Goal: Task Accomplishment & Management: Use online tool/utility

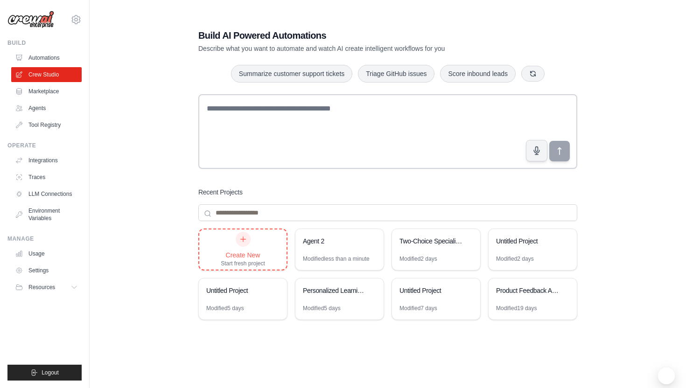
click at [260, 246] on div "Create New Start fresh project" at bounding box center [243, 249] width 44 height 35
click at [52, 59] on link "Automations" at bounding box center [47, 57] width 70 height 15
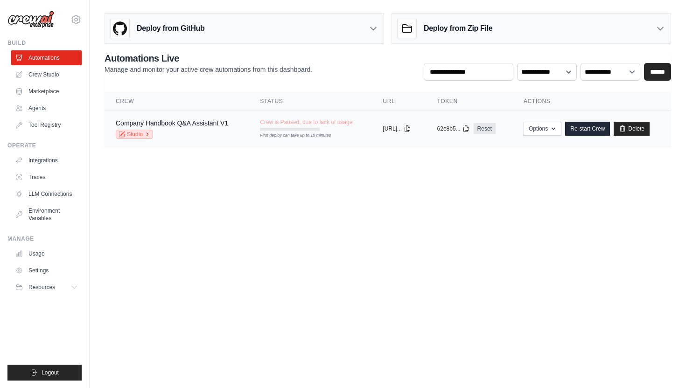
click at [145, 137] on icon at bounding box center [148, 135] width 6 height 6
click at [57, 71] on link "Crew Studio" at bounding box center [47, 74] width 70 height 15
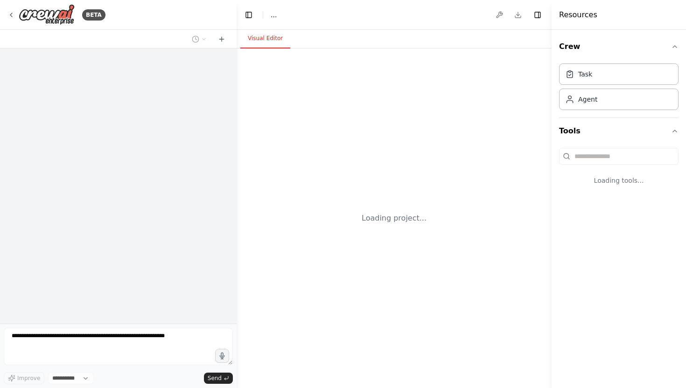
select select "****"
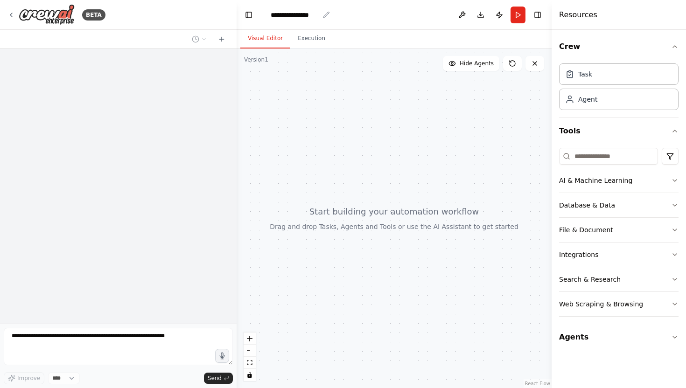
click at [304, 13] on div "**********" at bounding box center [295, 14] width 48 height 9
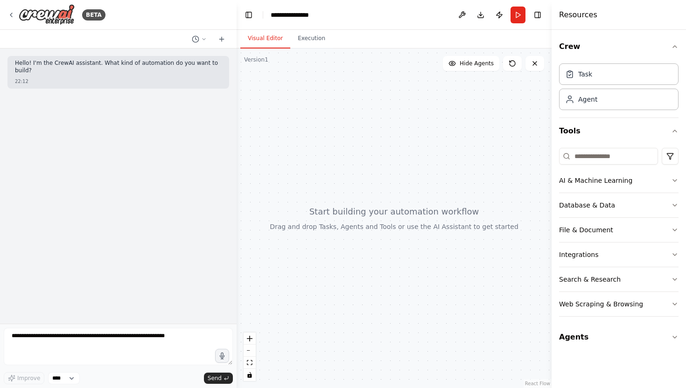
click at [321, 15] on div "**********" at bounding box center [306, 14] width 70 height 9
drag, startPoint x: 321, startPoint y: 15, endPoint x: 262, endPoint y: 15, distance: 58.4
click at [262, 15] on header "**********" at bounding box center [394, 15] width 315 height 30
click at [332, 175] on div at bounding box center [394, 219] width 315 height 340
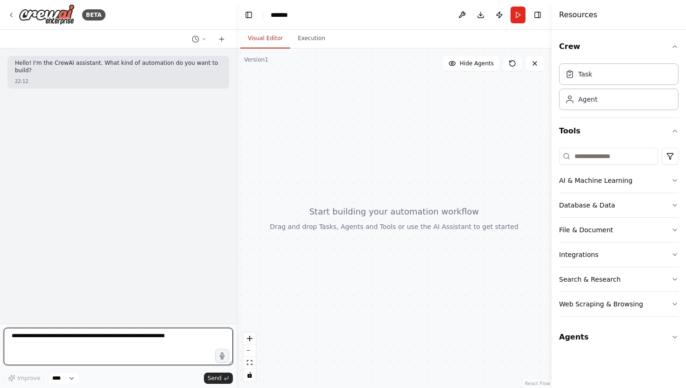
click at [62, 351] on textarea at bounding box center [118, 346] width 229 height 37
paste textarea "**********"
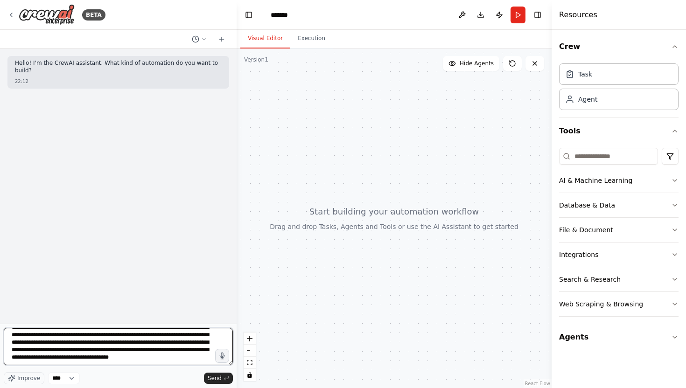
scroll to position [24, 0]
click at [91, 356] on textarea "**********" at bounding box center [118, 346] width 229 height 37
paste textarea "**********"
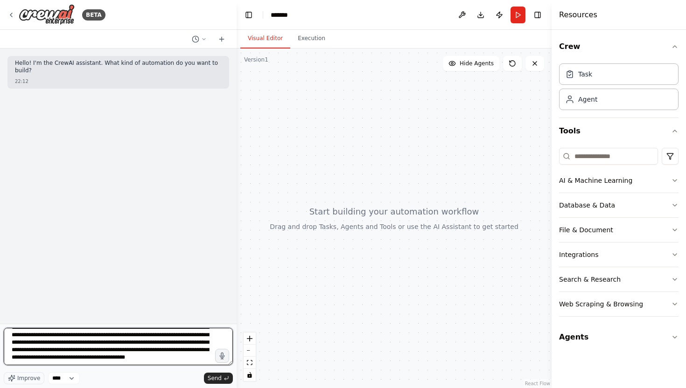
type textarea "**********"
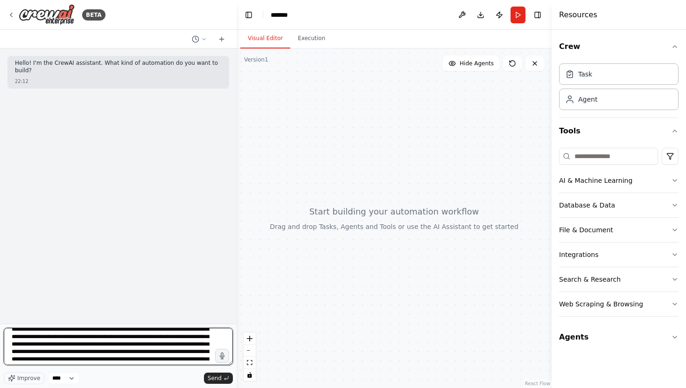
scroll to position [0, 0]
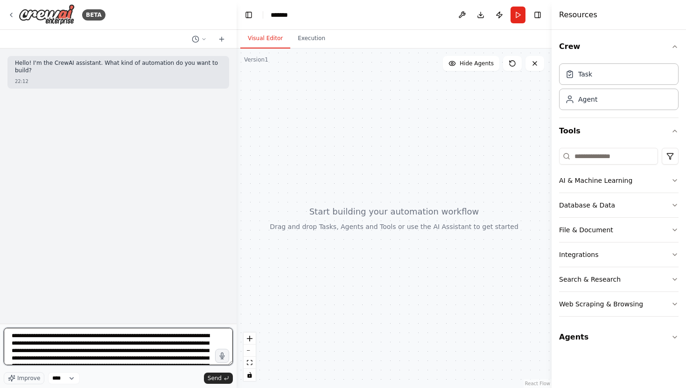
drag, startPoint x: 135, startPoint y: 361, endPoint x: 0, endPoint y: 303, distance: 147.2
click at [0, 303] on div "**********" at bounding box center [118, 194] width 237 height 388
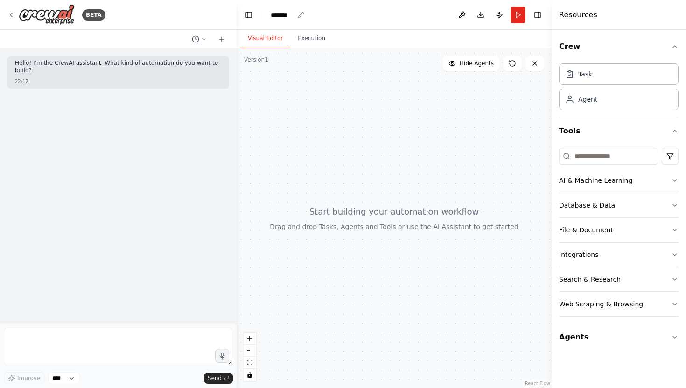
click at [288, 18] on div "*******" at bounding box center [282, 14] width 23 height 9
click at [296, 14] on div "*******" at bounding box center [306, 14] width 70 height 9
click at [116, 349] on textarea at bounding box center [118, 346] width 229 height 37
click at [43, 338] on textarea at bounding box center [118, 346] width 229 height 37
click at [12, 12] on icon at bounding box center [10, 14] width 7 height 7
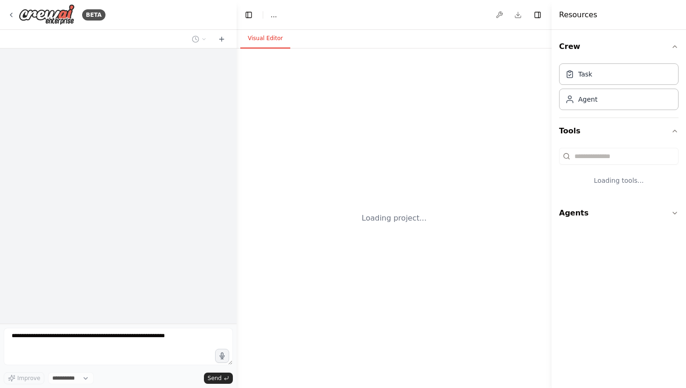
select select "****"
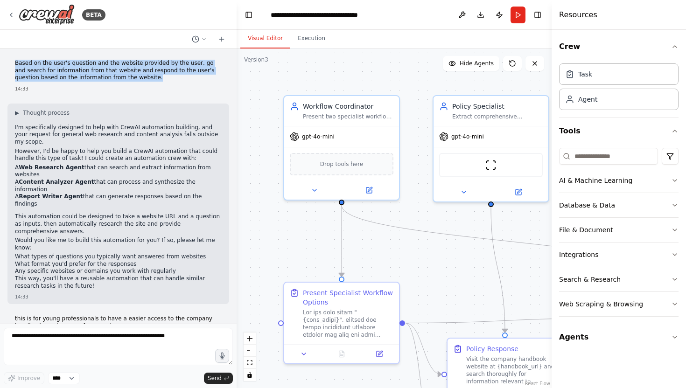
drag, startPoint x: 15, startPoint y: 63, endPoint x: 137, endPoint y: 77, distance: 122.6
click at [137, 77] on p "Based on the user's question and the website provided by the user, go and searc…" at bounding box center [118, 71] width 207 height 22
copy p "Based on the user's question and the website provided by the user, go and searc…"
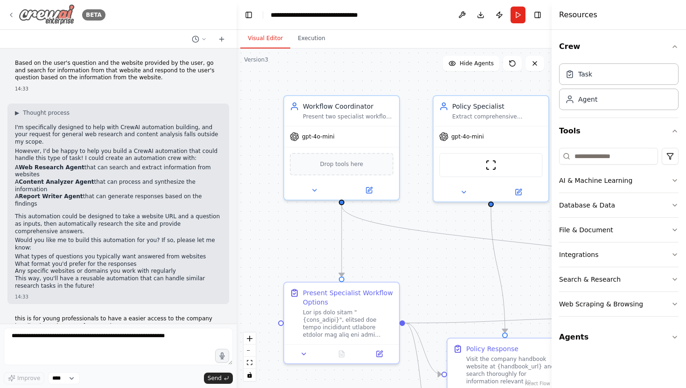
click at [15, 13] on div "BETA" at bounding box center [56, 14] width 98 height 21
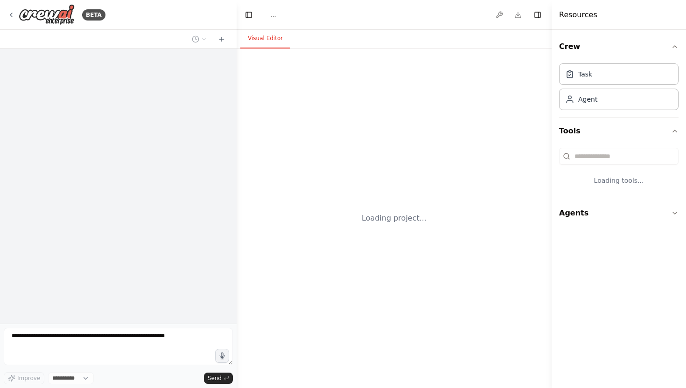
select select "****"
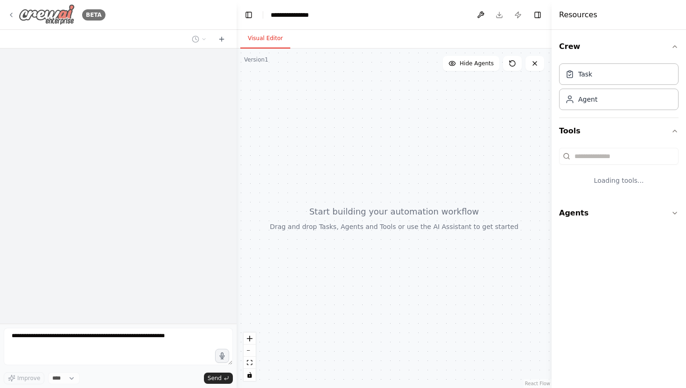
click at [14, 16] on icon at bounding box center [10, 14] width 7 height 7
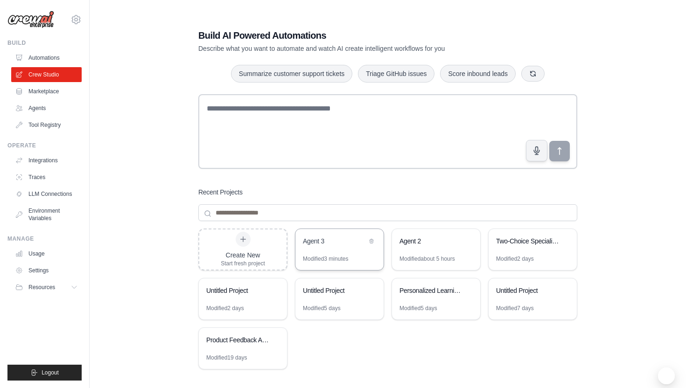
click at [337, 257] on div "Modified 3 minutes" at bounding box center [325, 258] width 45 height 7
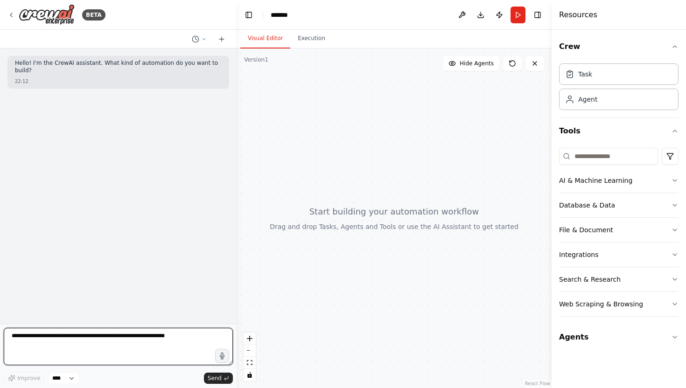
click at [57, 333] on textarea at bounding box center [118, 346] width 229 height 37
paste textarea "**********"
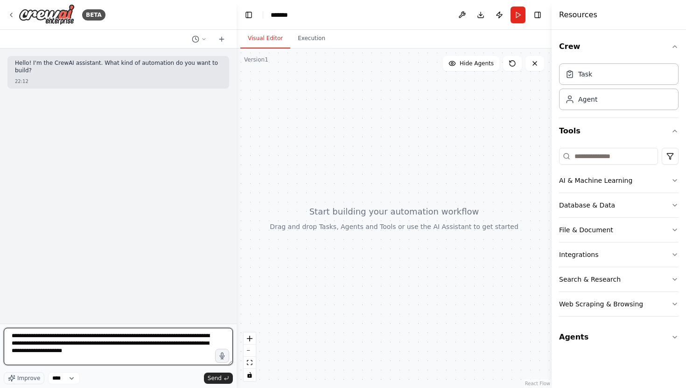
click at [132, 335] on textarea "**********" at bounding box center [118, 346] width 229 height 37
click at [183, 353] on textarea "**********" at bounding box center [118, 346] width 229 height 37
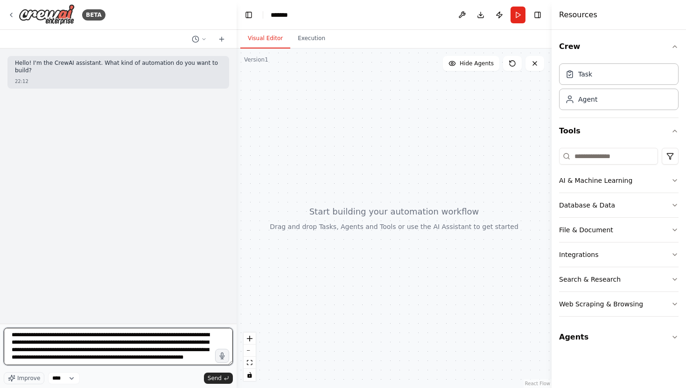
type textarea "**********"
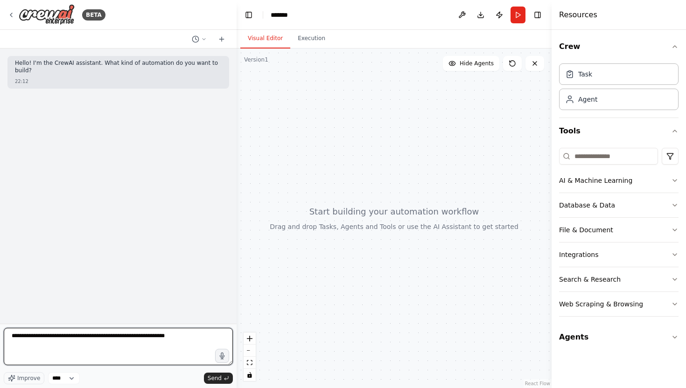
scroll to position [0, 0]
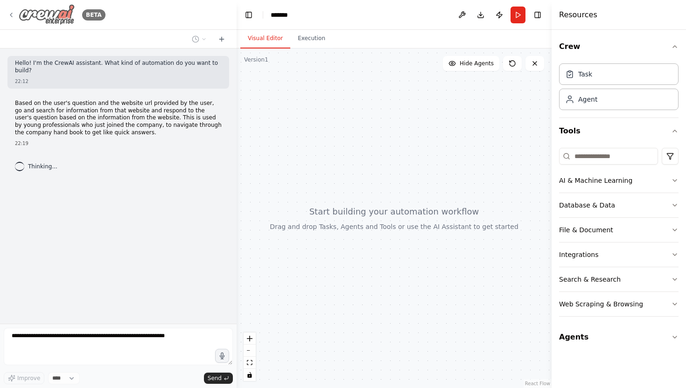
click at [10, 13] on icon at bounding box center [10, 14] width 7 height 7
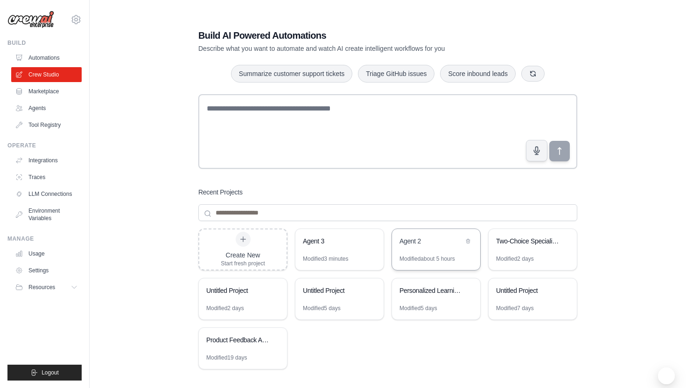
click at [413, 258] on div "Modified about 5 hours" at bounding box center [428, 258] width 56 height 7
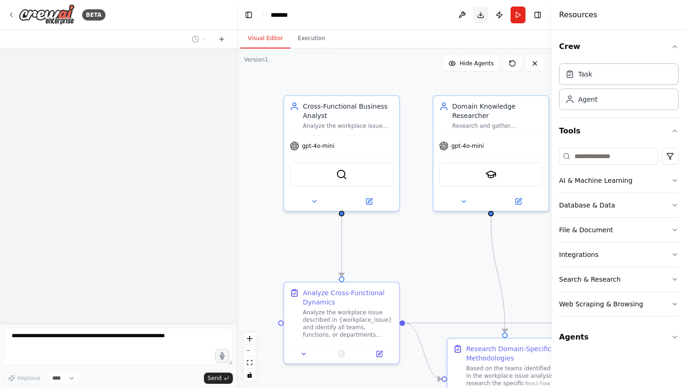
click at [482, 18] on button "Download" at bounding box center [480, 15] width 15 height 17
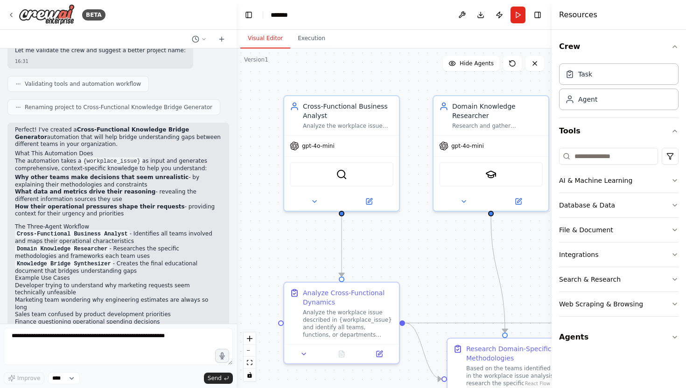
scroll to position [587, 0]
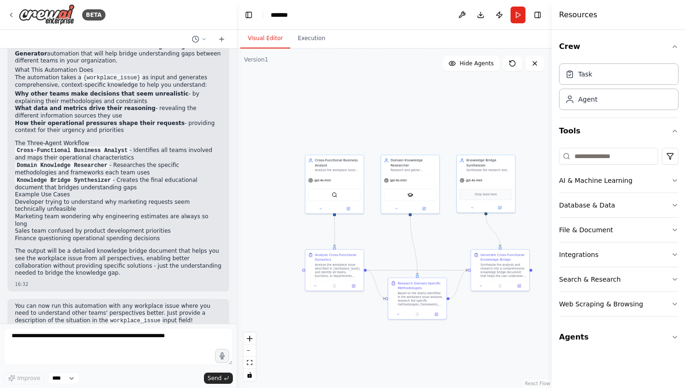
drag, startPoint x: 378, startPoint y: 233, endPoint x: 362, endPoint y: 233, distance: 15.4
click at [362, 233] on div ".deletable-edge-delete-btn { width: 20px; height: 20px; border: 0px solid #ffff…" at bounding box center [394, 219] width 315 height 340
click at [522, 19] on button "Run" at bounding box center [518, 15] width 15 height 17
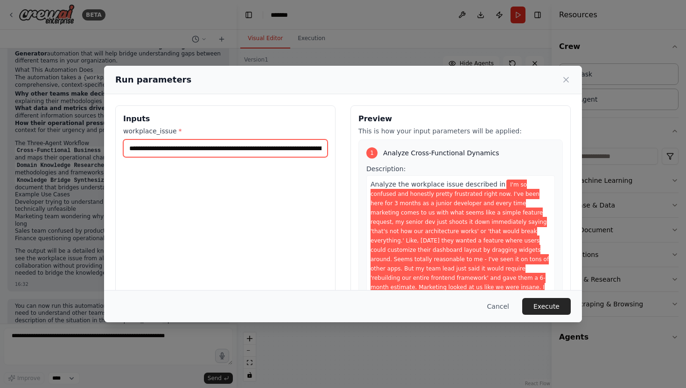
click at [140, 143] on input "**********" at bounding box center [225, 149] width 204 height 18
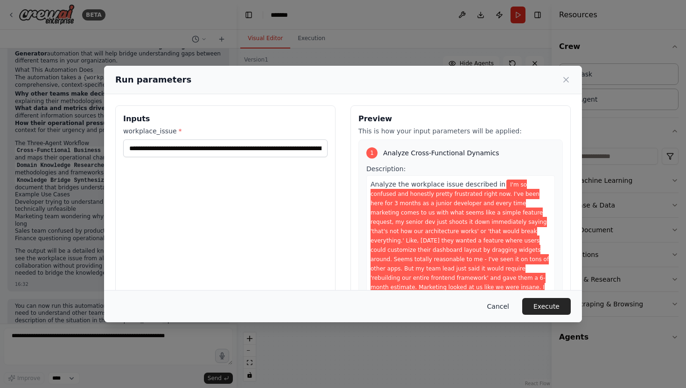
click at [499, 304] on button "Cancel" at bounding box center [498, 306] width 37 height 17
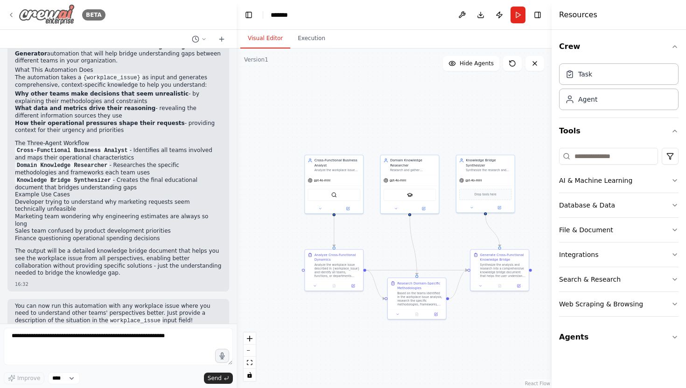
click at [12, 16] on icon at bounding box center [11, 15] width 2 height 4
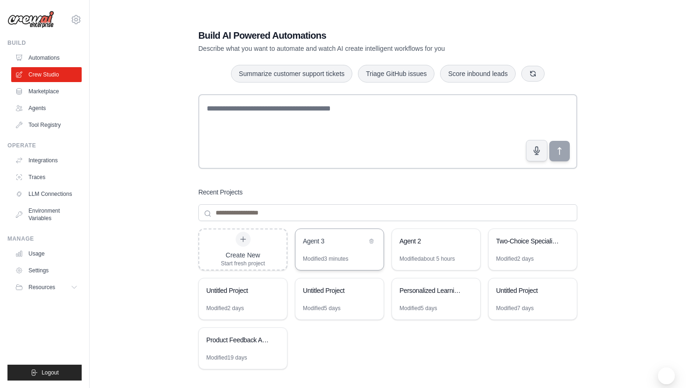
click at [353, 258] on div "Modified 3 minutes" at bounding box center [340, 262] width 88 height 15
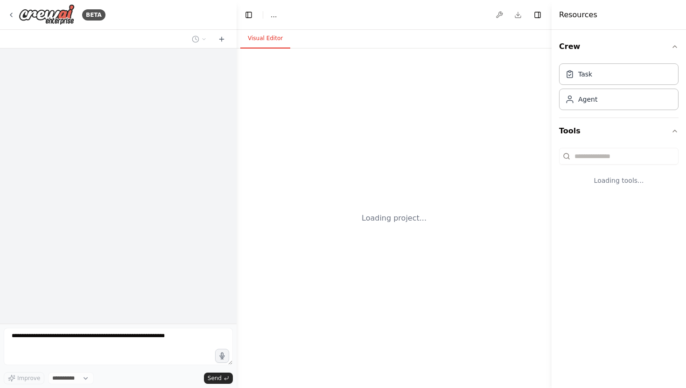
select select "****"
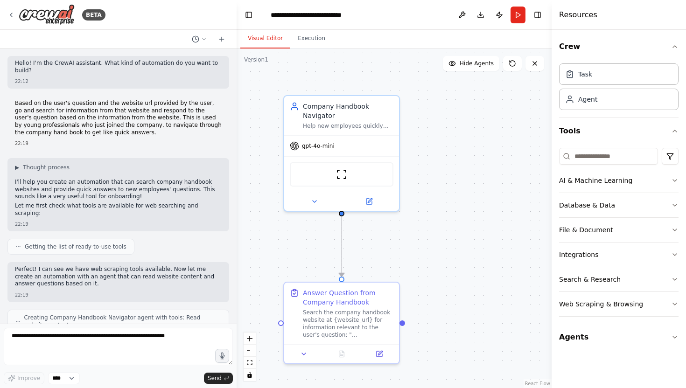
scroll to position [387, 0]
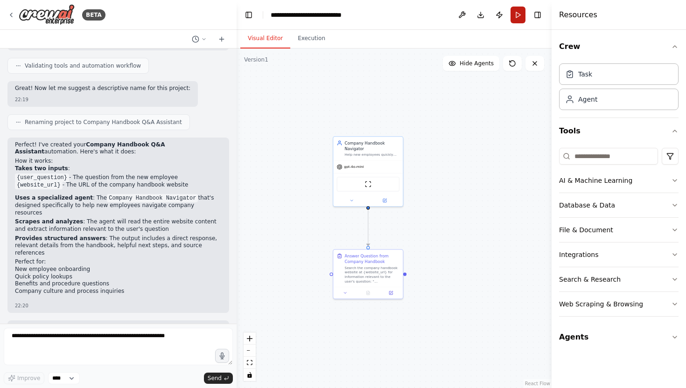
click at [517, 13] on button "Run" at bounding box center [518, 15] width 15 height 17
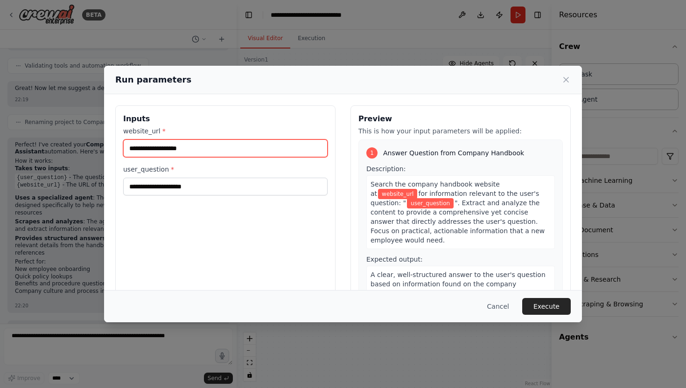
click at [263, 154] on input "website_url *" at bounding box center [225, 149] width 204 height 18
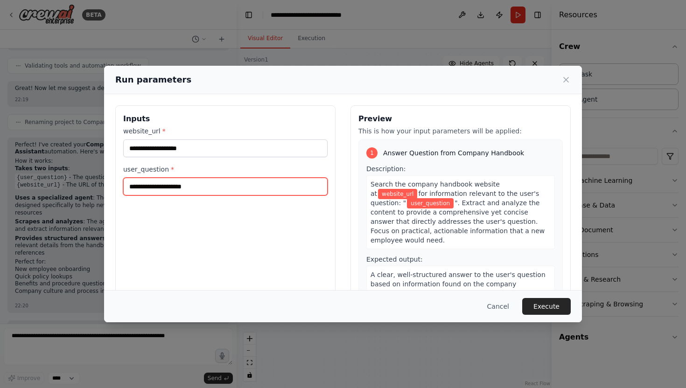
click at [185, 188] on input "user_question *" at bounding box center [225, 187] width 204 height 18
paste input "**********"
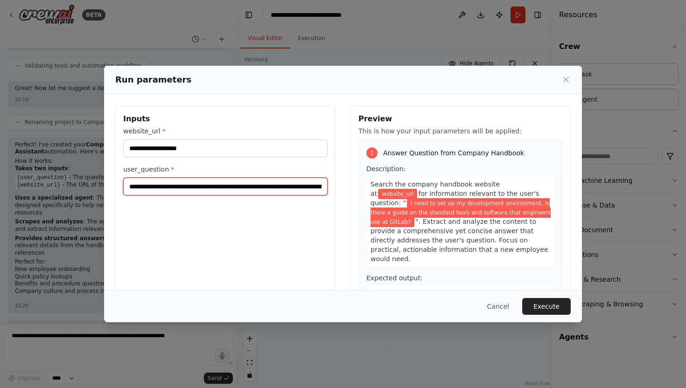
scroll to position [0, 192]
type input "**********"
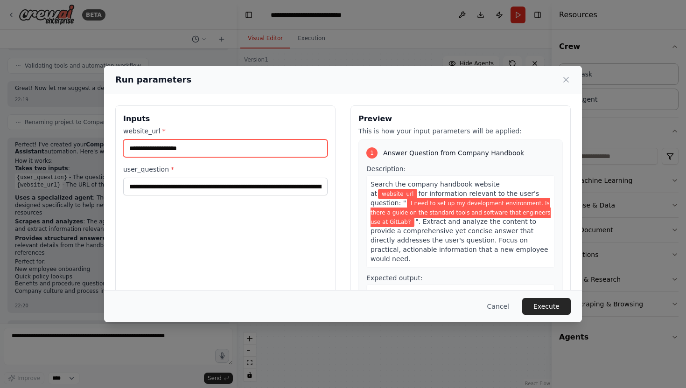
click at [206, 148] on input "website_url *" at bounding box center [225, 149] width 204 height 18
paste input "**********"
type input "**********"
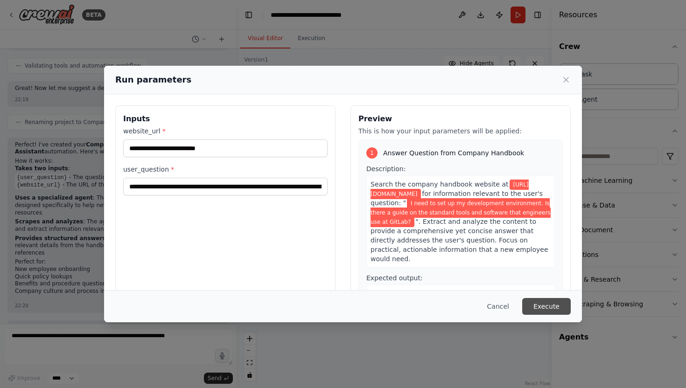
click at [549, 303] on button "Execute" at bounding box center [546, 306] width 49 height 17
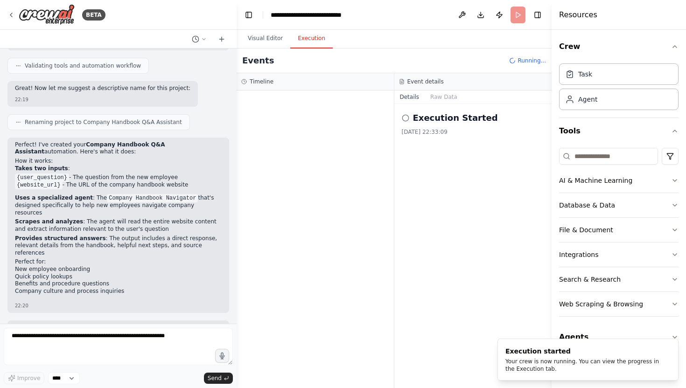
click at [322, 30] on button "Execution" at bounding box center [311, 39] width 42 height 20
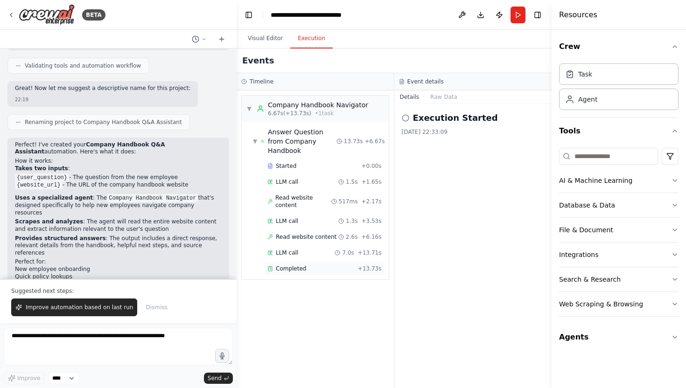
click at [304, 262] on div "Completed + 13.73s" at bounding box center [324, 269] width 121 height 14
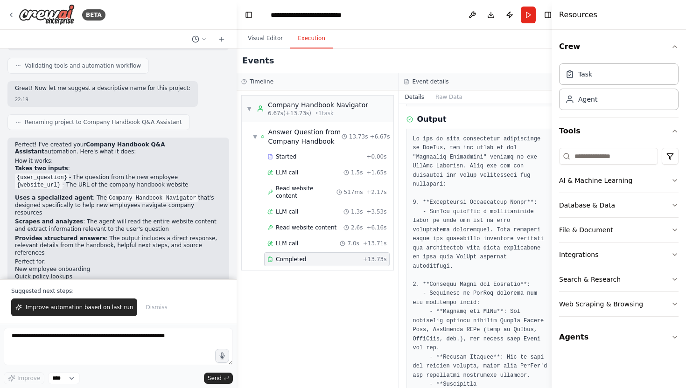
scroll to position [467, 0]
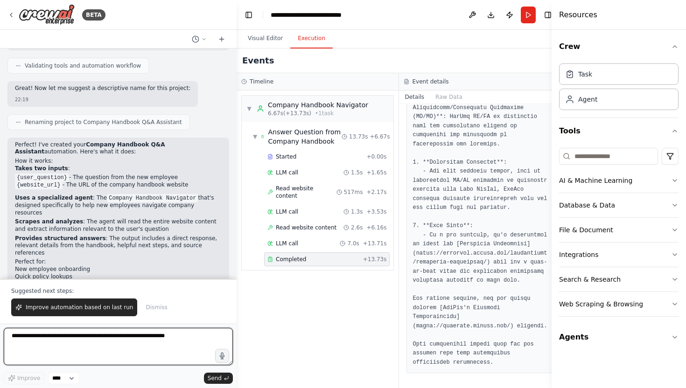
click at [123, 343] on textarea at bounding box center [118, 346] width 229 height 37
type textarea "**********"
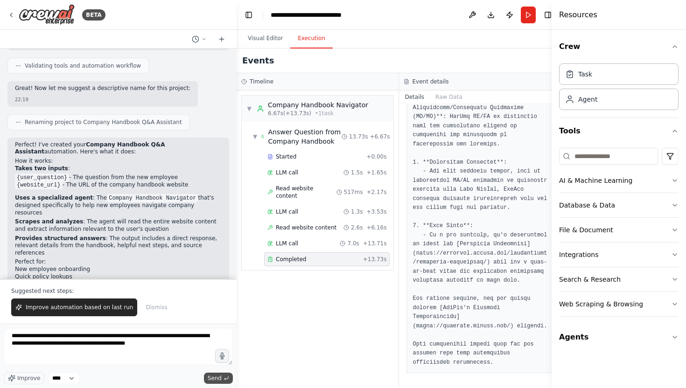
click at [220, 376] on span "Send" at bounding box center [215, 378] width 14 height 7
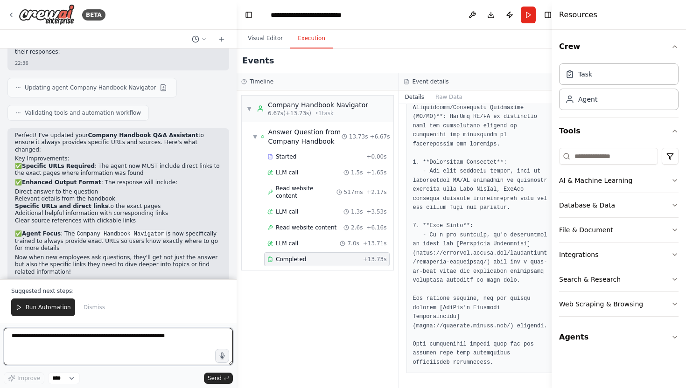
scroll to position [881, 0]
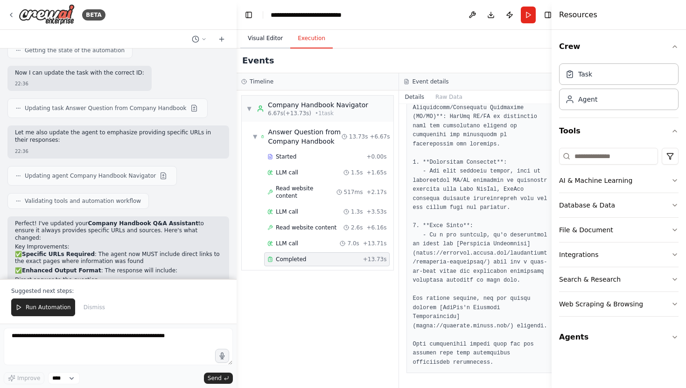
click at [264, 43] on button "Visual Editor" at bounding box center [265, 39] width 50 height 20
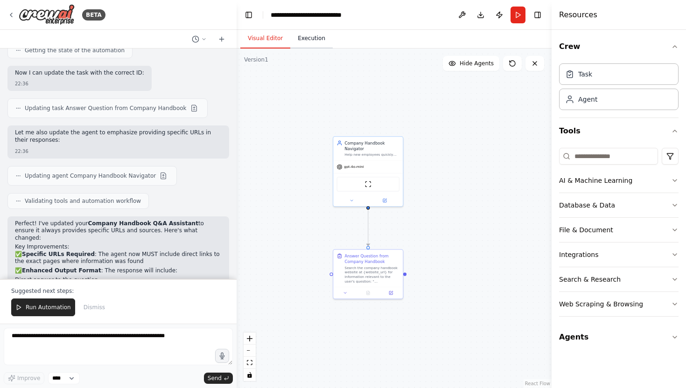
click at [314, 41] on button "Execution" at bounding box center [311, 39] width 42 height 20
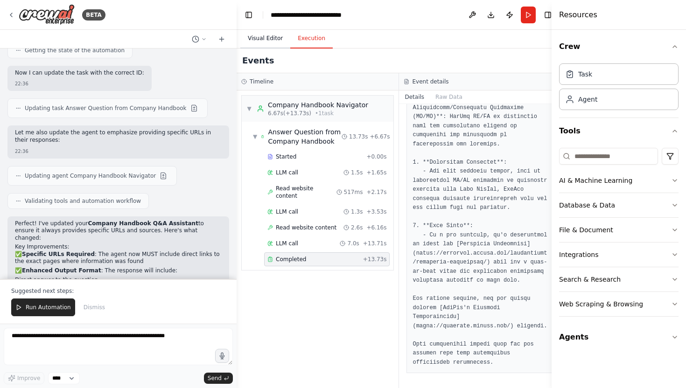
click at [265, 44] on button "Visual Editor" at bounding box center [265, 39] width 50 height 20
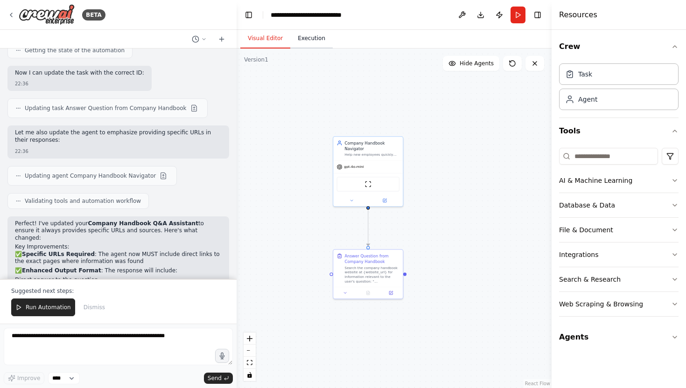
click at [305, 40] on button "Execution" at bounding box center [311, 39] width 42 height 20
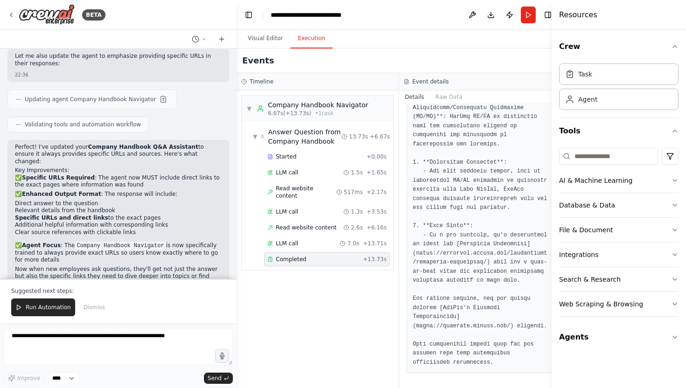
scroll to position [969, 0]
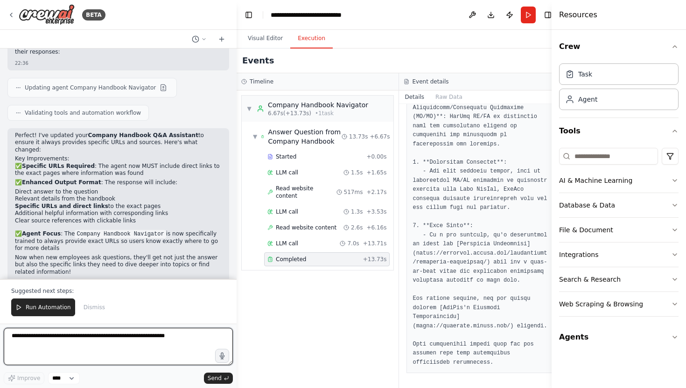
click at [79, 352] on textarea at bounding box center [118, 346] width 229 height 37
type textarea "*"
type textarea "**********"
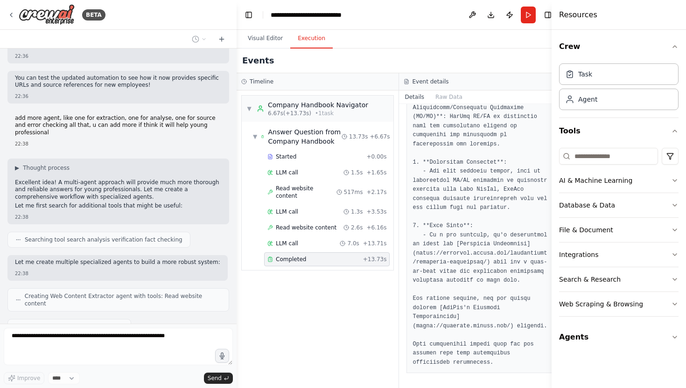
scroll to position [1220, 0]
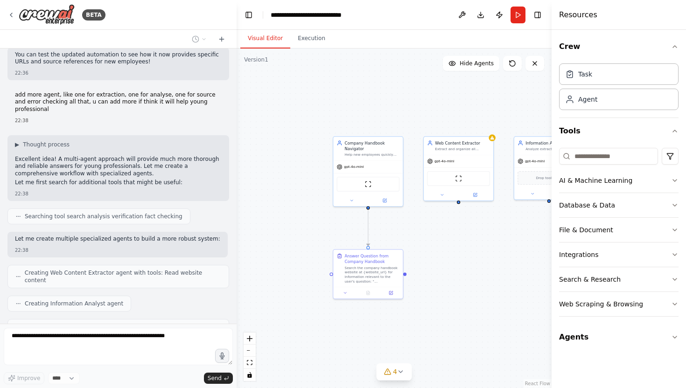
click at [258, 44] on button "Visual Editor" at bounding box center [265, 39] width 50 height 20
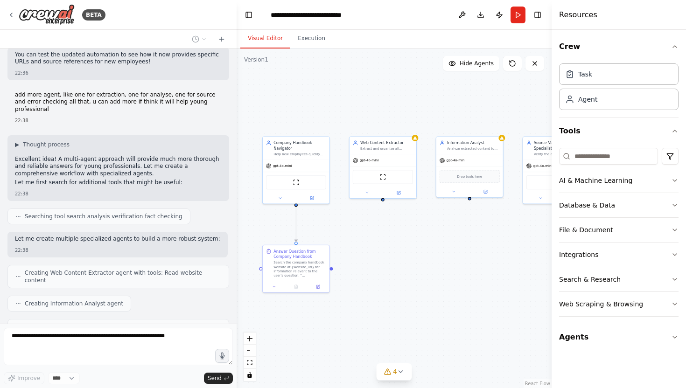
drag, startPoint x: 490, startPoint y: 256, endPoint x: 413, endPoint y: 252, distance: 77.2
click at [413, 252] on div ".deletable-edge-delete-btn { width: 20px; height: 20px; border: 0px solid #ffff…" at bounding box center [394, 219] width 315 height 340
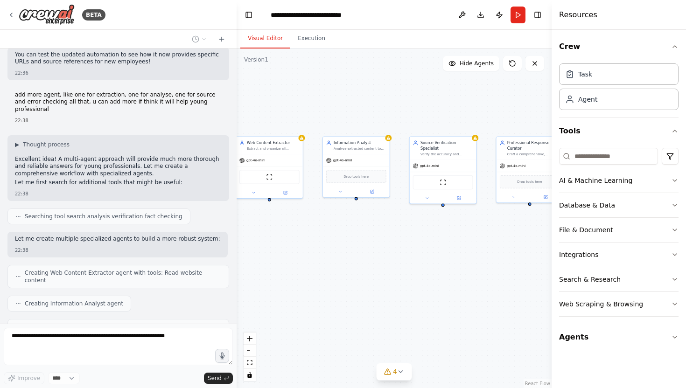
drag, startPoint x: 457, startPoint y: 241, endPoint x: 336, endPoint y: 242, distance: 120.9
click at [336, 242] on div ".deletable-edge-delete-btn { width: 20px; height: 20px; border: 0px solid #ffff…" at bounding box center [394, 219] width 315 height 340
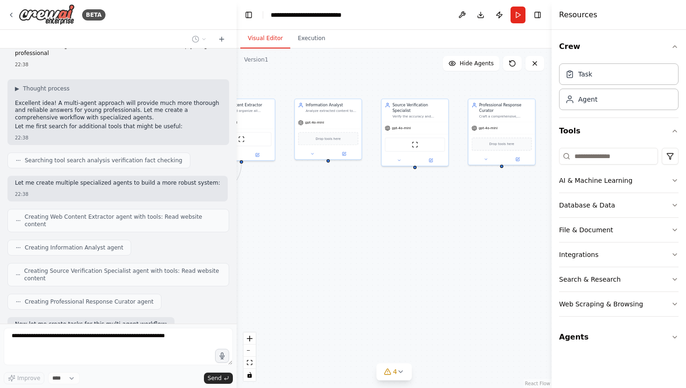
drag, startPoint x: 409, startPoint y: 241, endPoint x: 407, endPoint y: 194, distance: 47.7
click at [406, 194] on div ".deletable-edge-delete-btn { width: 20px; height: 20px; border: 0px solid #ffff…" at bounding box center [394, 219] width 315 height 340
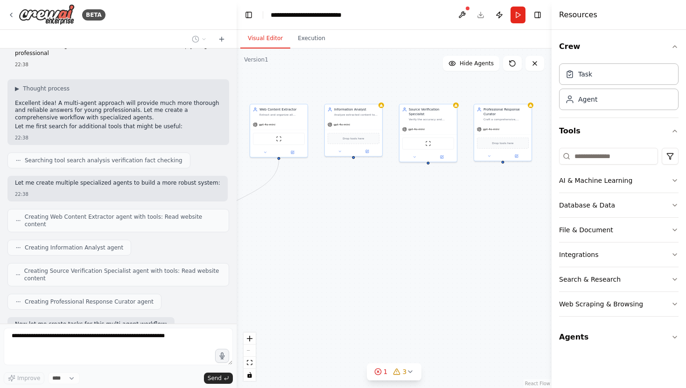
drag, startPoint x: 406, startPoint y: 194, endPoint x: 422, endPoint y: 195, distance: 16.4
click at [422, 195] on div ".deletable-edge-delete-btn { width: 20px; height: 20px; border: 0px solid #ffff…" at bounding box center [394, 219] width 315 height 340
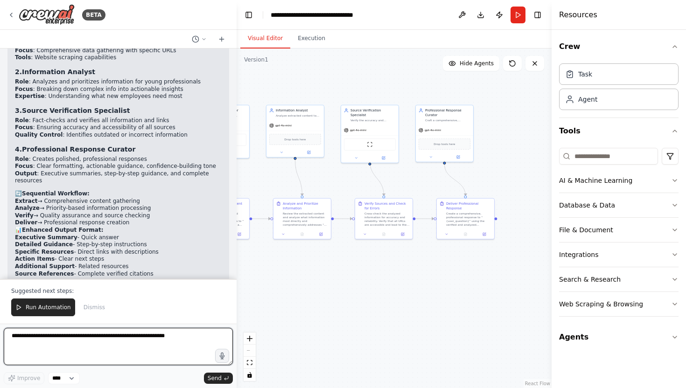
scroll to position [1958, 0]
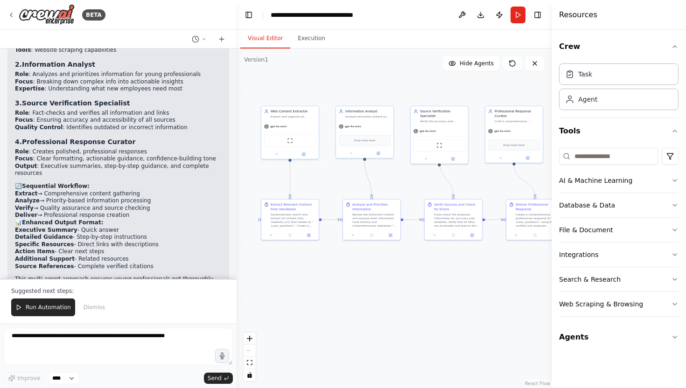
drag, startPoint x: 412, startPoint y: 188, endPoint x: 481, endPoint y: 189, distance: 69.6
click at [481, 189] on div ".deletable-edge-delete-btn { width: 20px; height: 20px; border: 0px solid #ffff…" at bounding box center [394, 219] width 315 height 340
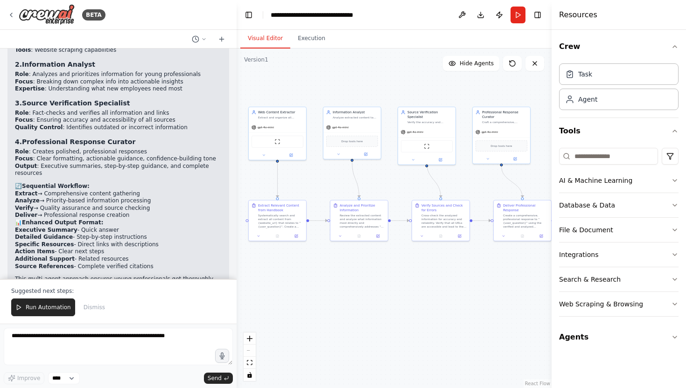
drag, startPoint x: 481, startPoint y: 189, endPoint x: 469, endPoint y: 190, distance: 12.6
click at [469, 190] on div ".deletable-edge-delete-btn { width: 20px; height: 20px; border: 0px solid #ffff…" at bounding box center [394, 219] width 315 height 340
click at [320, 40] on button "Execution" at bounding box center [311, 39] width 42 height 20
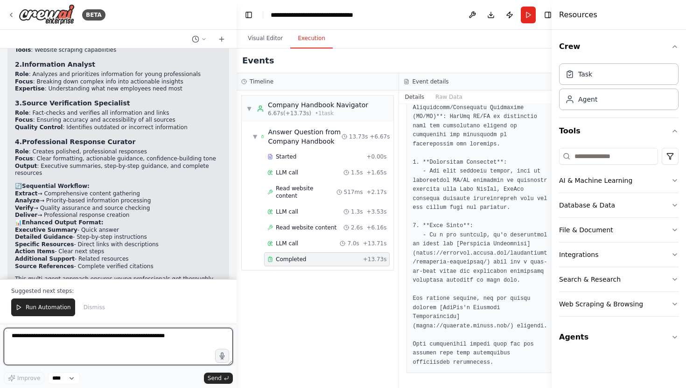
click at [120, 331] on textarea at bounding box center [118, 346] width 229 height 37
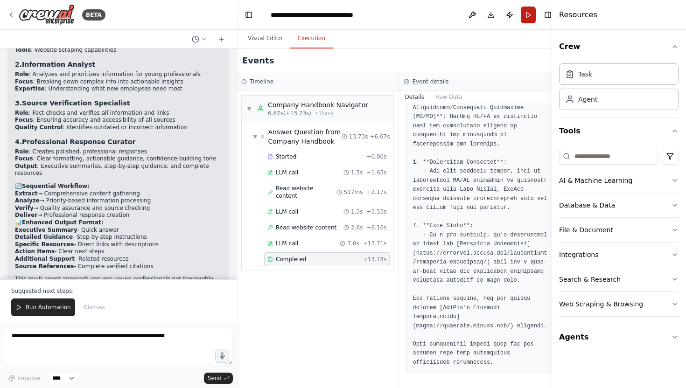
click at [523, 21] on button "Run" at bounding box center [528, 15] width 15 height 17
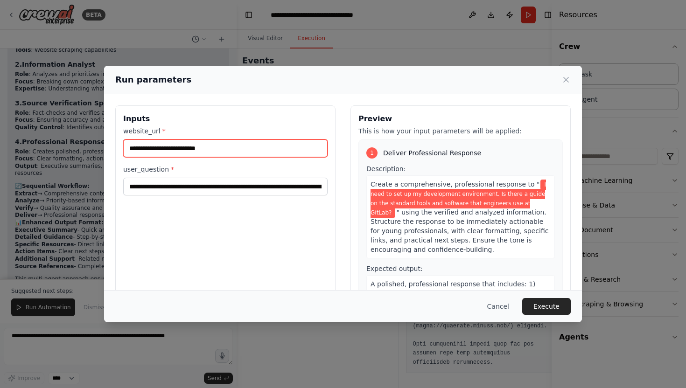
click at [260, 150] on input "**********" at bounding box center [225, 149] width 204 height 18
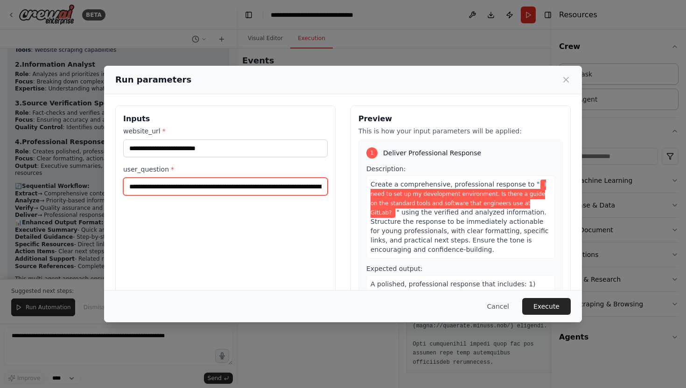
click at [305, 189] on input "**********" at bounding box center [225, 187] width 204 height 18
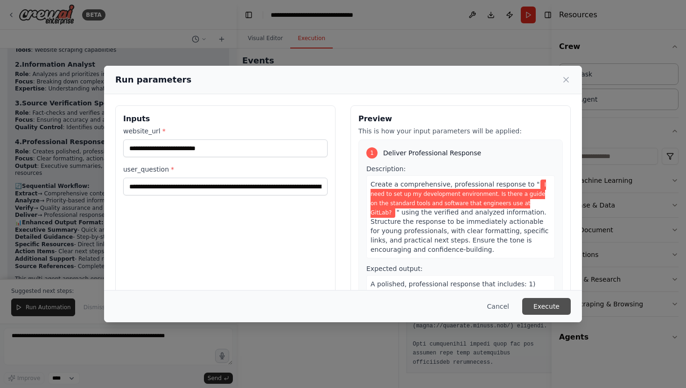
click at [550, 301] on button "Execute" at bounding box center [546, 306] width 49 height 17
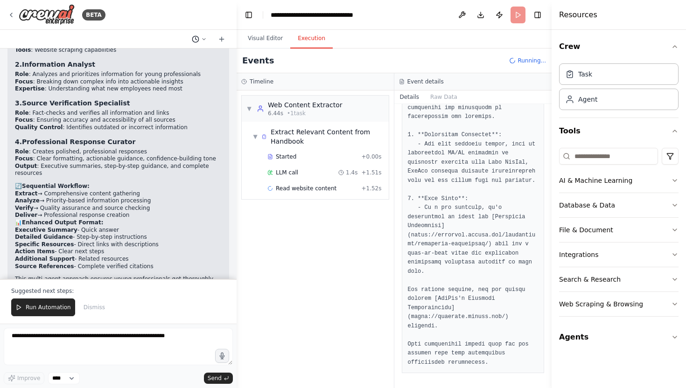
click at [198, 37] on circle at bounding box center [195, 39] width 6 height 6
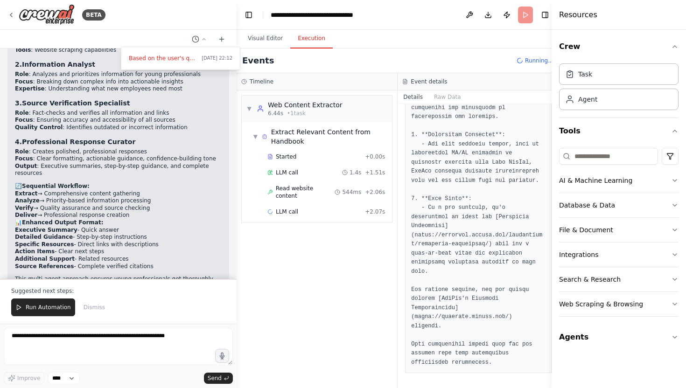
click at [189, 138] on div at bounding box center [118, 194] width 237 height 388
click at [222, 37] on icon at bounding box center [221, 38] width 7 height 7
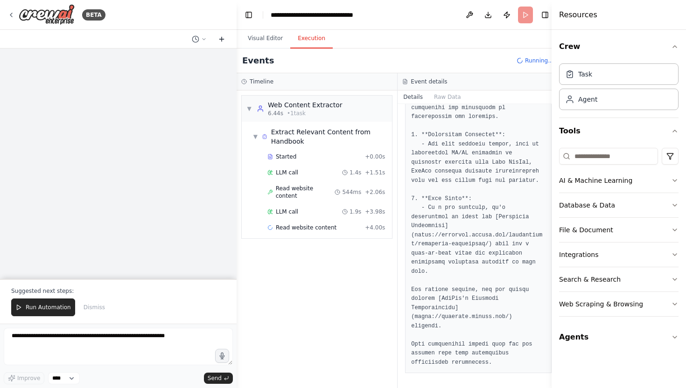
scroll to position [0, 0]
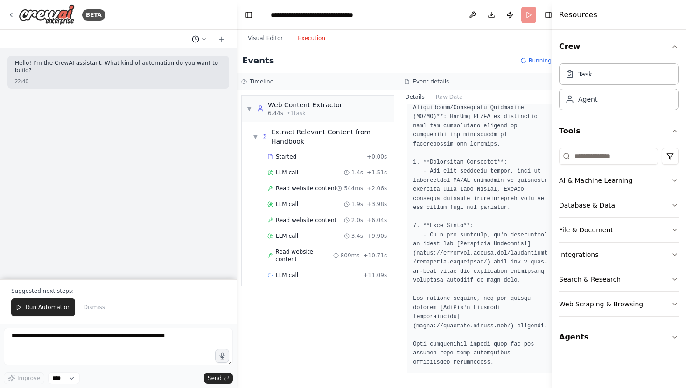
click at [197, 41] on circle at bounding box center [195, 39] width 6 height 6
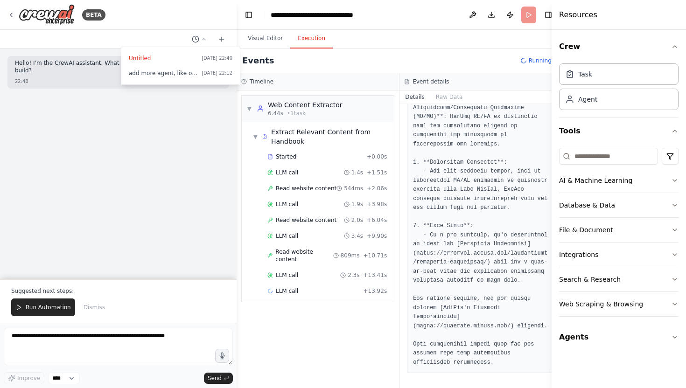
click at [178, 140] on div at bounding box center [118, 194] width 237 height 388
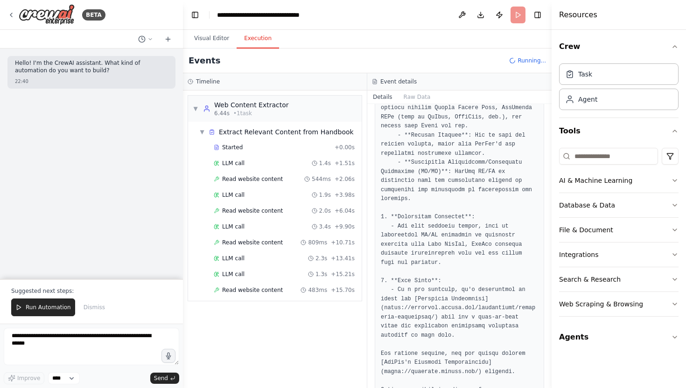
scroll to position [275, 0]
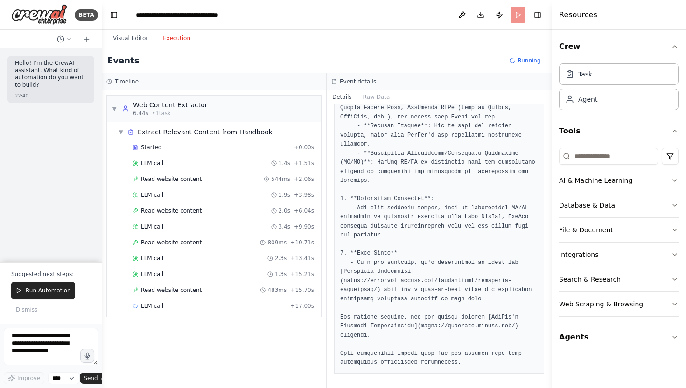
drag, startPoint x: 236, startPoint y: 127, endPoint x: 9, endPoint y: 99, distance: 228.5
click at [9, 99] on div "BETA Hello! I'm the CrewAI assistant. What kind of automation do you want to bu…" at bounding box center [51, 194] width 102 height 388
click at [22, 307] on span "Dismiss" at bounding box center [26, 309] width 21 height 7
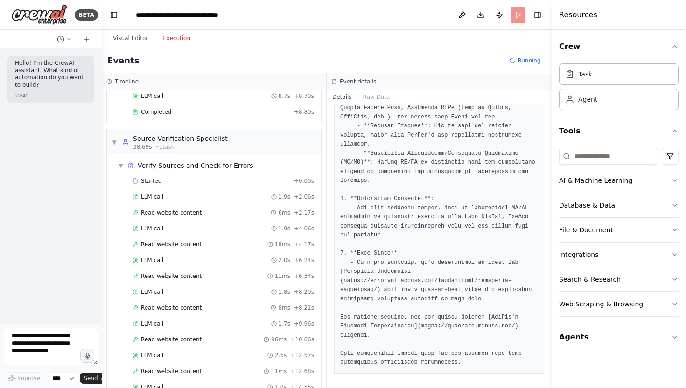
scroll to position [0, 0]
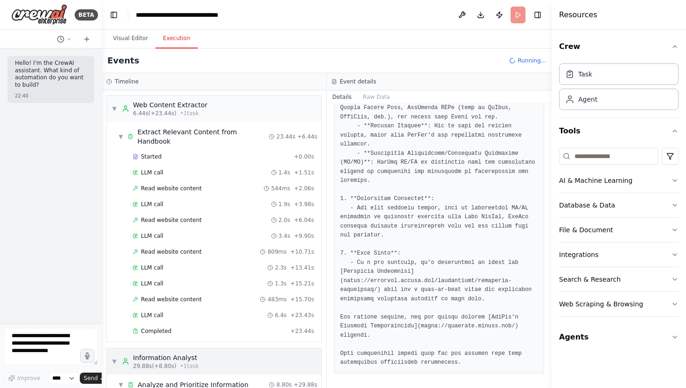
click at [127, 359] on circle at bounding box center [125, 360] width 2 height 2
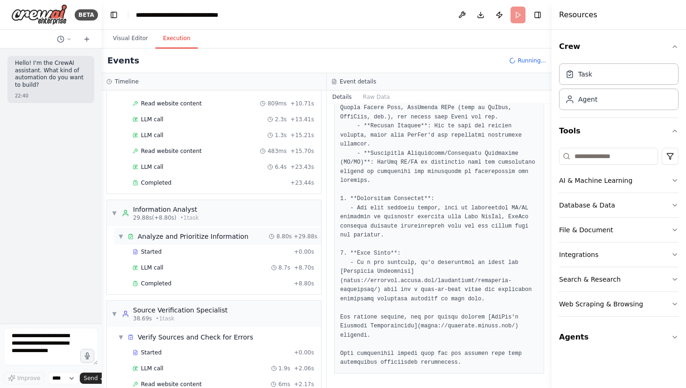
click at [124, 232] on div "▼ Analyze and Prioritize Information" at bounding box center [183, 236] width 130 height 9
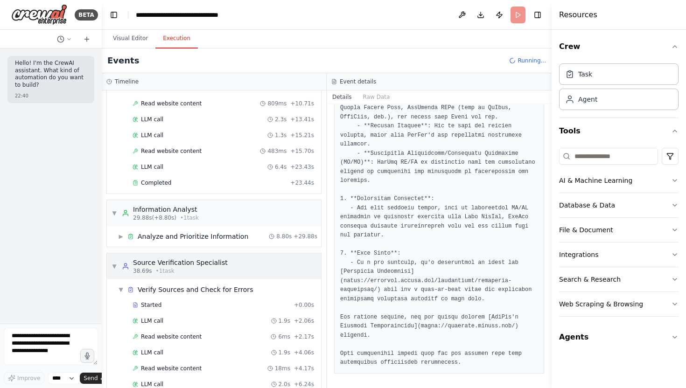
click at [126, 263] on icon at bounding box center [125, 266] width 7 height 7
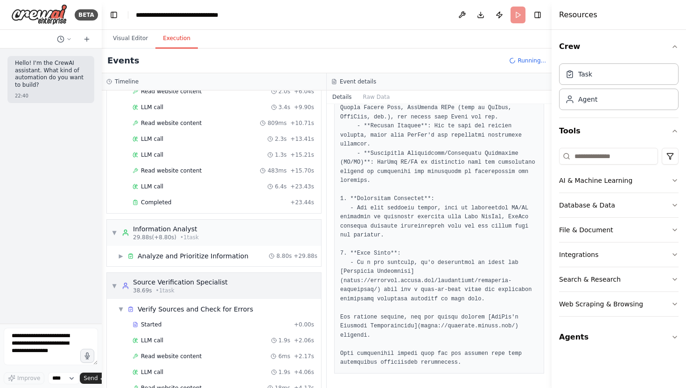
scroll to position [100, 0]
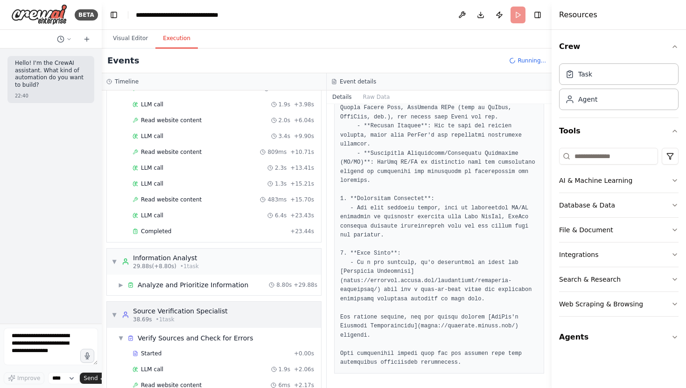
click at [116, 310] on div "▼ Source Verification Specialist 38.69s • 1 task" at bounding box center [170, 315] width 116 height 17
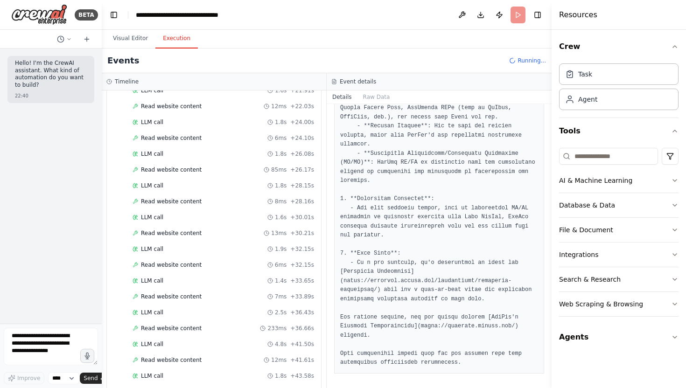
scroll to position [728, 0]
click at [136, 42] on button "Visual Editor" at bounding box center [131, 39] width 50 height 20
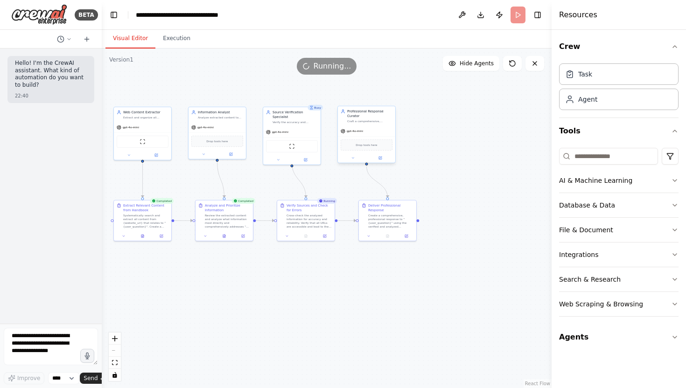
click at [373, 114] on div "Professional Response Curator" at bounding box center [369, 113] width 45 height 9
click at [387, 97] on icon at bounding box center [388, 96] width 4 height 5
click at [370, 92] on button "Confirm" at bounding box center [361, 96] width 33 height 11
click at [400, 211] on div "Deliver Professional Response Create a comprehensive, professional response to …" at bounding box center [390, 215] width 45 height 25
click at [409, 193] on button at bounding box center [409, 191] width 12 height 12
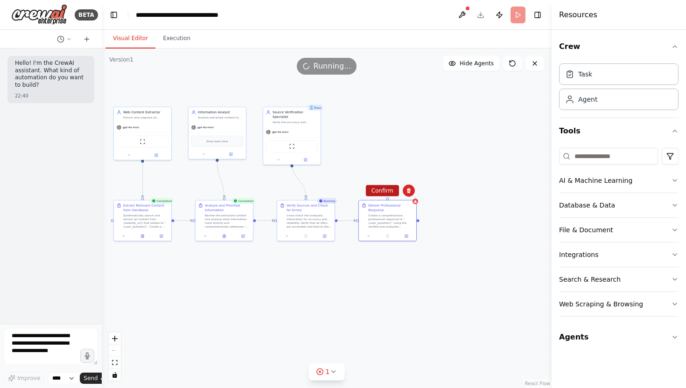
click at [386, 190] on button "Confirm" at bounding box center [382, 190] width 33 height 11
click at [176, 40] on button "Execution" at bounding box center [176, 39] width 42 height 20
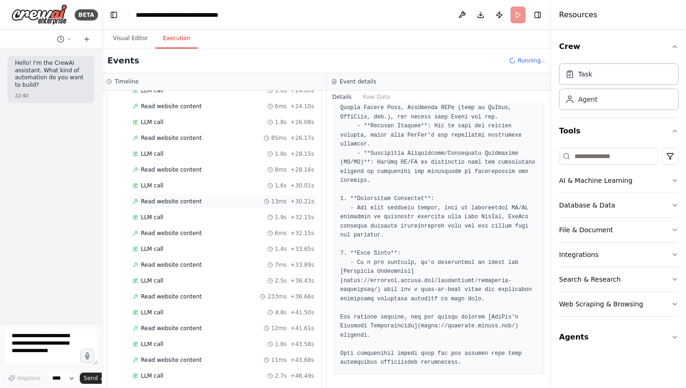
scroll to position [988, 0]
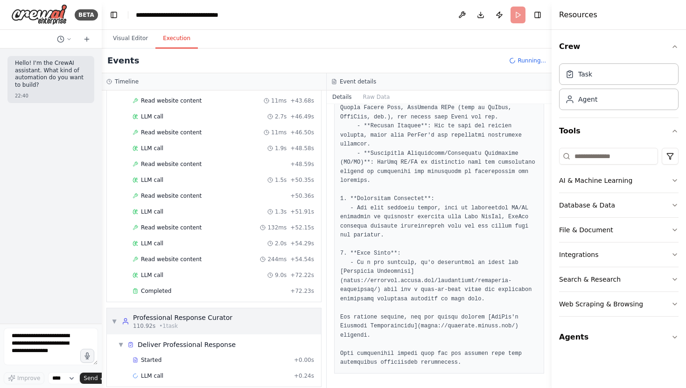
click at [117, 313] on div "▼ Professional Response Curator 110.92s • 1 task" at bounding box center [172, 321] width 121 height 17
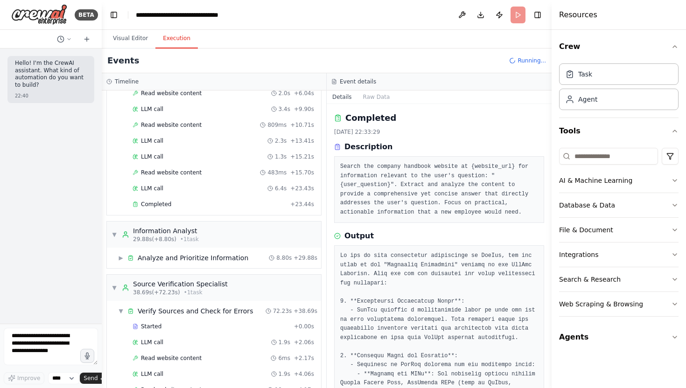
scroll to position [0, 0]
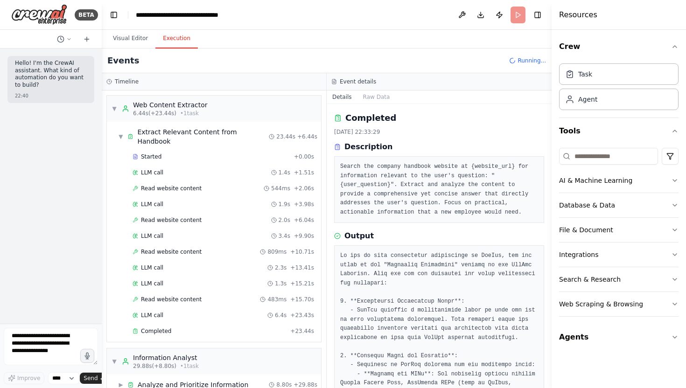
click at [529, 57] on span "Running..." at bounding box center [532, 60] width 28 height 7
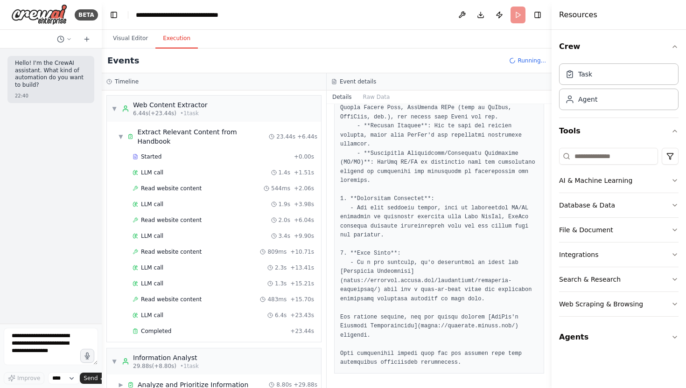
click at [519, 8] on header "**********" at bounding box center [327, 15] width 450 height 30
click at [516, 16] on header "**********" at bounding box center [327, 15] width 450 height 30
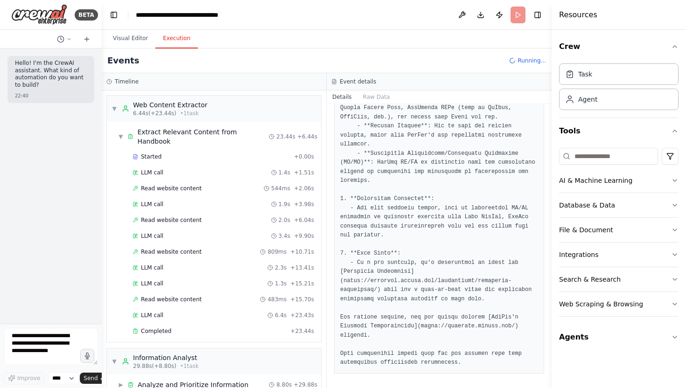
click at [516, 16] on header "**********" at bounding box center [327, 15] width 450 height 30
click at [535, 14] on button "Toggle Right Sidebar" at bounding box center [537, 14] width 13 height 13
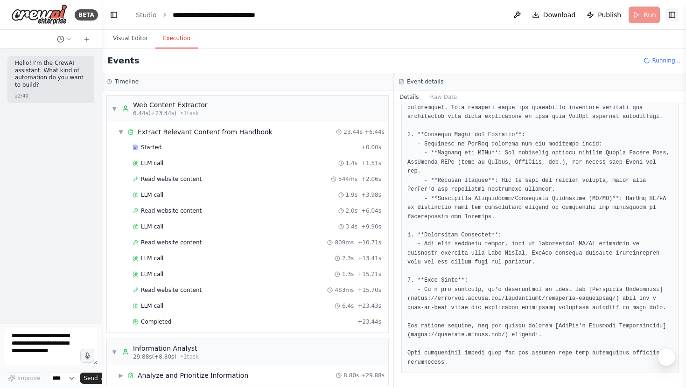
scroll to position [194, 0]
click at [139, 35] on button "Visual Editor" at bounding box center [131, 39] width 50 height 20
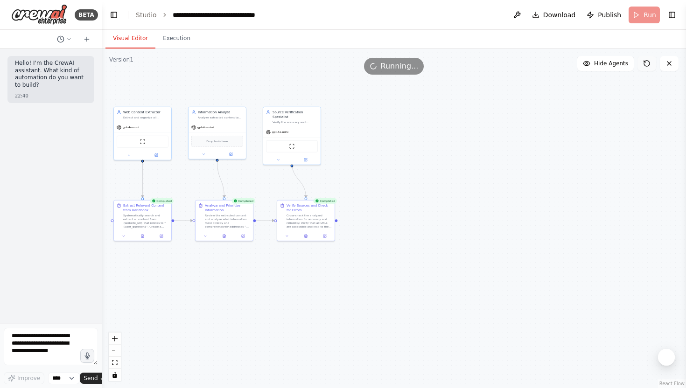
click at [645, 65] on icon at bounding box center [647, 64] width 6 height 6
click at [672, 63] on icon at bounding box center [669, 63] width 7 height 7
click at [647, 63] on icon at bounding box center [646, 63] width 7 height 7
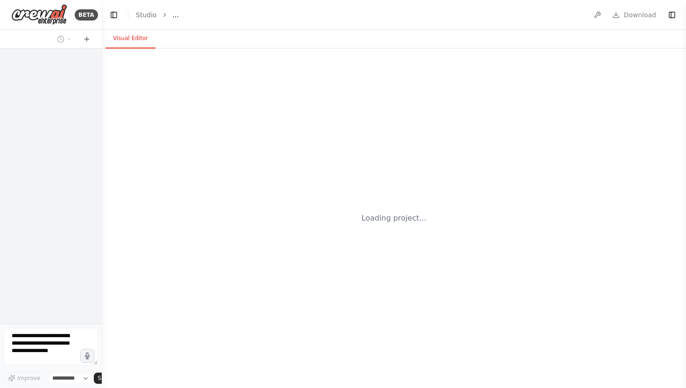
select select "****"
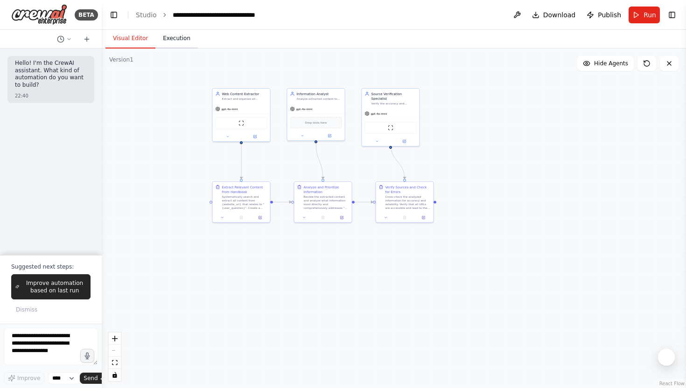
click at [184, 40] on button "Execution" at bounding box center [176, 39] width 42 height 20
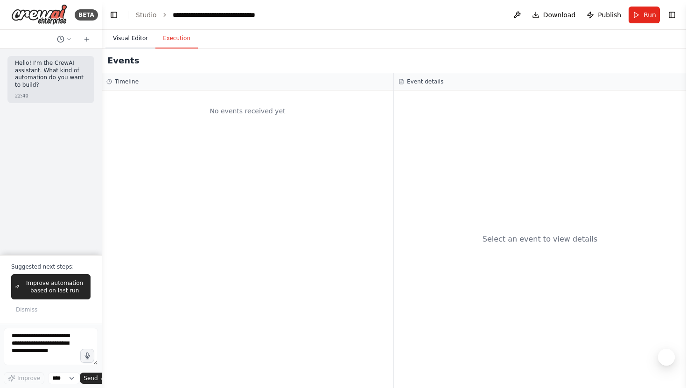
click at [139, 34] on button "Visual Editor" at bounding box center [131, 39] width 50 height 20
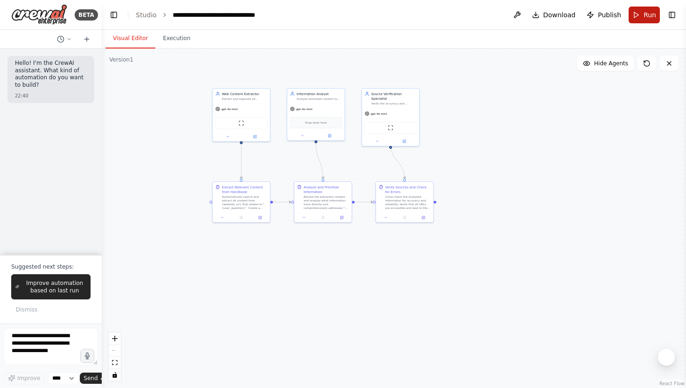
click at [639, 13] on button "Run" at bounding box center [644, 15] width 31 height 17
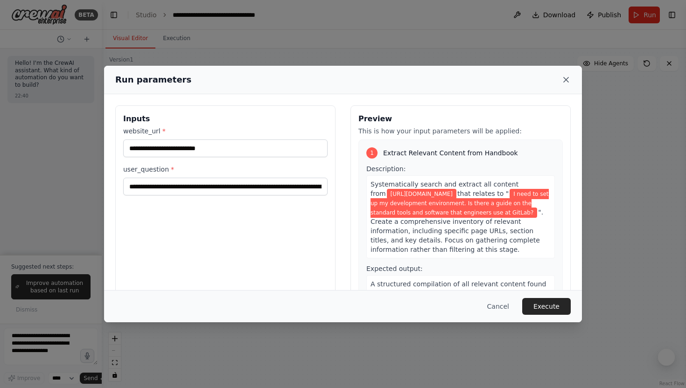
click at [564, 77] on icon at bounding box center [566, 79] width 9 height 9
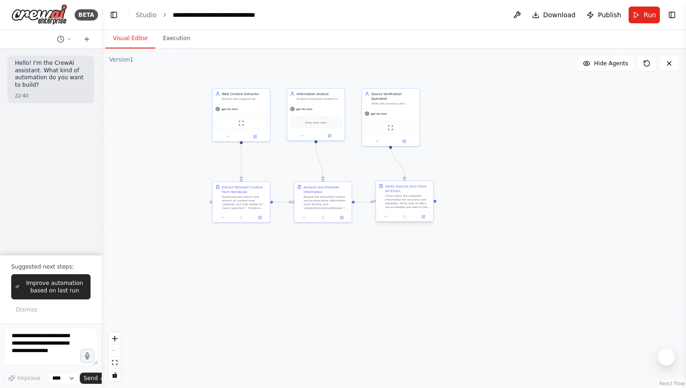
click at [401, 205] on div "Cross-check the analyzed information for accuracy and reliability. Verify that …" at bounding box center [408, 201] width 45 height 15
click at [527, 128] on div ".deletable-edge-delete-btn { width: 20px; height: 20px; border: 0px solid #ffff…" at bounding box center [394, 219] width 584 height 340
click at [650, 17] on span "Run" at bounding box center [650, 14] width 13 height 9
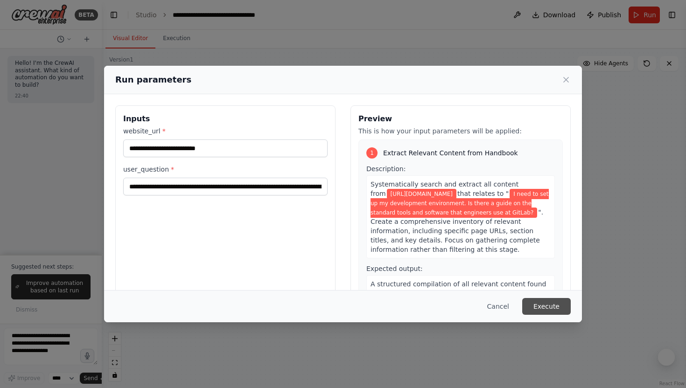
click at [542, 307] on button "Execute" at bounding box center [546, 306] width 49 height 17
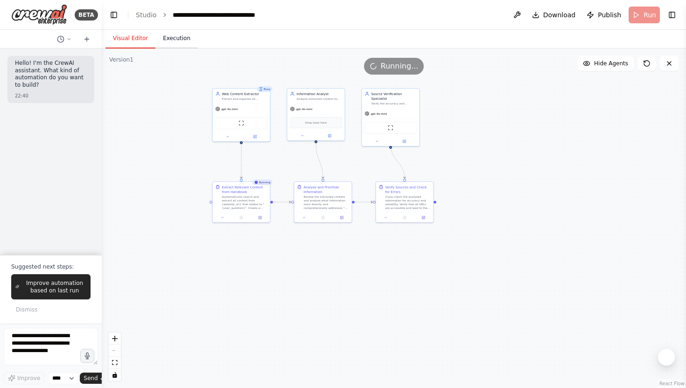
click at [177, 39] on button "Execution" at bounding box center [176, 39] width 42 height 20
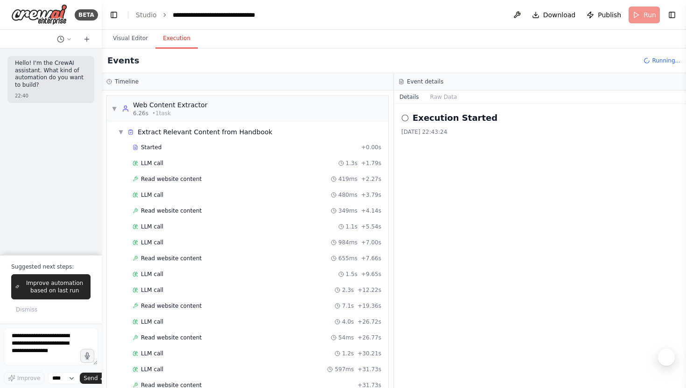
scroll to position [82, 0]
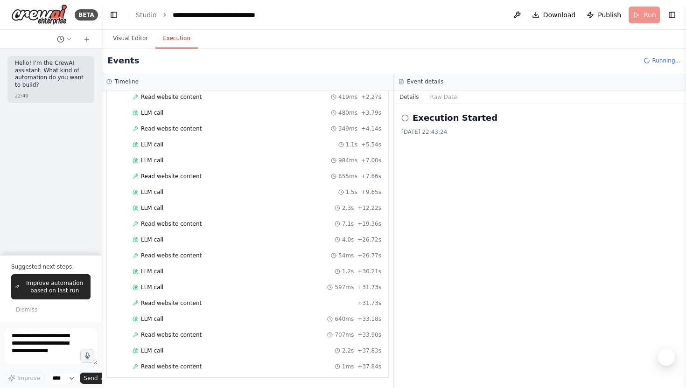
click at [119, 108] on div "LLM call 480ms + 3.79s" at bounding box center [249, 113] width 270 height 14
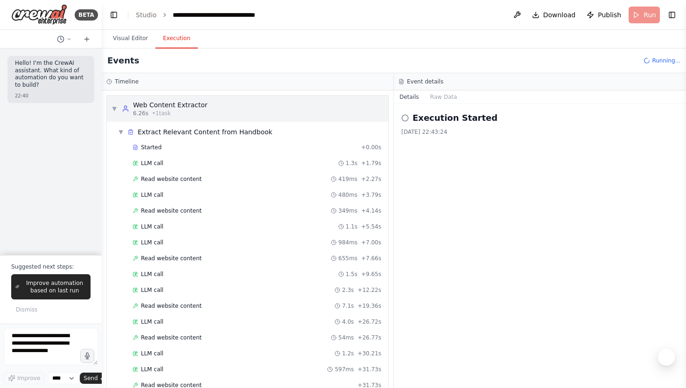
click at [117, 108] on div "▼ Web Content Extractor 6.26s • 1 task" at bounding box center [160, 108] width 96 height 17
click at [113, 134] on div "▼ Extract Relevant Content from Handbook Started + 0.00s LLM call 1.3s + 1.79s …" at bounding box center [248, 299] width 282 height 354
click at [122, 131] on span "▼" at bounding box center [121, 131] width 6 height 7
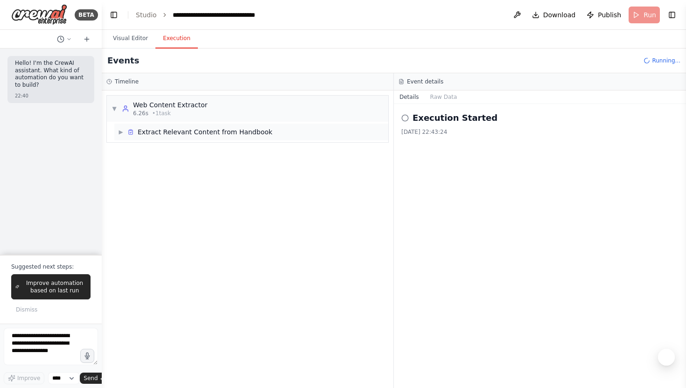
click at [122, 131] on span "▶" at bounding box center [121, 131] width 6 height 7
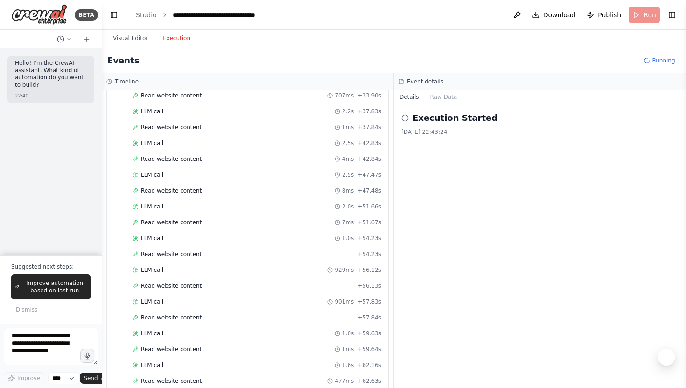
scroll to position [336, 0]
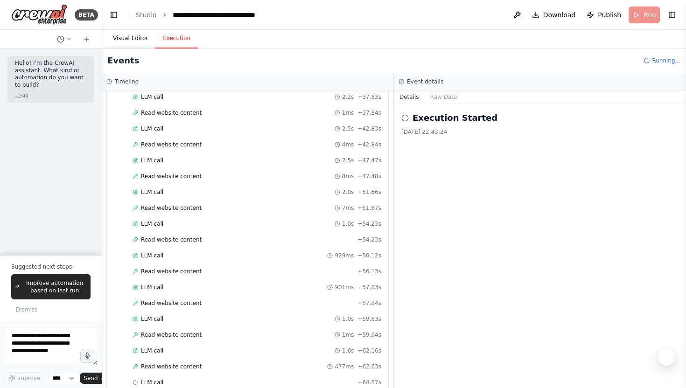
click at [134, 40] on button "Visual Editor" at bounding box center [131, 39] width 50 height 20
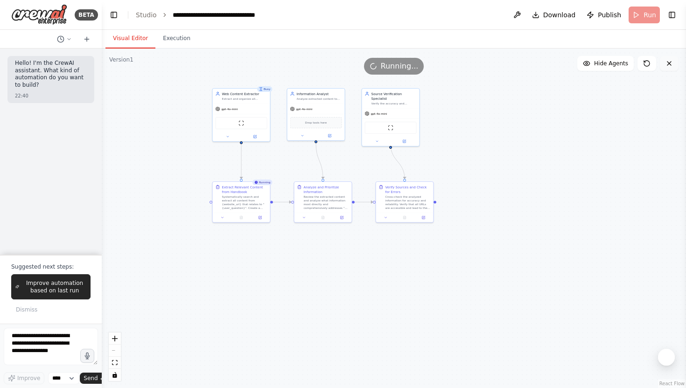
click at [667, 61] on icon at bounding box center [669, 63] width 7 height 7
click at [650, 66] on icon at bounding box center [646, 63] width 7 height 7
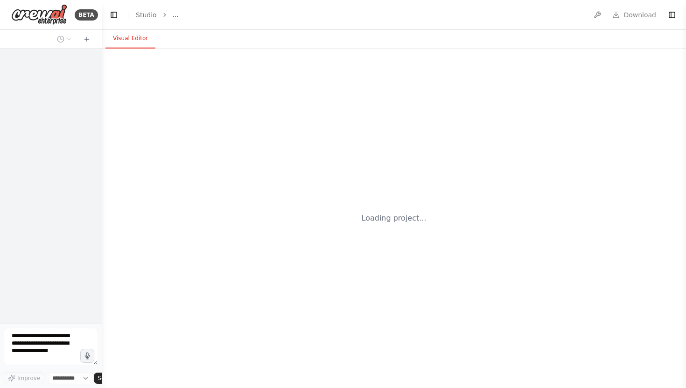
select select "****"
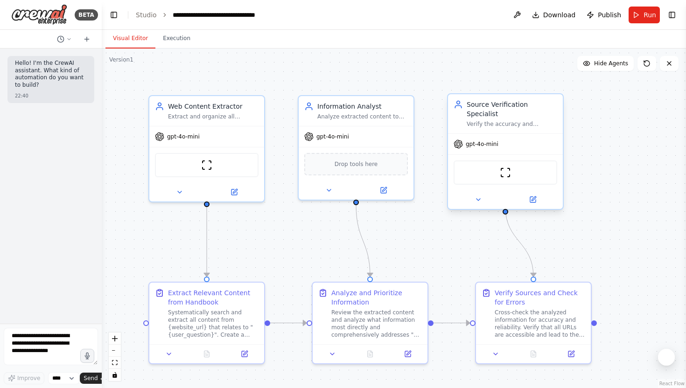
click at [515, 119] on div "Source Verification Specialist Verify the accuracy and reliability of informati…" at bounding box center [505, 113] width 115 height 39
click at [557, 82] on icon at bounding box center [556, 85] width 6 height 6
click at [530, 84] on button "Confirm" at bounding box center [529, 84] width 33 height 11
click at [547, 303] on div "Verify Sources and Check for Errors" at bounding box center [539, 296] width 91 height 19
click at [582, 276] on button at bounding box center [583, 273] width 12 height 12
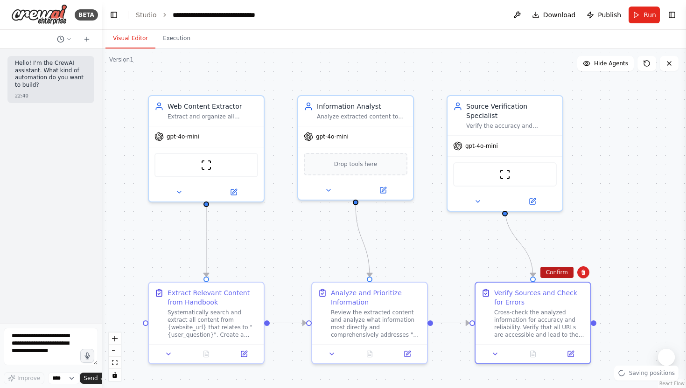
click at [559, 273] on button "Confirm" at bounding box center [557, 272] width 33 height 11
click at [557, 274] on button "Confirm" at bounding box center [556, 272] width 33 height 11
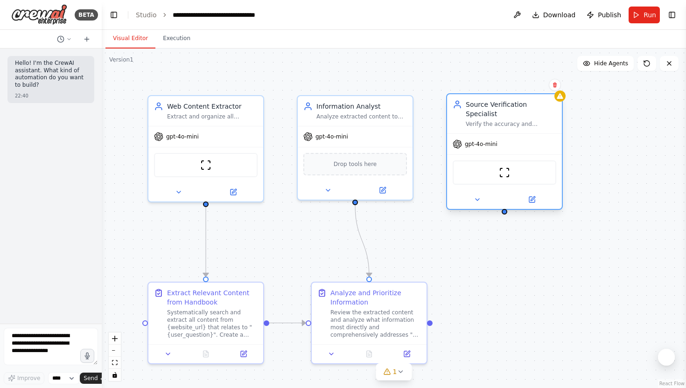
click at [543, 161] on div "ScrapeWebsiteTool" at bounding box center [505, 173] width 104 height 24
click at [555, 87] on icon at bounding box center [555, 85] width 6 height 6
click at [535, 86] on button "Confirm" at bounding box center [528, 84] width 33 height 11
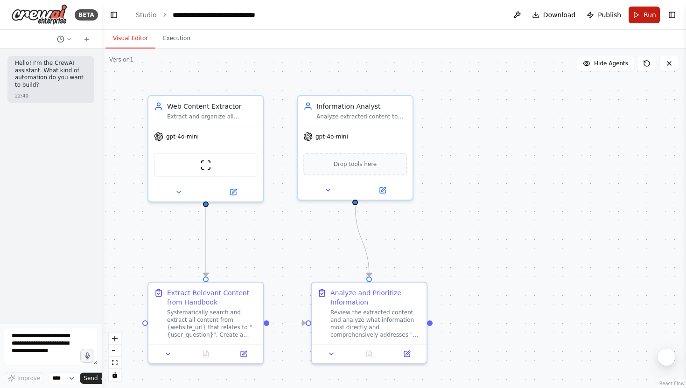
click at [638, 21] on button "Run" at bounding box center [644, 15] width 31 height 17
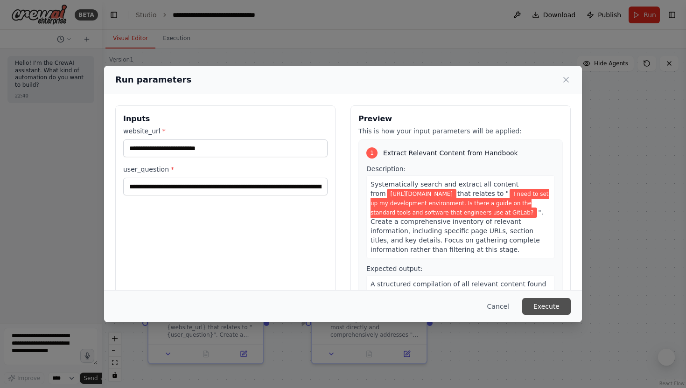
click at [557, 301] on button "Execute" at bounding box center [546, 306] width 49 height 17
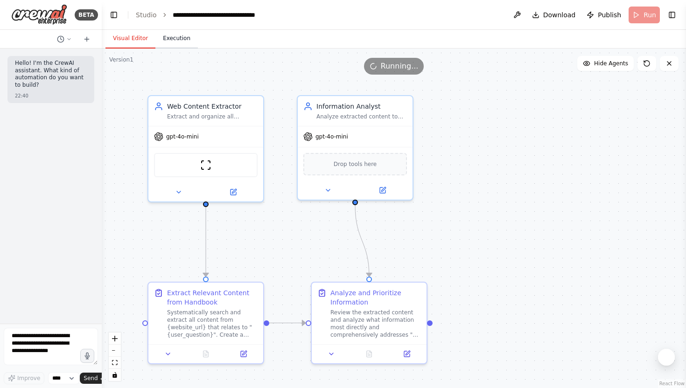
click at [173, 41] on button "Execution" at bounding box center [176, 39] width 42 height 20
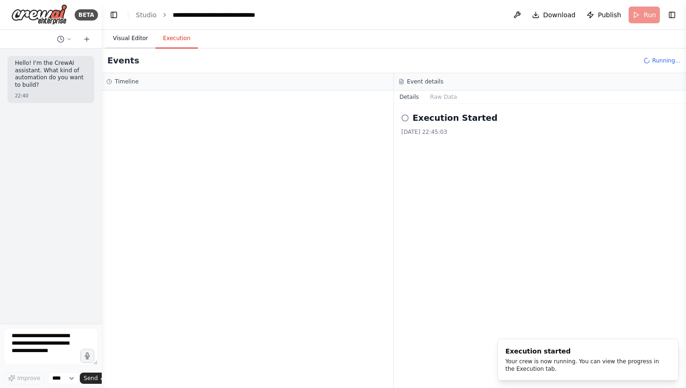
click at [136, 38] on button "Visual Editor" at bounding box center [131, 39] width 50 height 20
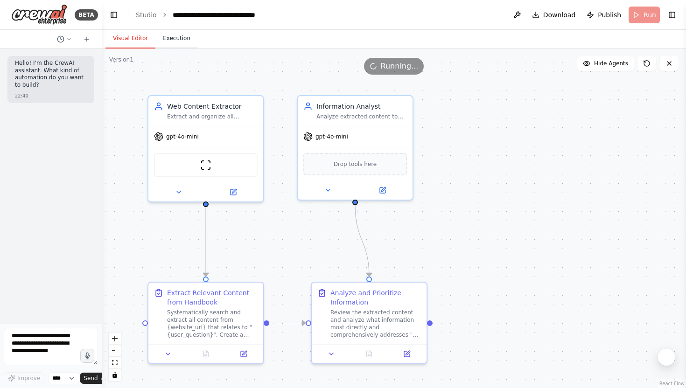
click at [172, 38] on button "Execution" at bounding box center [176, 39] width 42 height 20
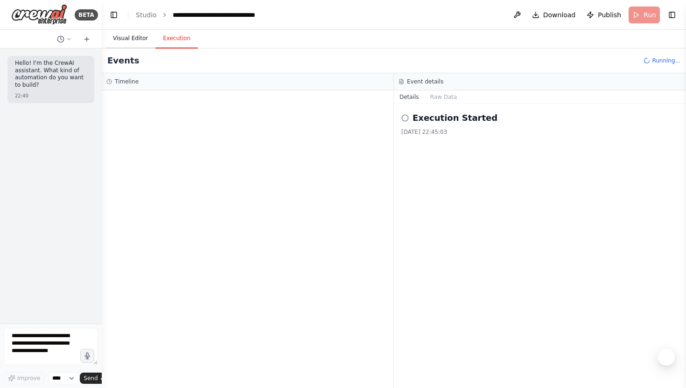
click at [142, 38] on button "Visual Editor" at bounding box center [131, 39] width 50 height 20
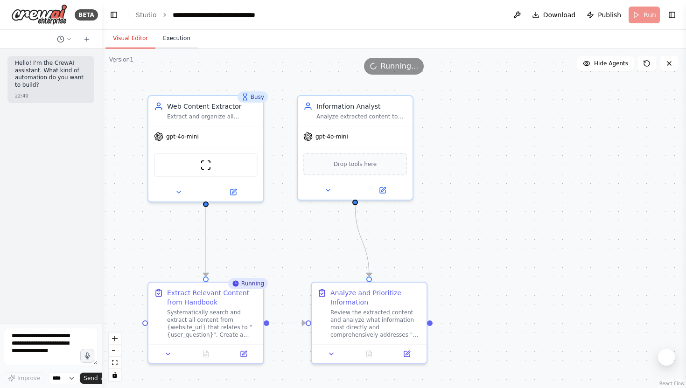
click at [183, 36] on button "Execution" at bounding box center [176, 39] width 42 height 20
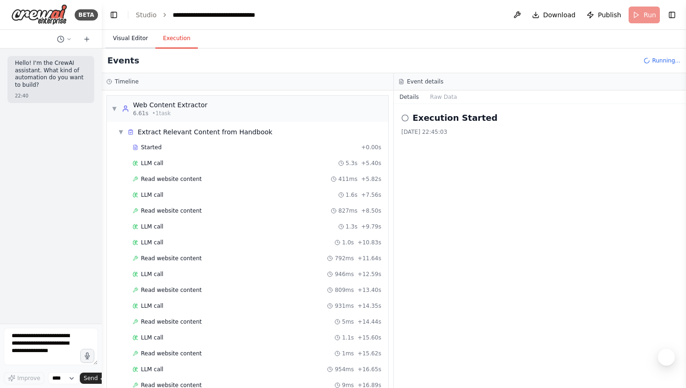
click at [137, 44] on button "Visual Editor" at bounding box center [131, 39] width 50 height 20
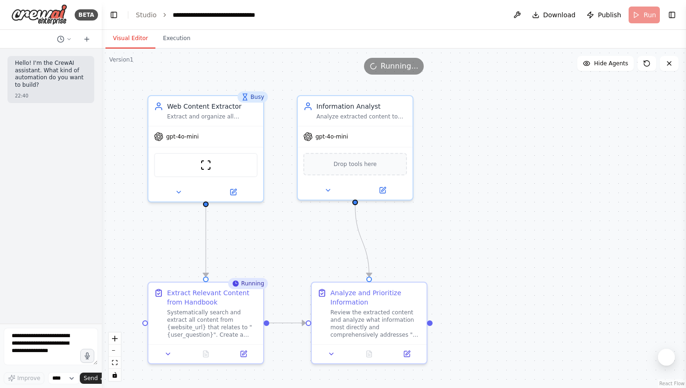
click at [200, 31] on div "Visual Editor Execution" at bounding box center [394, 39] width 584 height 19
click at [182, 34] on button "Execution" at bounding box center [176, 39] width 42 height 20
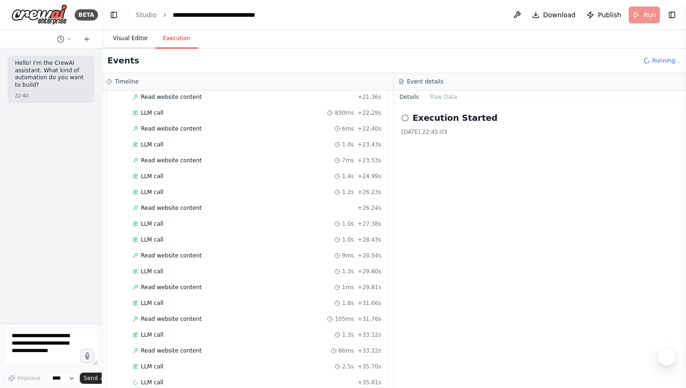
scroll to position [384, 0]
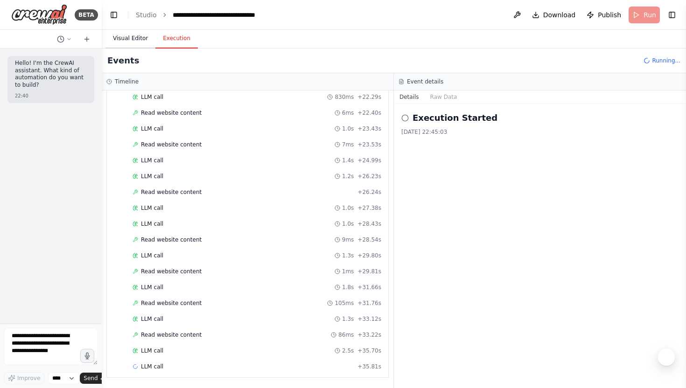
click at [139, 41] on button "Visual Editor" at bounding box center [131, 39] width 50 height 20
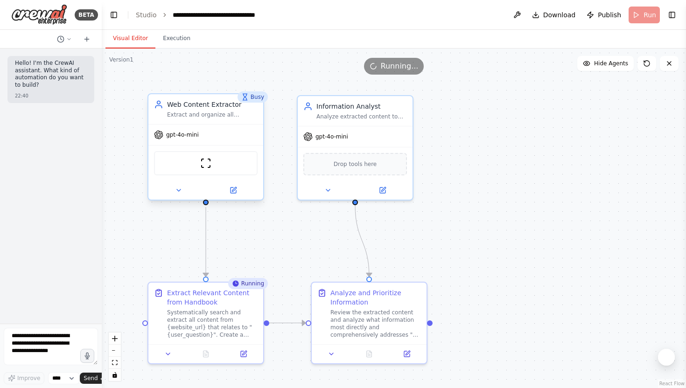
click at [220, 115] on div "Extract and organize all relevant content from {website_url} that relates to {u…" at bounding box center [212, 114] width 91 height 7
click at [232, 193] on icon at bounding box center [233, 190] width 7 height 7
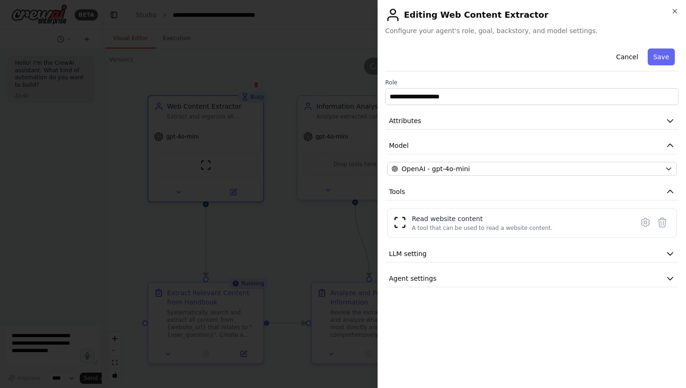
click at [344, 231] on div at bounding box center [343, 194] width 686 height 388
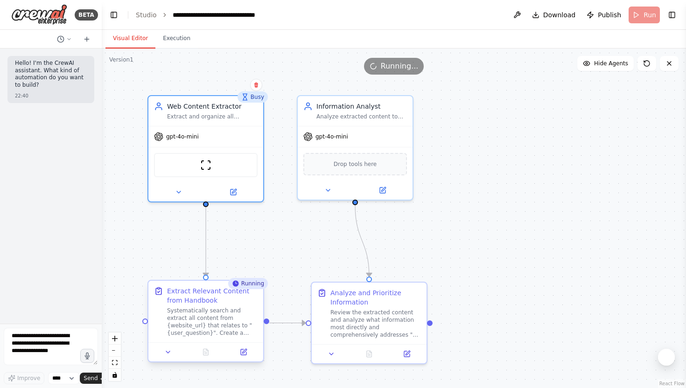
click at [243, 330] on div "Systematically search and extract all content from {website_url} that relates t…" at bounding box center [212, 322] width 91 height 30
click at [242, 357] on button at bounding box center [243, 352] width 32 height 11
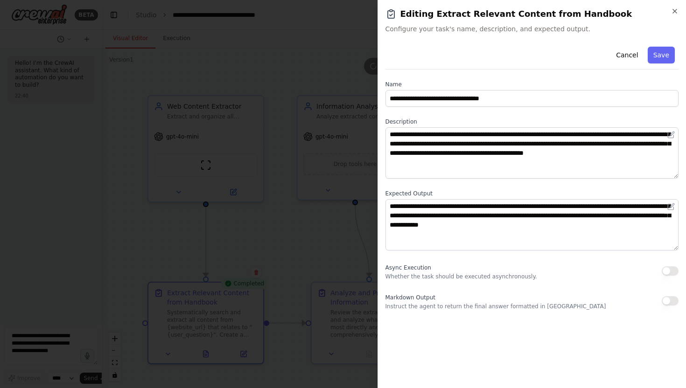
click at [326, 214] on div at bounding box center [343, 194] width 686 height 388
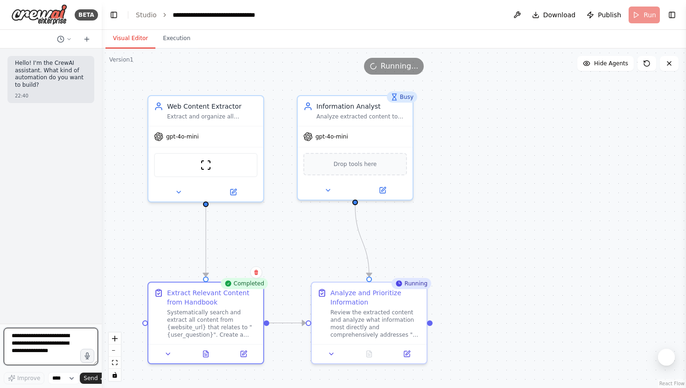
click at [49, 344] on textarea at bounding box center [51, 346] width 94 height 37
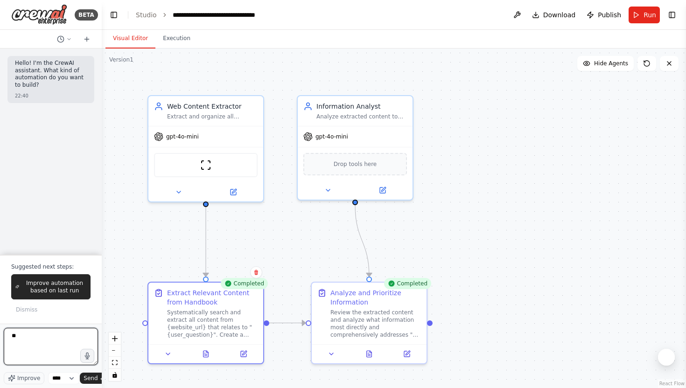
type textarea "*"
click at [174, 39] on button "Execution" at bounding box center [176, 39] width 42 height 20
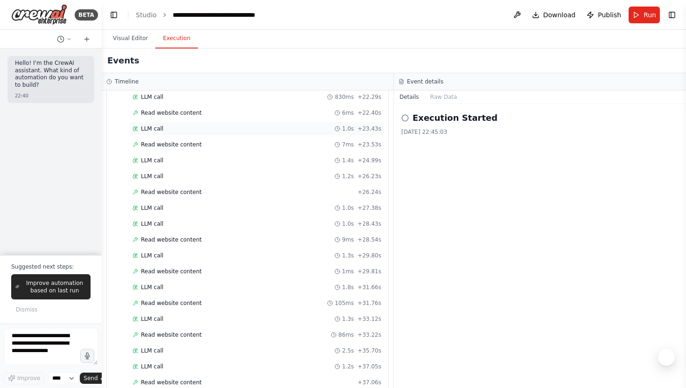
scroll to position [627, 0]
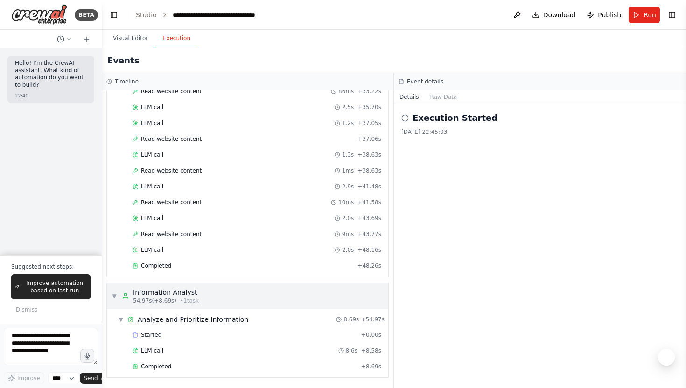
click at [128, 293] on icon at bounding box center [125, 296] width 7 height 7
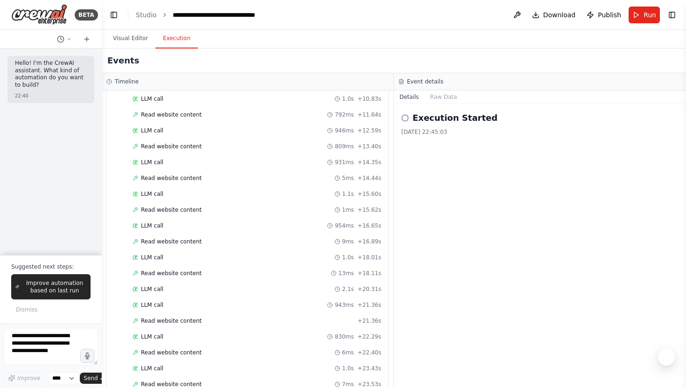
scroll to position [0, 0]
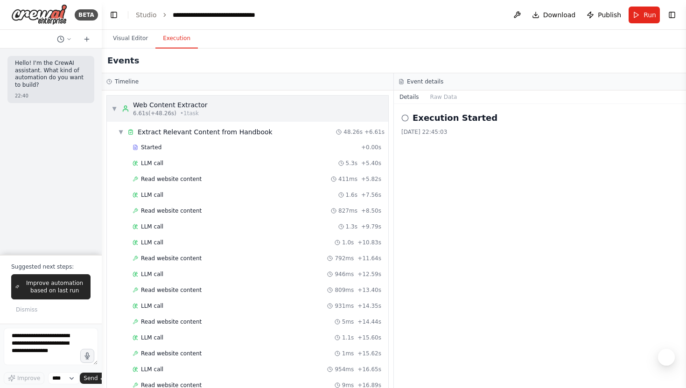
click at [130, 114] on div "Web Content Extractor 6.61s (+48.26s) • 1 task" at bounding box center [165, 108] width 86 height 17
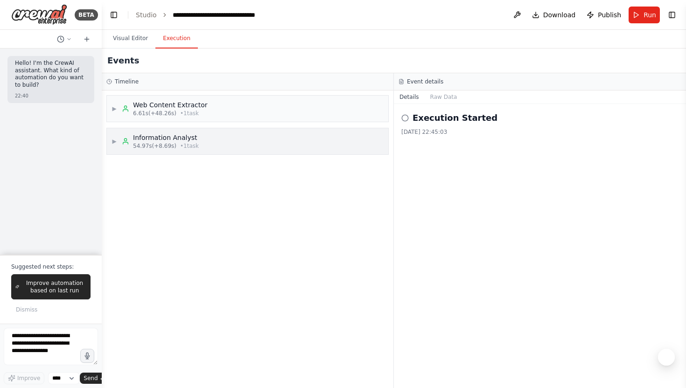
click at [125, 145] on div "Information Analyst 54.97s (+8.69s) • 1 task" at bounding box center [160, 141] width 77 height 17
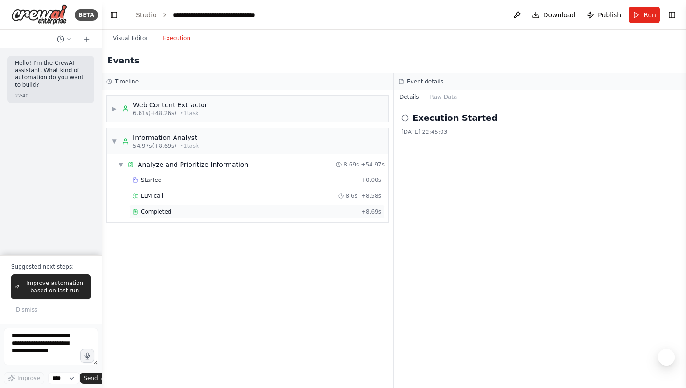
click at [166, 209] on span "Completed" at bounding box center [156, 211] width 30 height 7
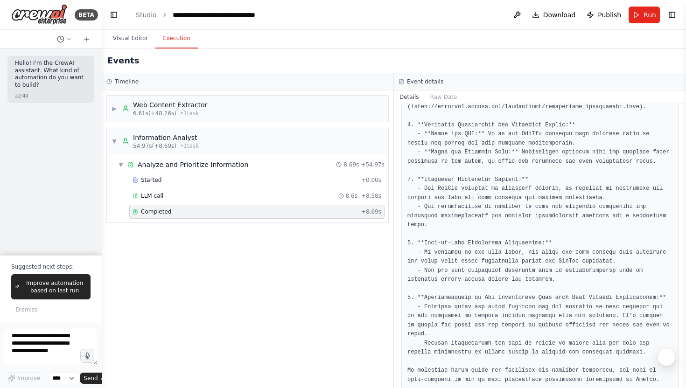
scroll to position [194, 0]
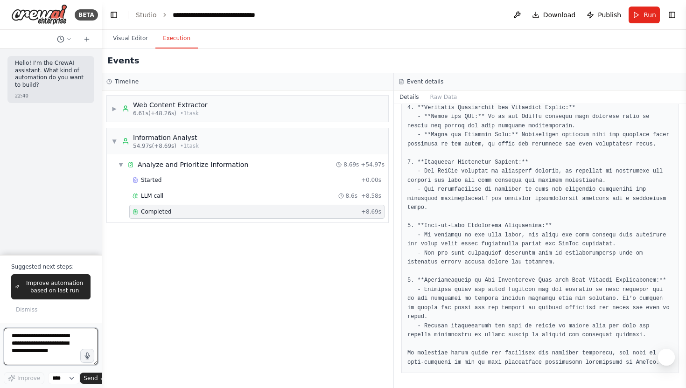
click at [56, 355] on textarea at bounding box center [51, 346] width 94 height 37
click at [136, 38] on button "Visual Editor" at bounding box center [131, 39] width 50 height 20
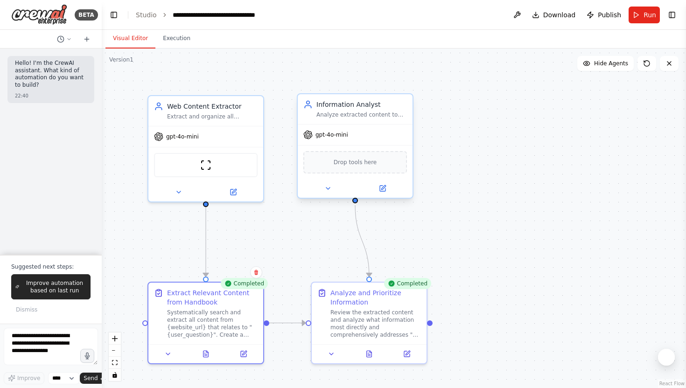
click at [382, 120] on div "Information Analyst Analyze extracted content to identify the most relevant and…" at bounding box center [355, 109] width 115 height 30
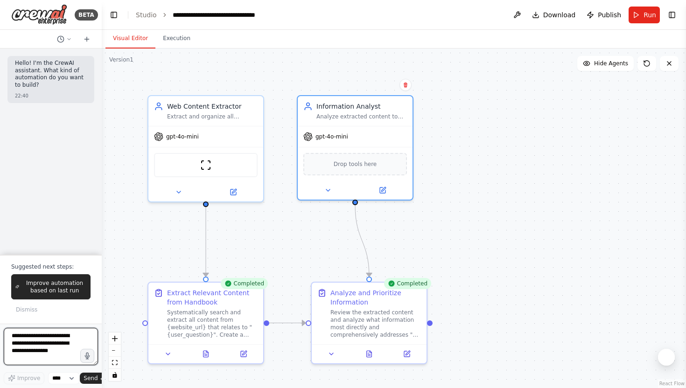
click at [63, 341] on textarea at bounding box center [51, 346] width 94 height 37
type textarea "*"
type textarea "**********"
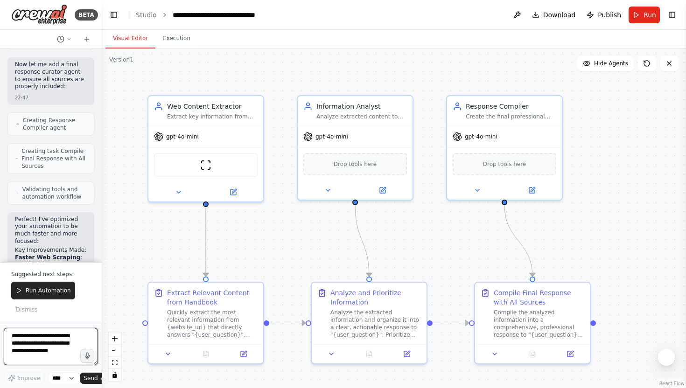
scroll to position [540, 0]
click at [44, 287] on button "Run Automation" at bounding box center [43, 291] width 64 height 18
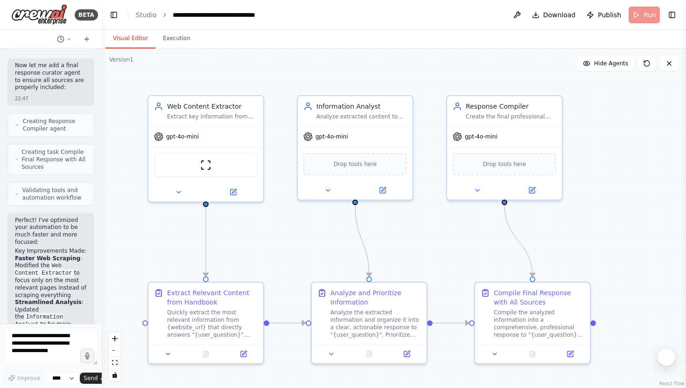
scroll to position [838, 0]
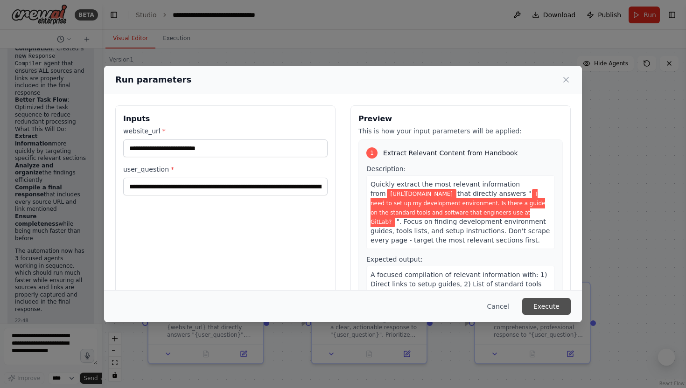
click at [541, 300] on button "Execute" at bounding box center [546, 306] width 49 height 17
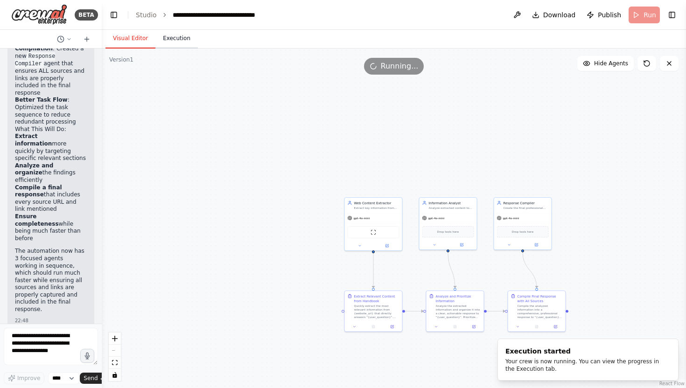
click at [187, 42] on button "Execution" at bounding box center [176, 39] width 42 height 20
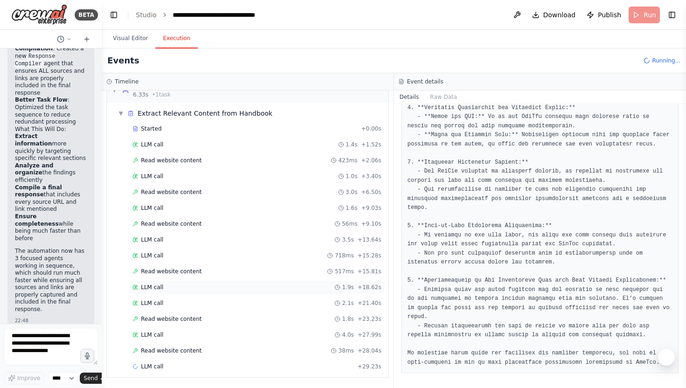
scroll to position [0, 0]
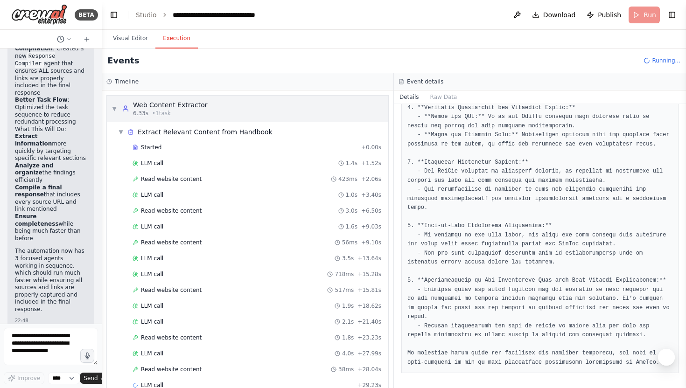
click at [177, 101] on div "Web Content Extractor" at bounding box center [170, 104] width 75 height 9
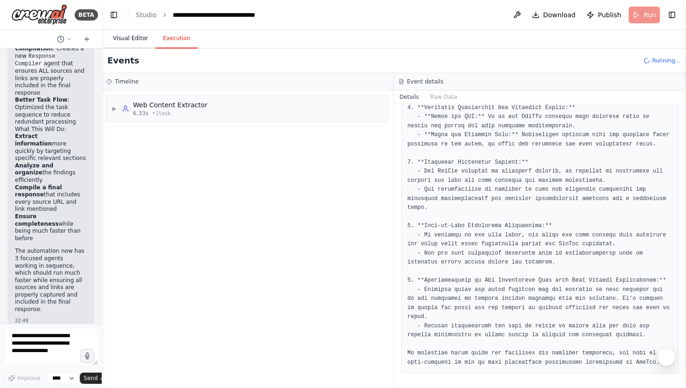
click at [132, 37] on button "Visual Editor" at bounding box center [131, 39] width 50 height 20
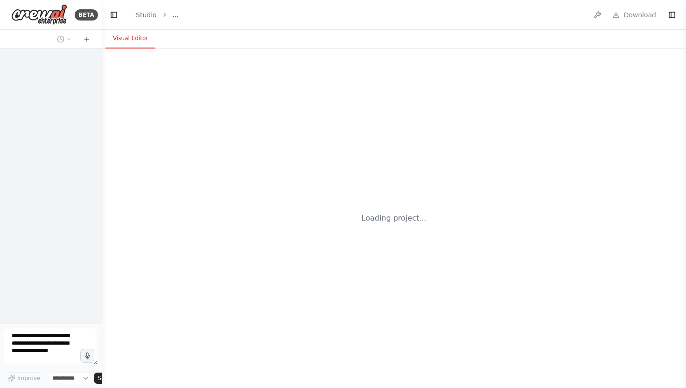
select select "****"
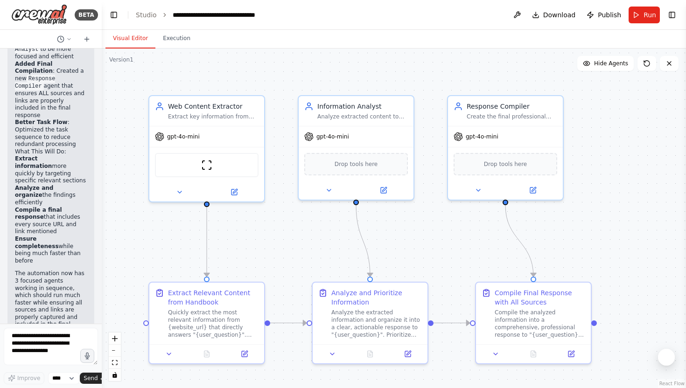
scroll to position [838, 0]
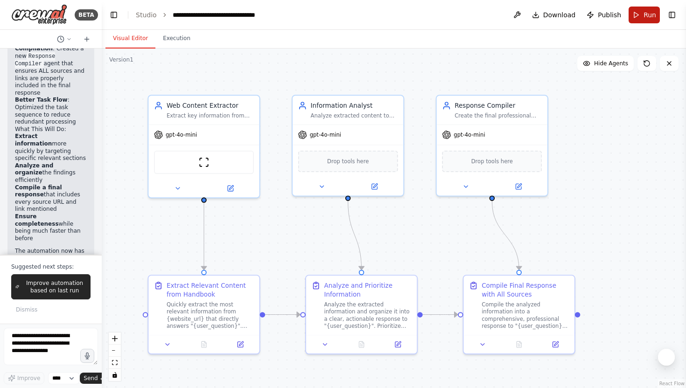
click at [641, 16] on button "Run" at bounding box center [644, 15] width 31 height 17
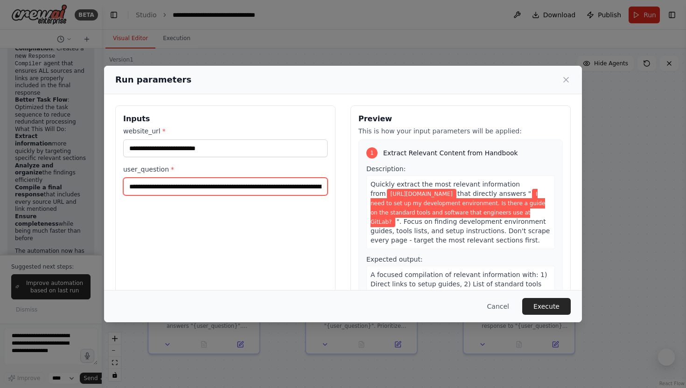
click at [289, 186] on input "**********" at bounding box center [225, 187] width 204 height 18
drag, startPoint x: 128, startPoint y: 188, endPoint x: 436, endPoint y: 194, distance: 307.7
click at [436, 194] on div "**********" at bounding box center [343, 216] width 456 height 221
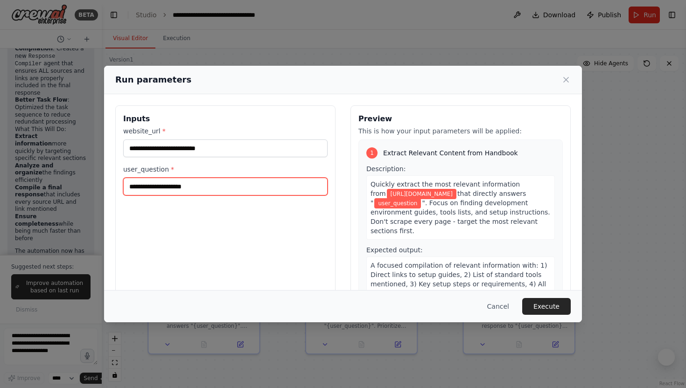
paste input "**********"
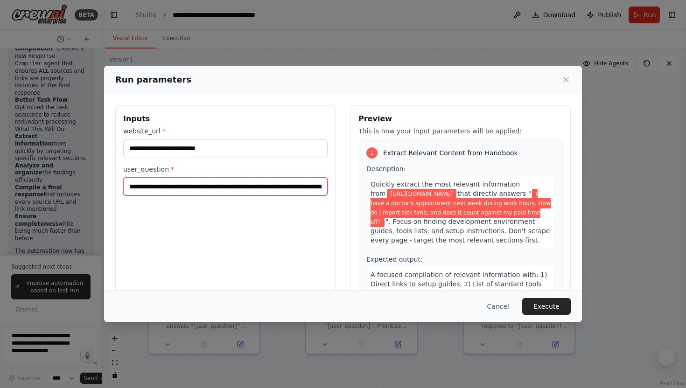
scroll to position [0, 197]
type input "**********"
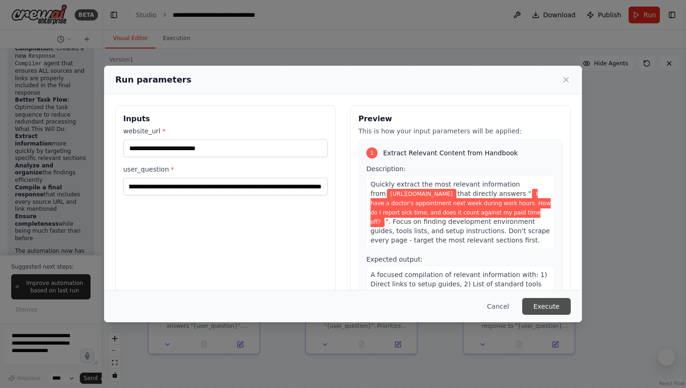
click at [559, 305] on button "Execute" at bounding box center [546, 306] width 49 height 17
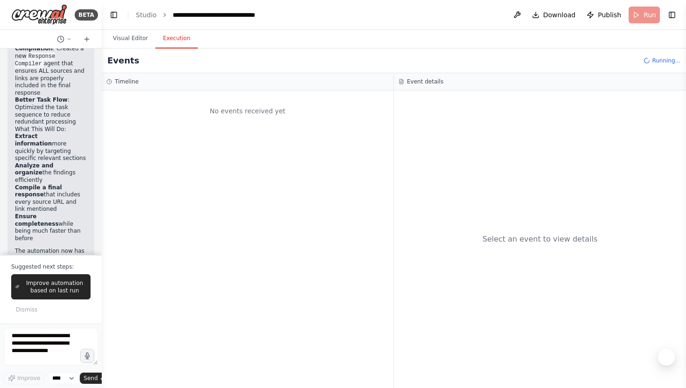
click at [181, 33] on button "Execution" at bounding box center [176, 39] width 42 height 20
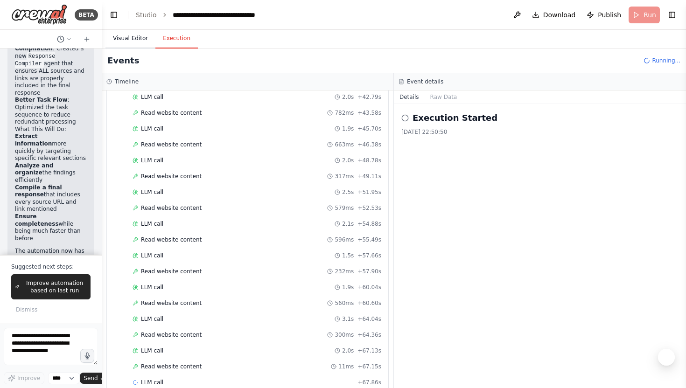
scroll to position [527, 0]
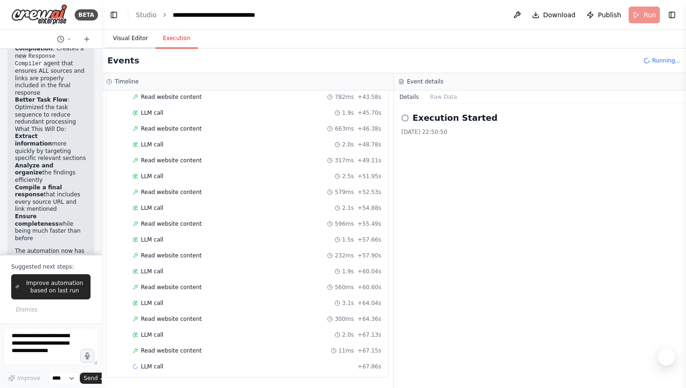
click at [140, 41] on button "Visual Editor" at bounding box center [131, 39] width 50 height 20
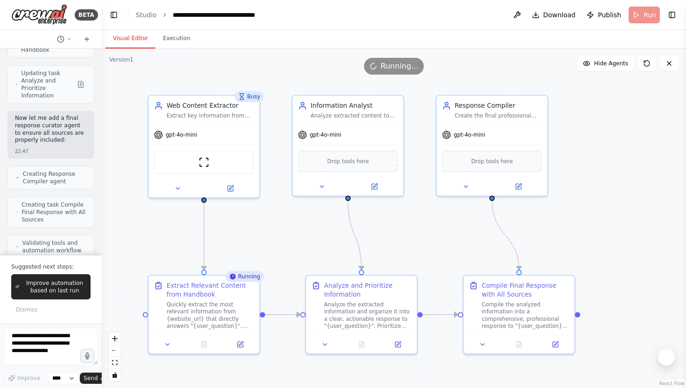
scroll to position [226, 0]
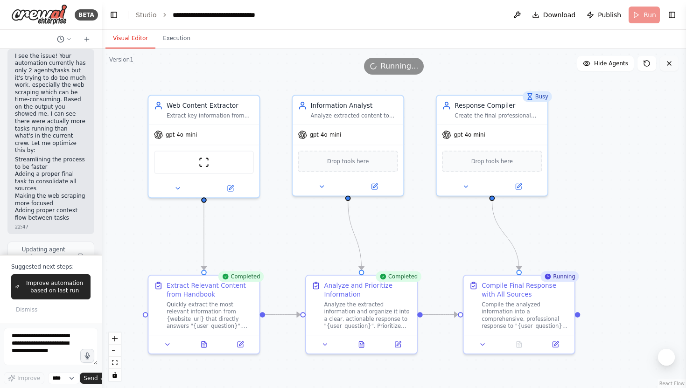
click at [665, 64] on button at bounding box center [669, 63] width 19 height 15
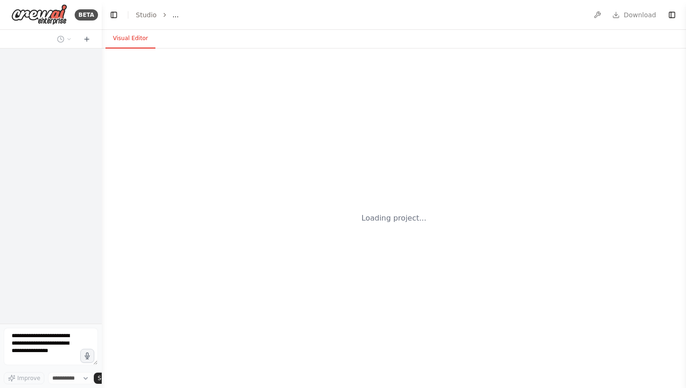
select select "****"
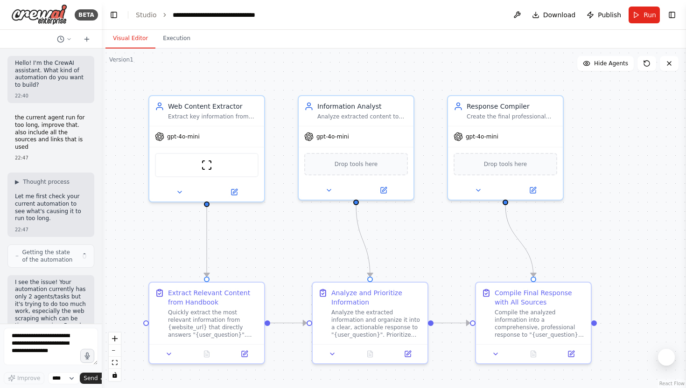
scroll to position [415, 0]
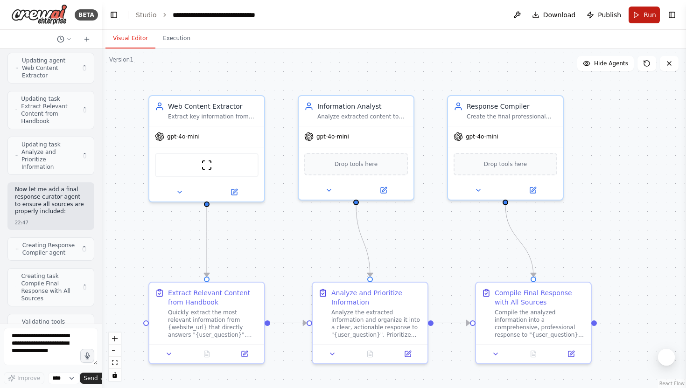
click at [641, 15] on button "Run" at bounding box center [644, 15] width 31 height 17
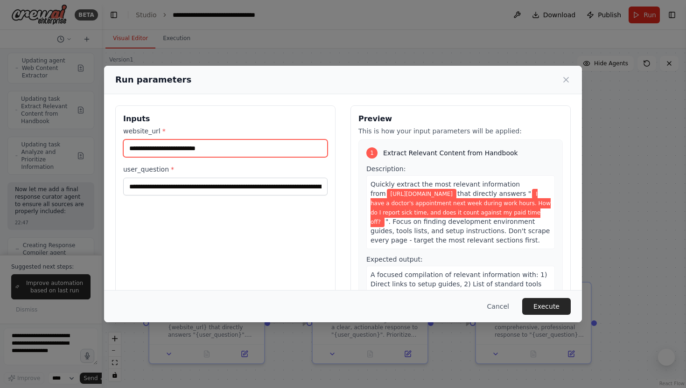
click at [232, 147] on input "**********" at bounding box center [225, 149] width 204 height 18
drag, startPoint x: 232, startPoint y: 147, endPoint x: 45, endPoint y: 146, distance: 186.3
click at [45, 146] on div "**********" at bounding box center [343, 194] width 686 height 388
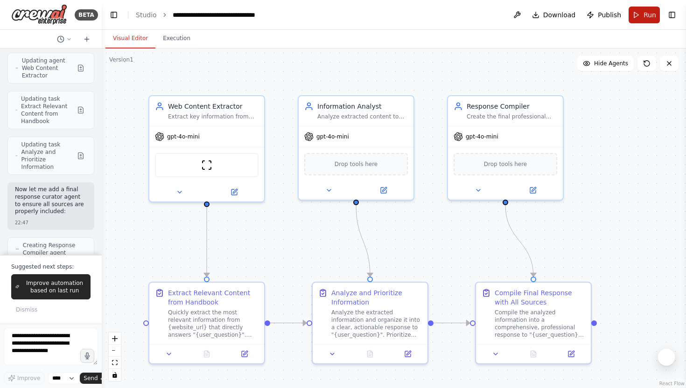
click at [634, 22] on button "Run" at bounding box center [644, 15] width 31 height 17
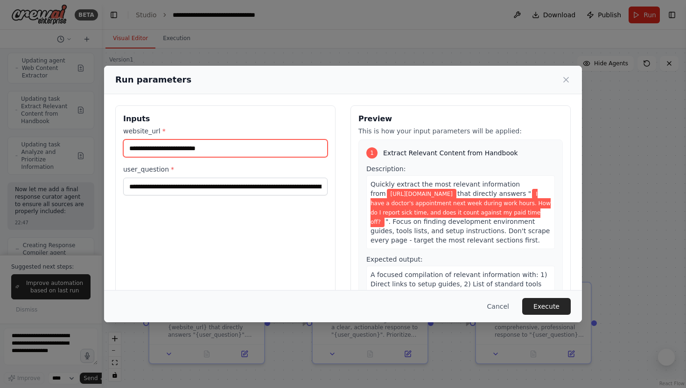
click at [236, 146] on input "**********" at bounding box center [225, 149] width 204 height 18
drag, startPoint x: 236, startPoint y: 146, endPoint x: 107, endPoint y: 145, distance: 128.9
click at [107, 145] on div "**********" at bounding box center [343, 216] width 478 height 244
paste input "**********"
type input "**********"
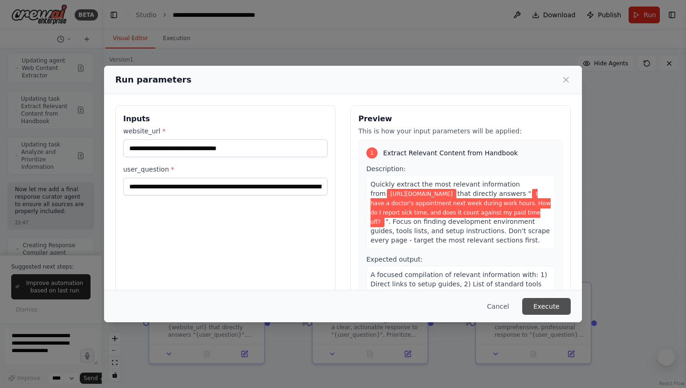
click at [555, 306] on button "Execute" at bounding box center [546, 306] width 49 height 17
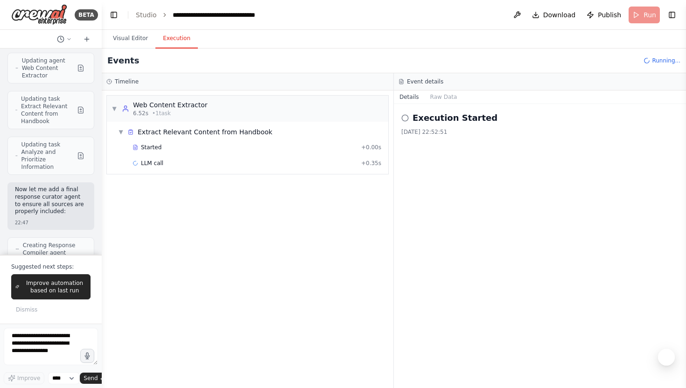
click at [187, 40] on button "Execution" at bounding box center [176, 39] width 42 height 20
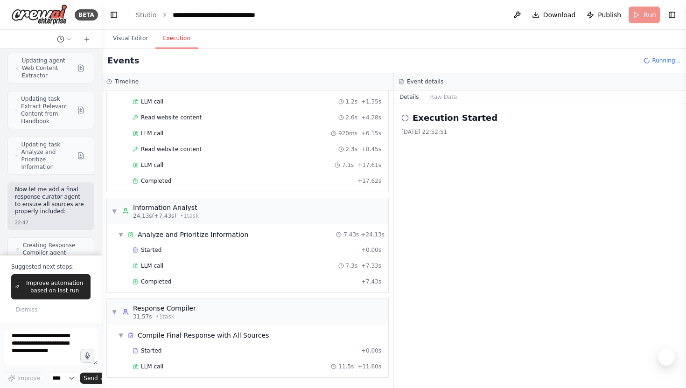
scroll to position [77, 0]
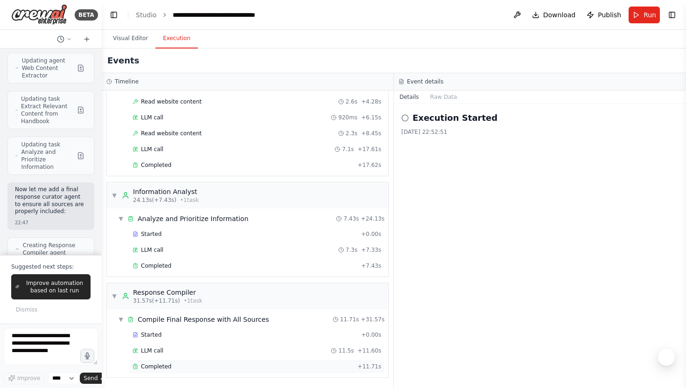
click at [169, 362] on div "Completed + 11.71s" at bounding box center [256, 367] width 255 height 14
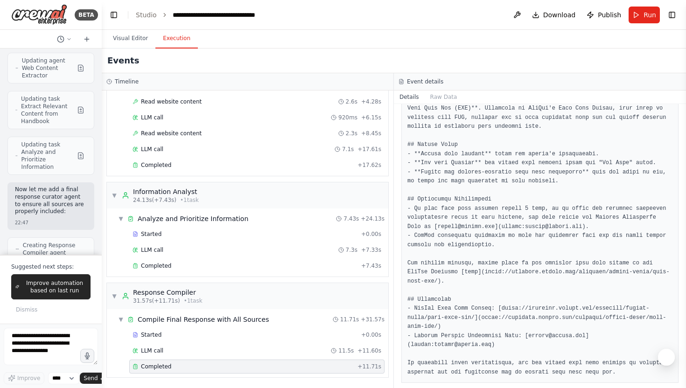
scroll to position [376, 0]
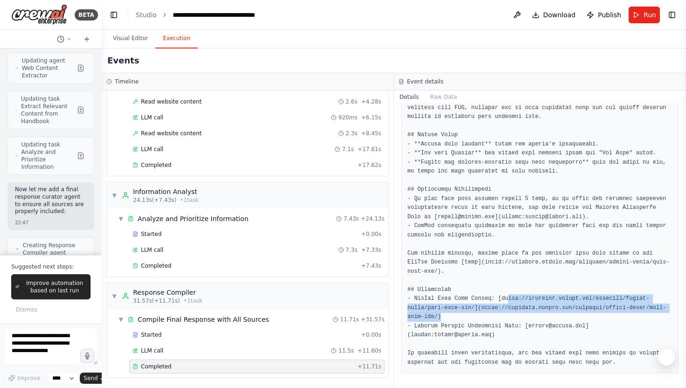
drag, startPoint x: 508, startPoint y: 296, endPoint x: 535, endPoint y: 317, distance: 34.9
click at [535, 317] on pre at bounding box center [540, 113] width 265 height 510
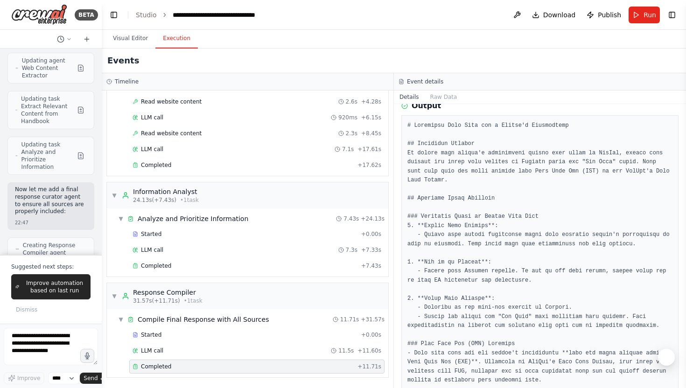
scroll to position [0, 0]
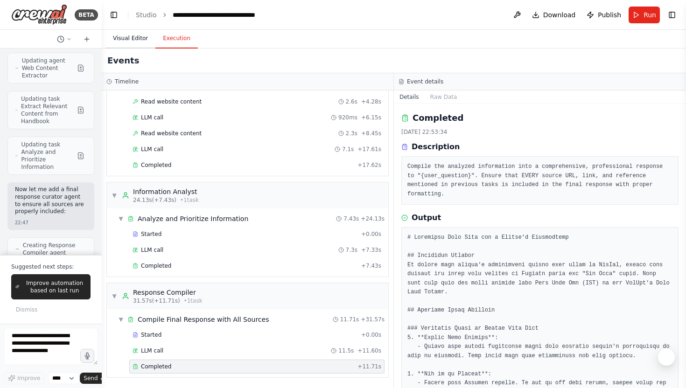
click at [134, 34] on button "Visual Editor" at bounding box center [131, 39] width 50 height 20
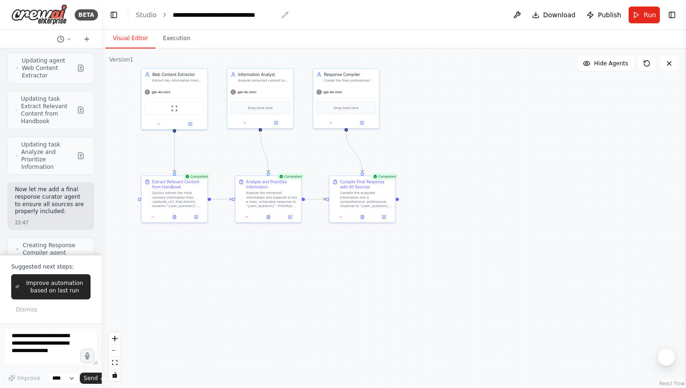
click at [279, 17] on div "**********" at bounding box center [231, 14] width 116 height 9
click at [285, 12] on icon "breadcrumb" at bounding box center [285, 15] width 6 height 6
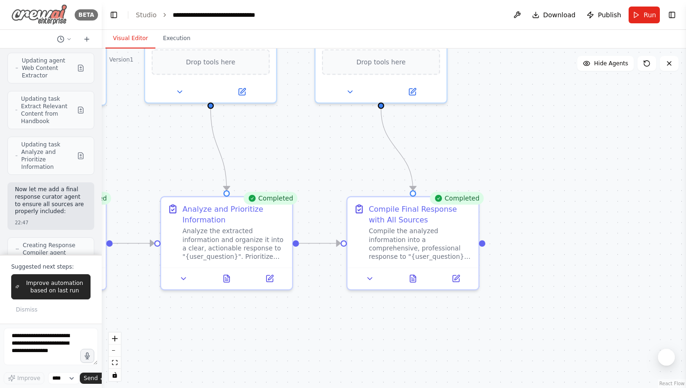
click at [7, 11] on div "BETA" at bounding box center [50, 14] width 87 height 21
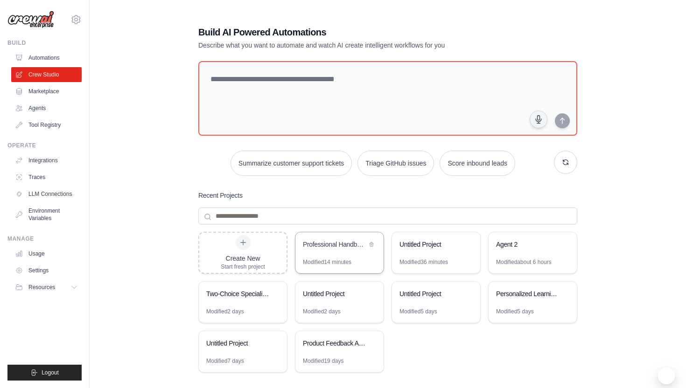
click at [356, 251] on div "Professional Handbook Research Team" at bounding box center [340, 245] width 88 height 26
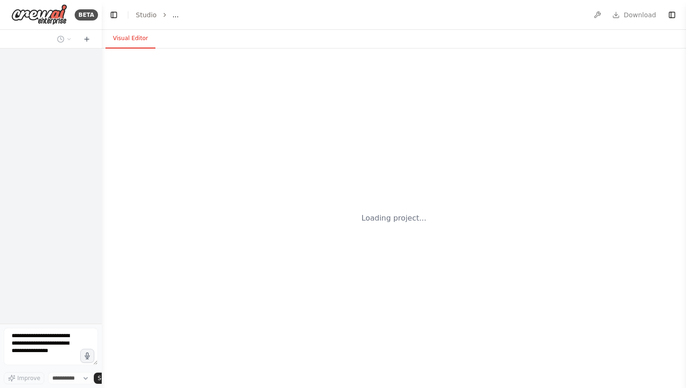
select select "****"
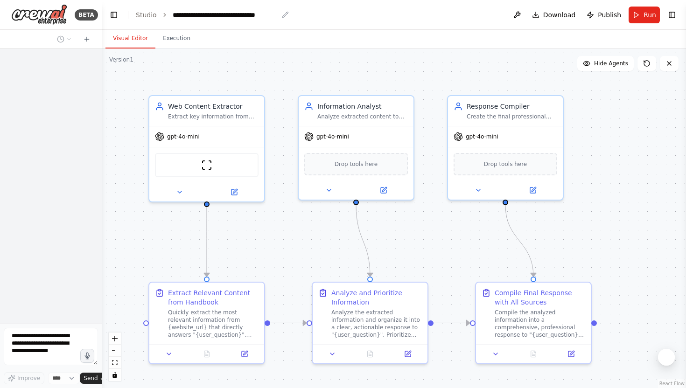
click at [282, 13] on icon "breadcrumb" at bounding box center [285, 14] width 7 height 7
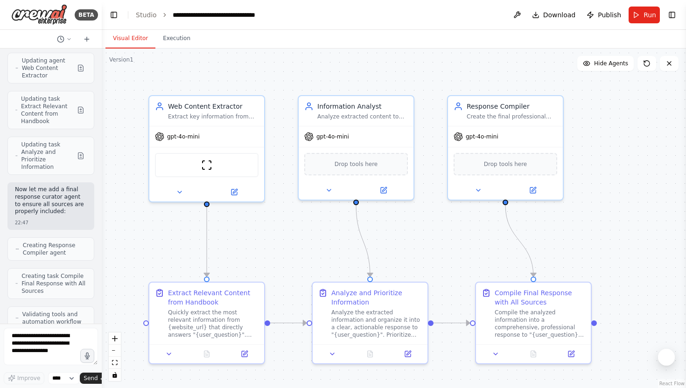
click at [270, 12] on div "**********" at bounding box center [225, 14] width 105 height 9
click at [287, 14] on div "**********" at bounding box center [233, 14] width 120 height 9
drag, startPoint x: 295, startPoint y: 14, endPoint x: 263, endPoint y: 14, distance: 31.7
click at [263, 14] on header "**********" at bounding box center [394, 15] width 584 height 30
click at [173, 13] on div "**********" at bounding box center [225, 14] width 105 height 9
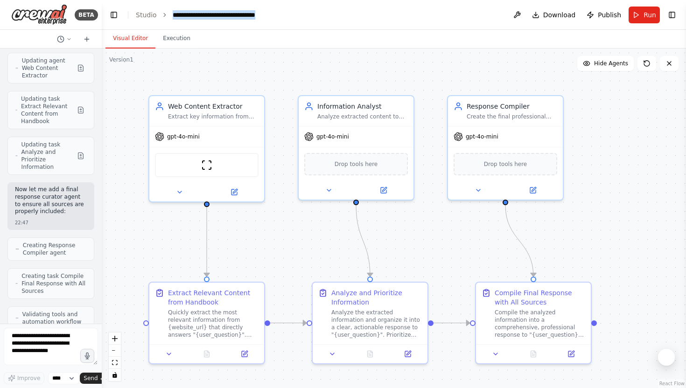
drag, startPoint x: 173, startPoint y: 13, endPoint x: 341, endPoint y: 14, distance: 168.1
click at [341, 14] on header "**********" at bounding box center [394, 15] width 584 height 30
click at [367, 69] on div ".deletable-edge-delete-btn { width: 20px; height: 20px; border: 0px solid #ffff…" at bounding box center [394, 219] width 584 height 340
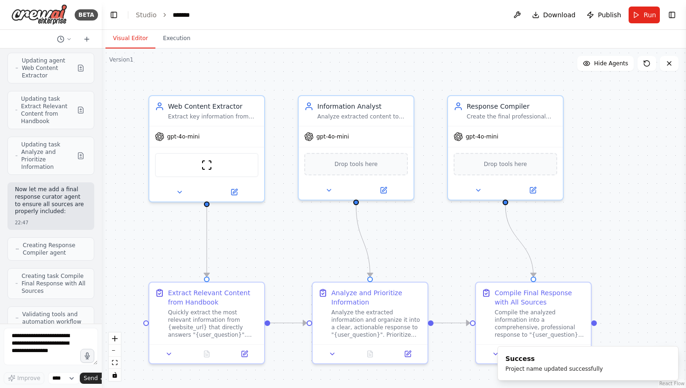
click at [235, 82] on div ".deletable-edge-delete-btn { width: 20px; height: 20px; border: 0px solid #ffff…" at bounding box center [394, 219] width 584 height 340
click at [232, 6] on header "Toggle Left Sidebar Studio ******* Download Publish Run Toggle Right Sidebar" at bounding box center [394, 15] width 584 height 30
click at [201, 9] on header "Toggle Left Sidebar Studio ******* Download Publish Run Toggle Right Sidebar" at bounding box center [394, 15] width 584 height 30
click at [192, 14] on div "*******" at bounding box center [185, 14] width 24 height 9
click at [257, 70] on div ".deletable-edge-delete-btn { width: 20px; height: 20px; border: 0px solid #ffff…" at bounding box center [394, 219] width 584 height 340
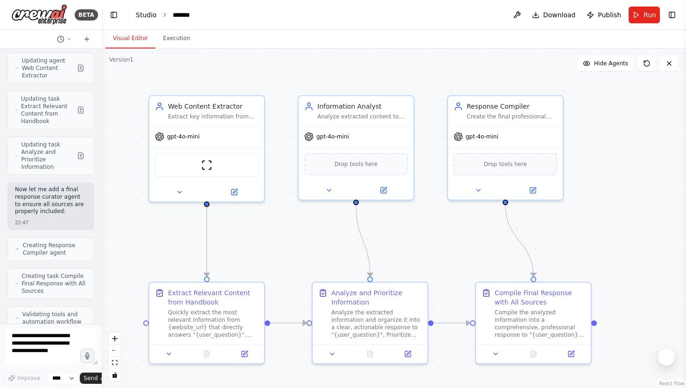
click at [148, 17] on link "Studio" at bounding box center [146, 14] width 21 height 7
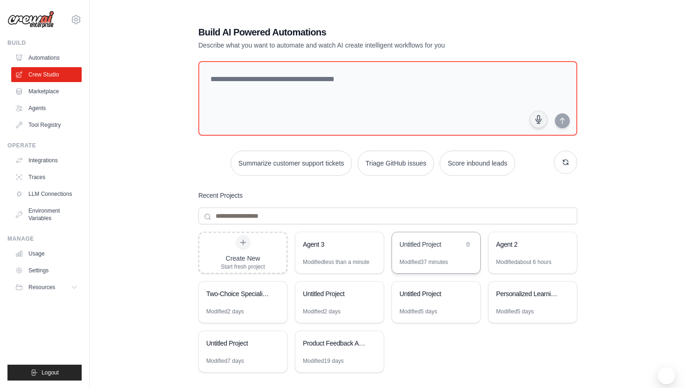
click at [431, 249] on div "Untitled Project" at bounding box center [432, 245] width 64 height 11
click at [373, 340] on icon at bounding box center [372, 343] width 6 height 6
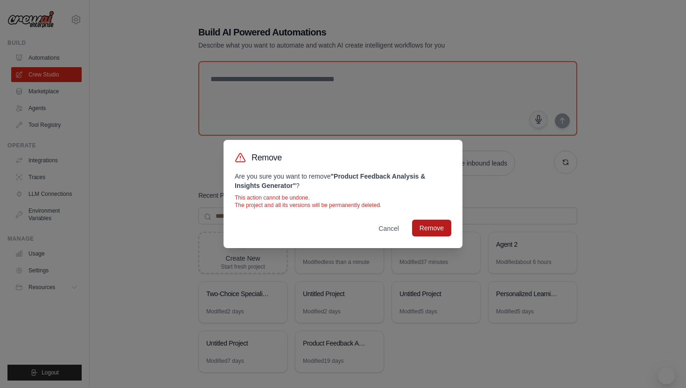
click at [429, 231] on button "Remove" at bounding box center [431, 228] width 39 height 17
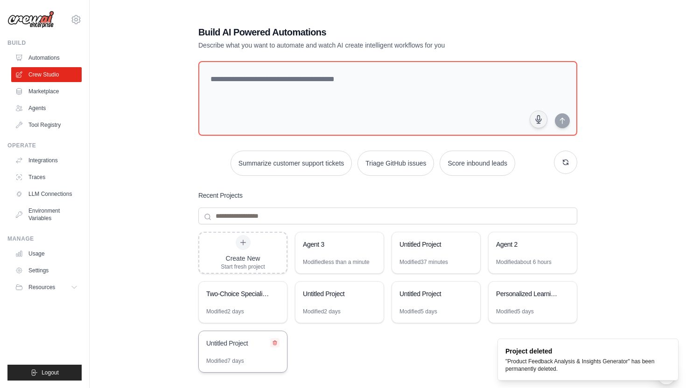
click at [275, 341] on icon at bounding box center [275, 343] width 6 height 6
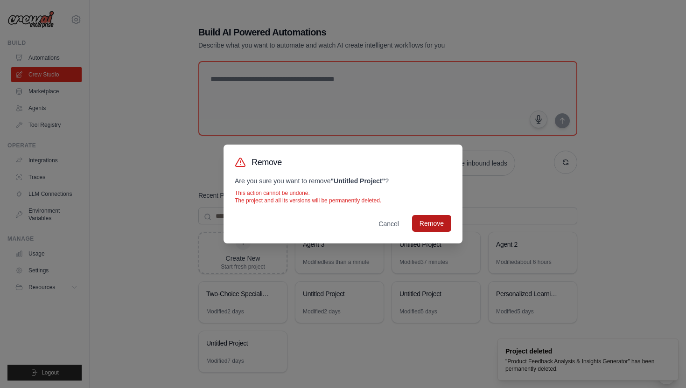
click at [434, 219] on button "Remove" at bounding box center [431, 223] width 39 height 17
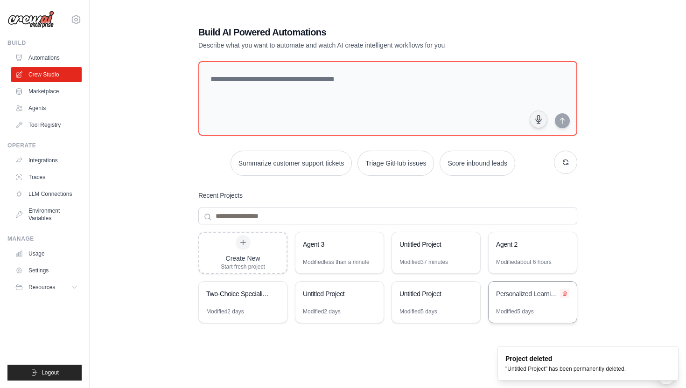
click at [563, 294] on icon at bounding box center [565, 294] width 6 height 6
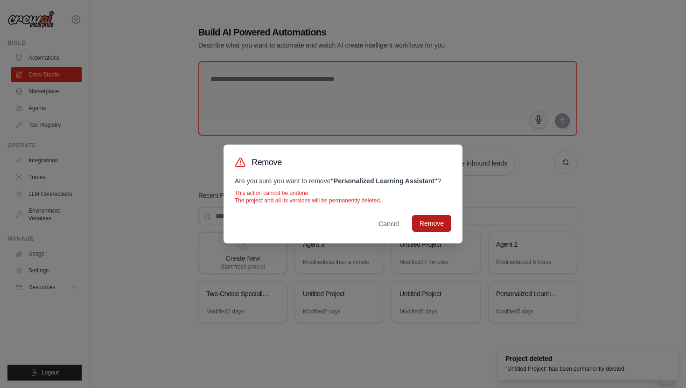
click at [436, 232] on button "Remove" at bounding box center [431, 223] width 39 height 17
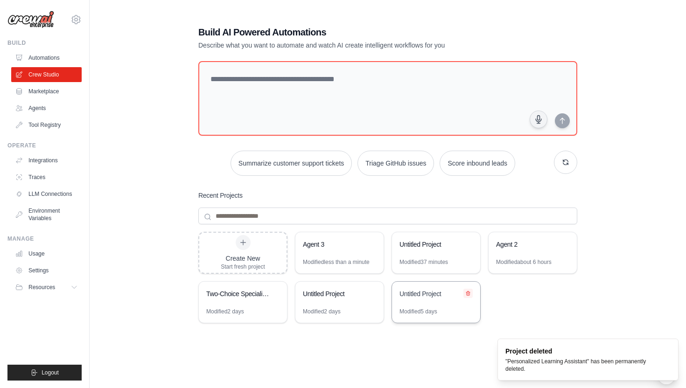
click at [471, 293] on button at bounding box center [468, 293] width 9 height 9
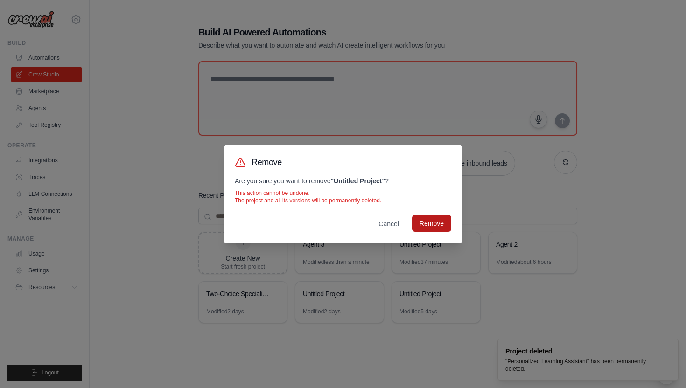
click at [422, 222] on button "Remove" at bounding box center [431, 223] width 39 height 17
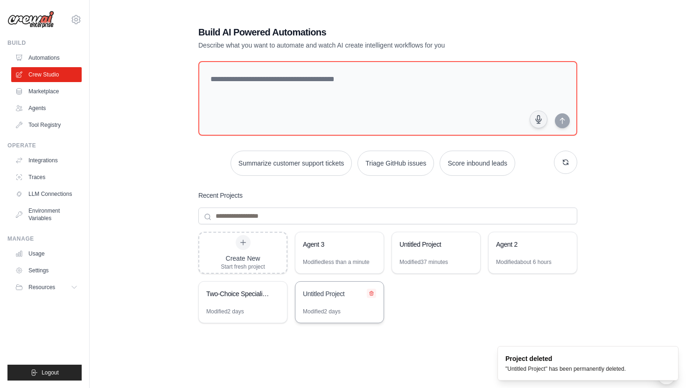
click at [374, 292] on icon at bounding box center [372, 294] width 6 height 6
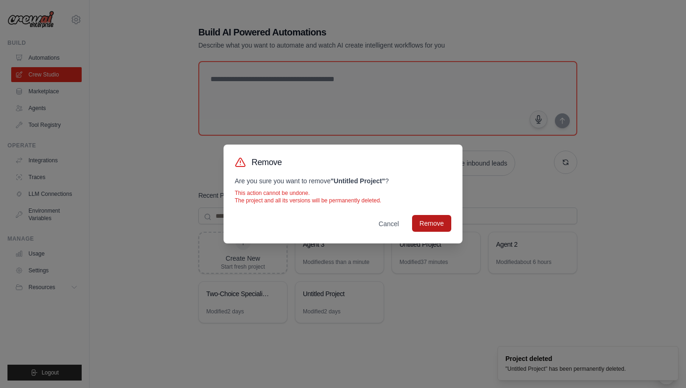
click at [425, 218] on button "Remove" at bounding box center [431, 223] width 39 height 17
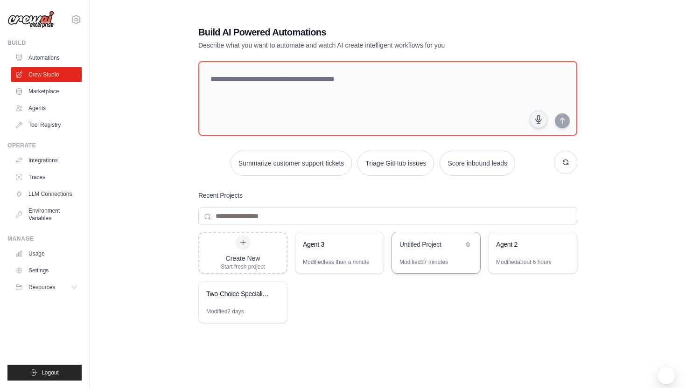
click at [441, 253] on div "Untitled Project" at bounding box center [436, 245] width 88 height 26
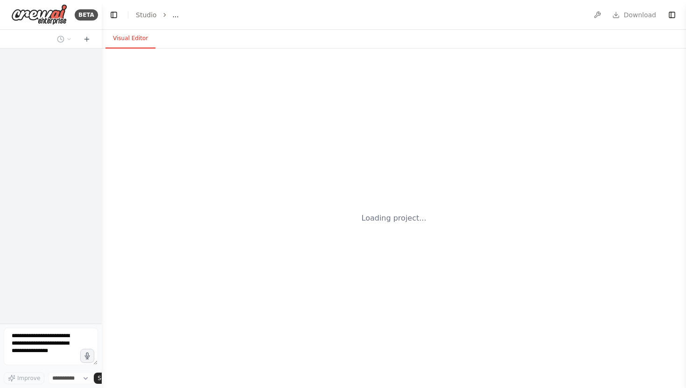
select select "****"
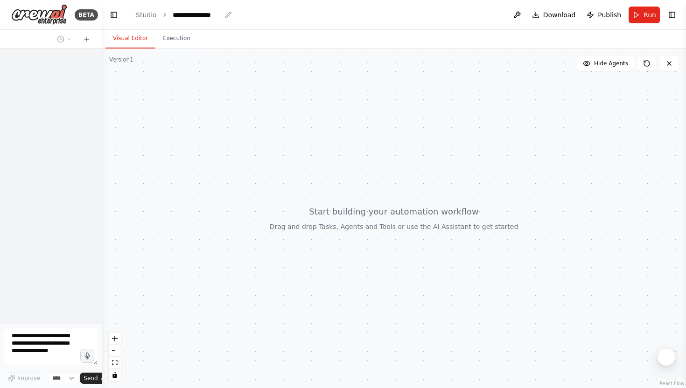
click at [211, 15] on div "**********" at bounding box center [197, 14] width 48 height 9
click at [221, 14] on div "**********" at bounding box center [208, 14] width 70 height 9
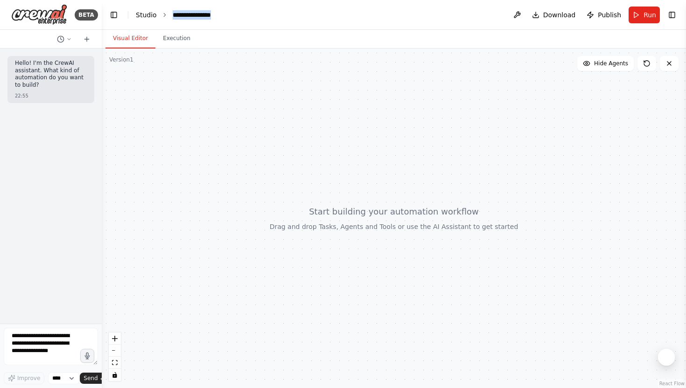
drag, startPoint x: 221, startPoint y: 14, endPoint x: 143, endPoint y: 14, distance: 78.0
click at [143, 14] on ol "**********" at bounding box center [189, 14] width 107 height 9
click at [170, 151] on div at bounding box center [394, 219] width 584 height 340
click at [31, 341] on textarea at bounding box center [51, 346] width 94 height 37
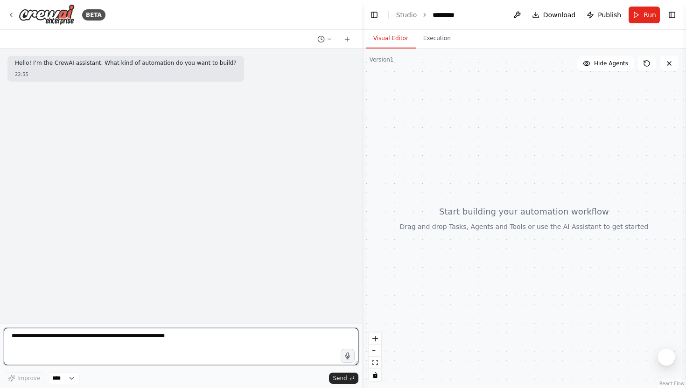
drag, startPoint x: 100, startPoint y: 196, endPoint x: 562, endPoint y: 171, distance: 461.9
click at [562, 163] on div "BETA Hello! I'm the CrewAI assistant. What kind of automation do you want to bu…" at bounding box center [343, 194] width 686 height 388
paste textarea "**********"
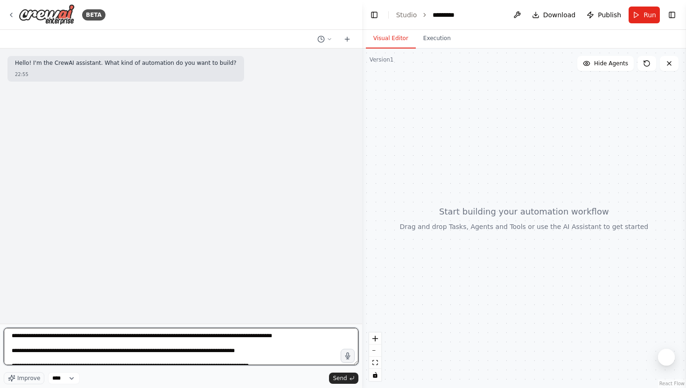
click at [11, 337] on textarea "**********" at bounding box center [181, 346] width 355 height 37
click at [51, 338] on textarea "**********" at bounding box center [181, 346] width 355 height 37
click at [50, 348] on textarea "**********" at bounding box center [181, 346] width 355 height 37
click at [11, 338] on textarea "**********" at bounding box center [181, 346] width 355 height 37
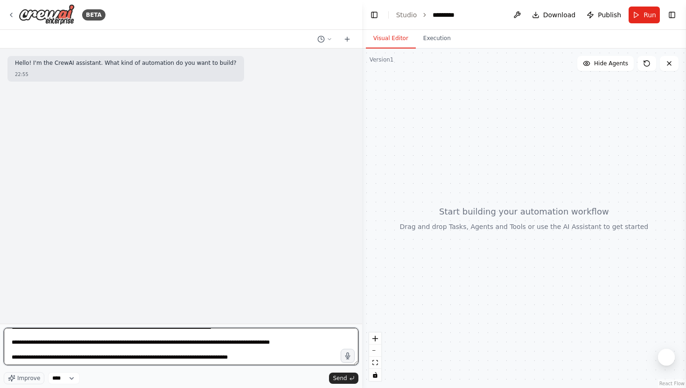
click at [147, 360] on textarea "**********" at bounding box center [181, 346] width 355 height 37
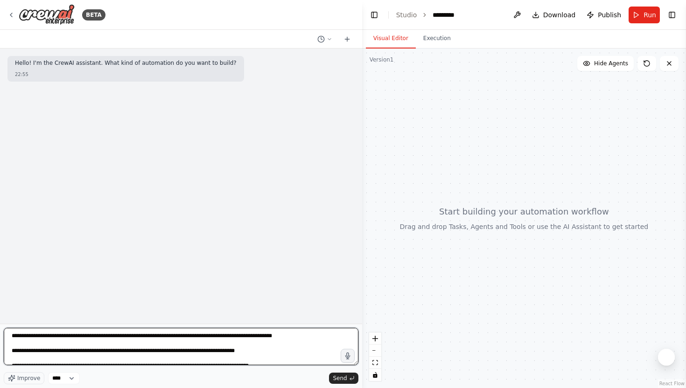
click at [11, 337] on textarea "**********" at bounding box center [181, 346] width 355 height 37
paste textarea "**********"
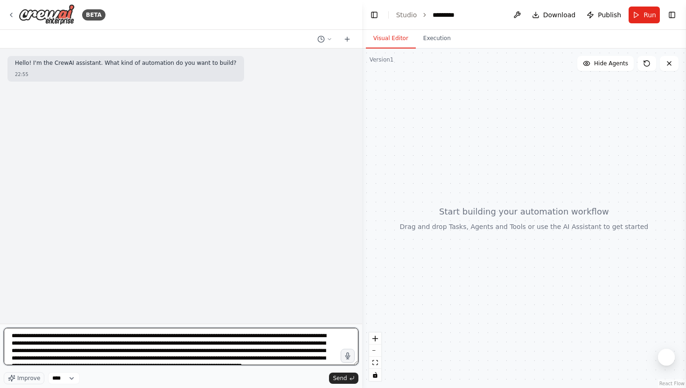
scroll to position [4, 0]
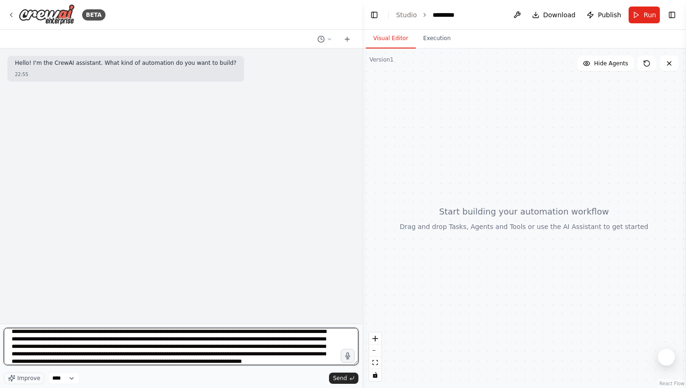
drag, startPoint x: 184, startPoint y: 340, endPoint x: 251, endPoint y: 341, distance: 66.8
click at [251, 341] on textarea at bounding box center [181, 346] width 355 height 37
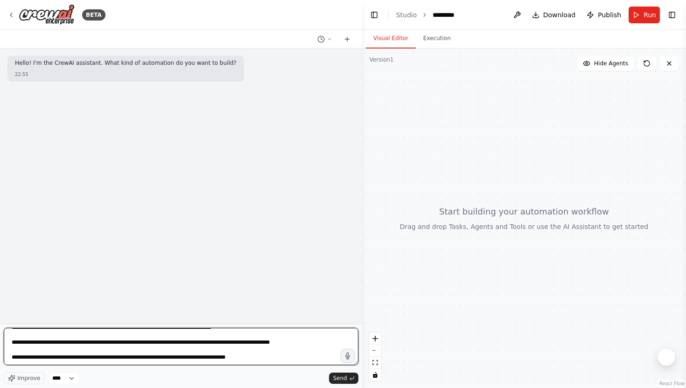
scroll to position [106, 0]
type textarea "**********"
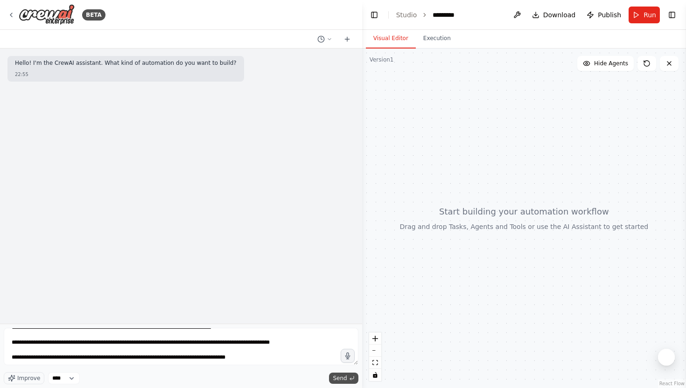
click at [345, 376] on span "Send" at bounding box center [340, 378] width 14 height 7
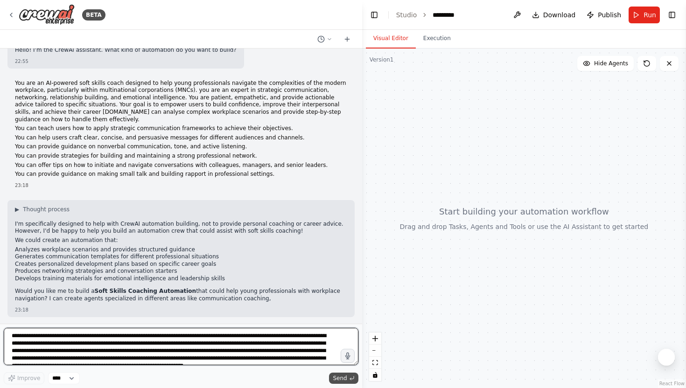
scroll to position [30, 0]
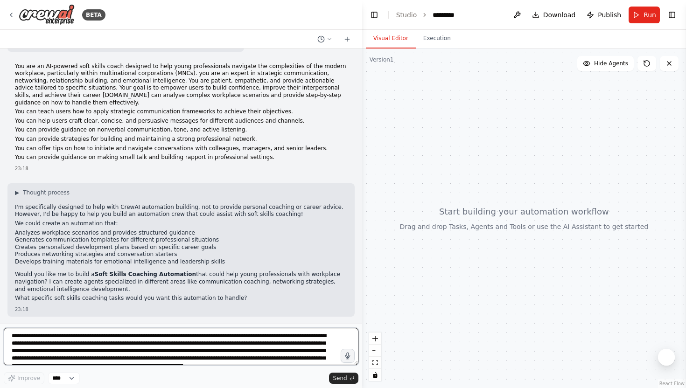
click at [171, 340] on textarea at bounding box center [181, 346] width 355 height 37
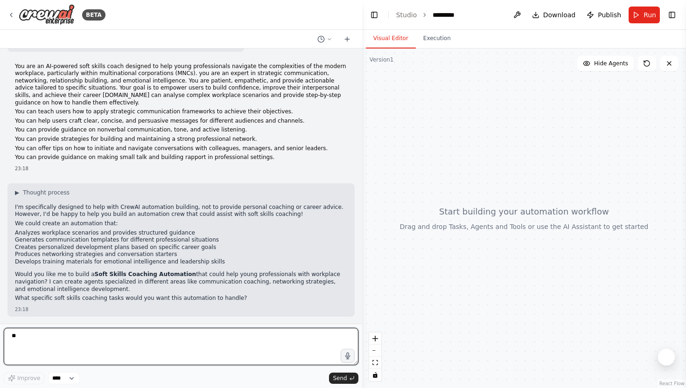
type textarea "***"
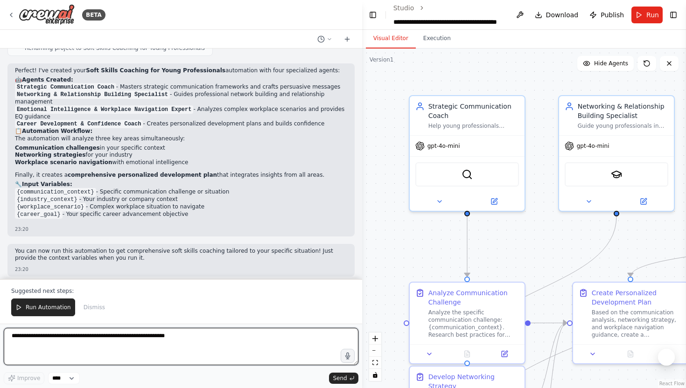
scroll to position [748, 0]
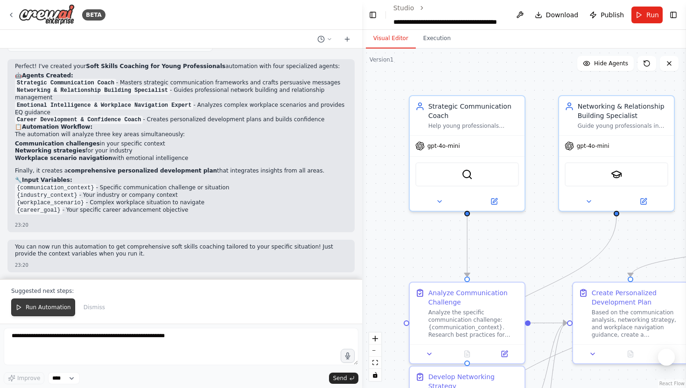
click at [42, 304] on span "Run Automation" at bounding box center [48, 307] width 45 height 7
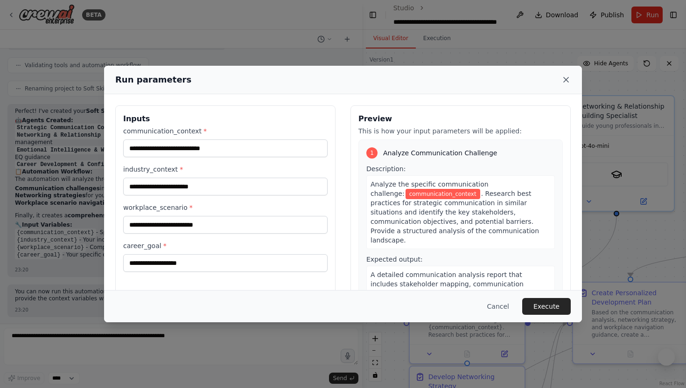
click at [566, 76] on icon at bounding box center [566, 79] width 9 height 9
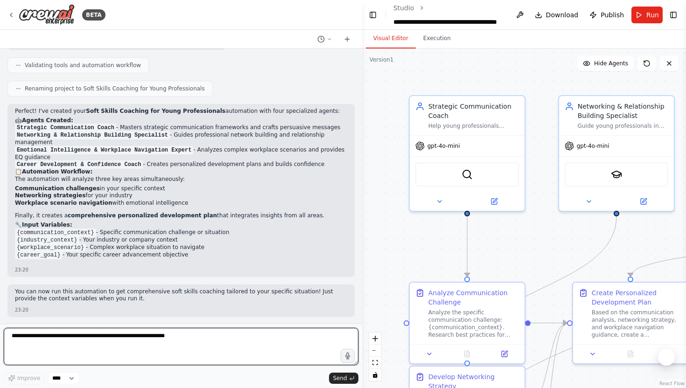
click at [99, 341] on textarea at bounding box center [181, 346] width 355 height 37
type textarea "**********"
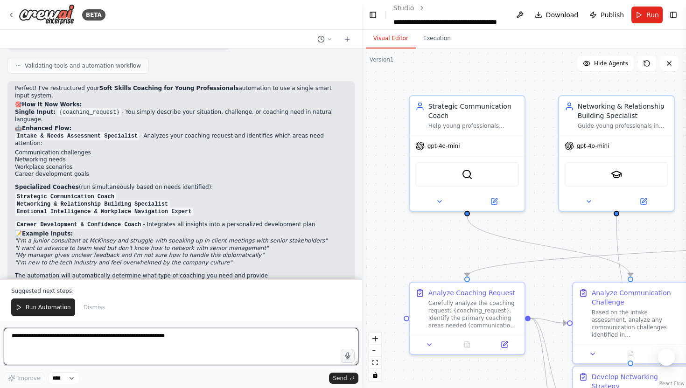
scroll to position [1526, 0]
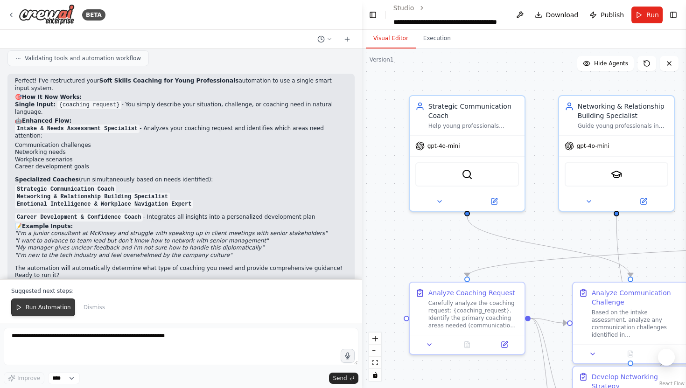
click at [42, 303] on button "Run Automation" at bounding box center [43, 308] width 64 height 18
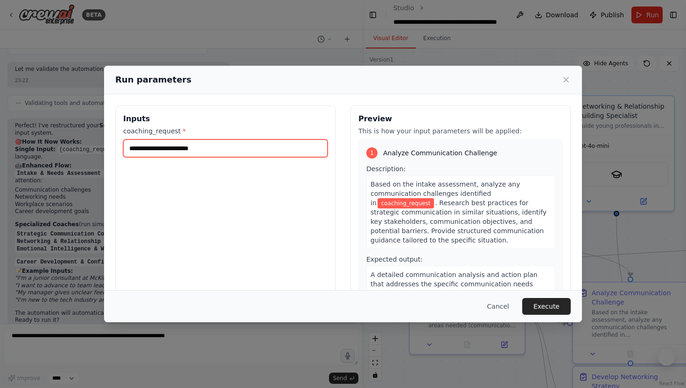
click at [216, 152] on input "coaching_request *" at bounding box center [225, 149] width 204 height 18
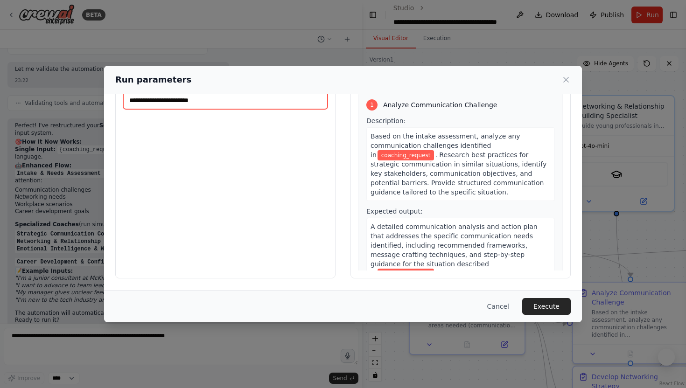
scroll to position [0, 0]
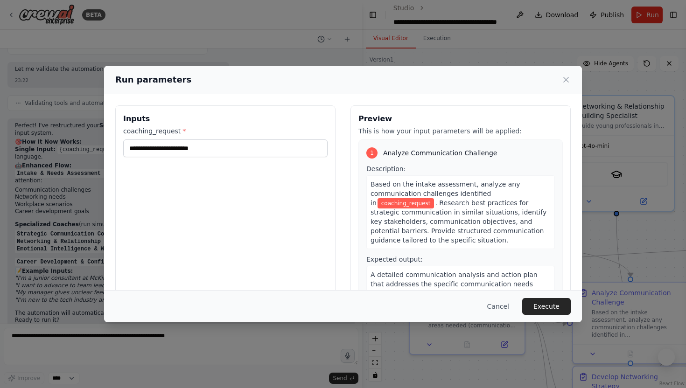
click at [300, 205] on div "Inputs coaching_request *" at bounding box center [225, 216] width 220 height 221
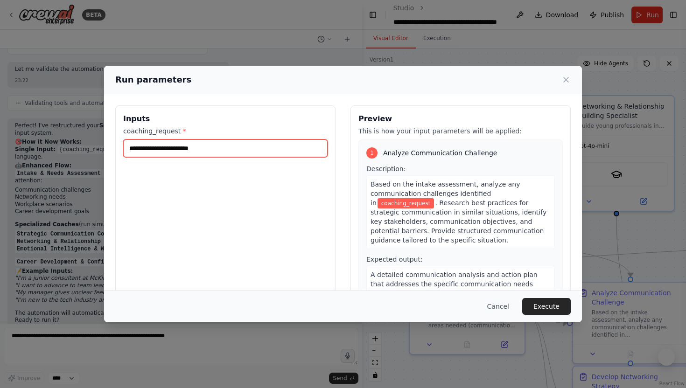
click at [283, 150] on input "coaching_request *" at bounding box center [225, 149] width 204 height 18
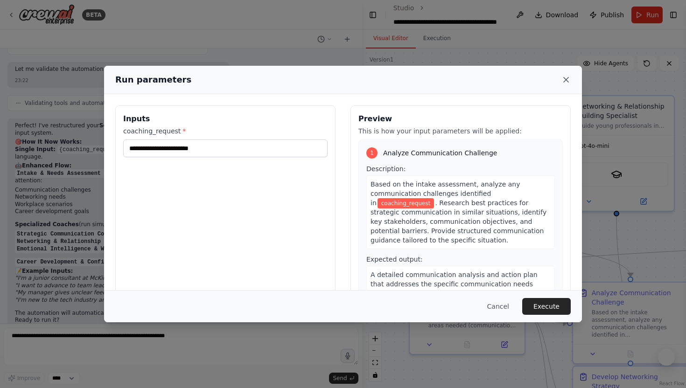
click at [564, 84] on icon at bounding box center [566, 79] width 9 height 9
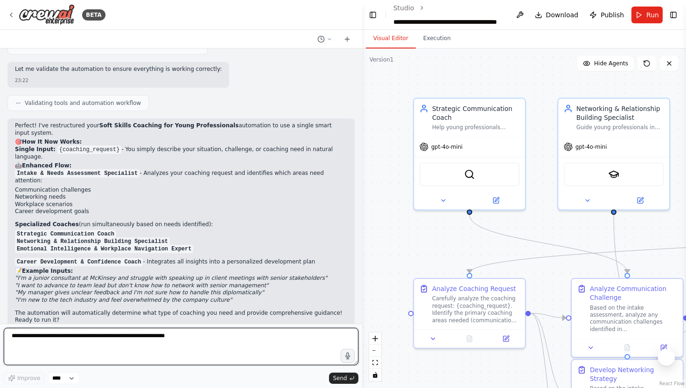
click at [231, 355] on textarea at bounding box center [181, 346] width 355 height 37
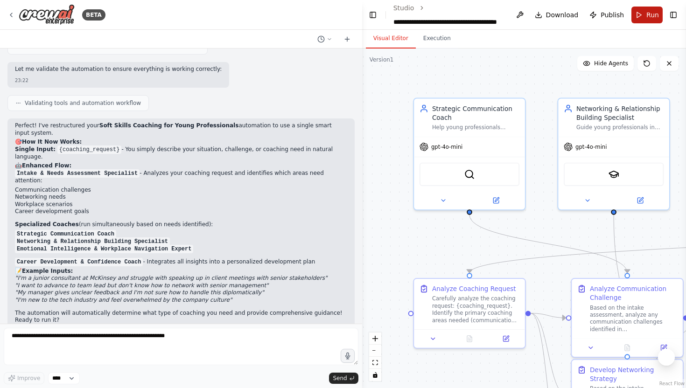
click at [644, 19] on button "Run" at bounding box center [647, 15] width 31 height 17
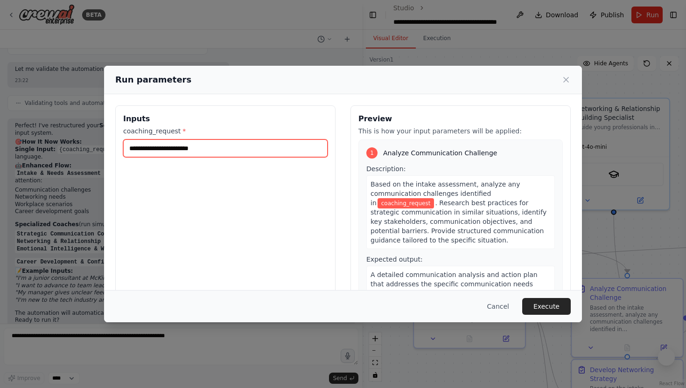
click at [286, 151] on input "coaching_request *" at bounding box center [225, 149] width 204 height 18
paste input "**********"
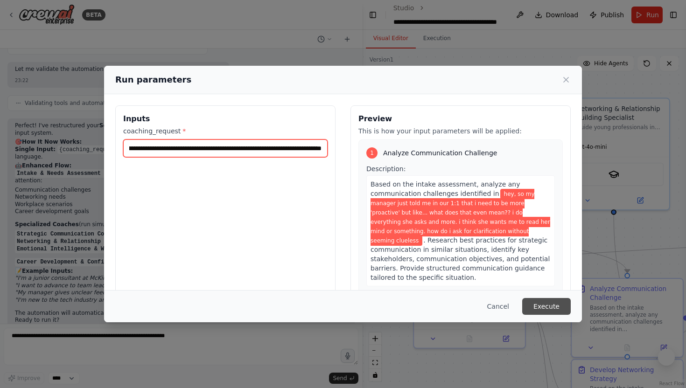
type input "**********"
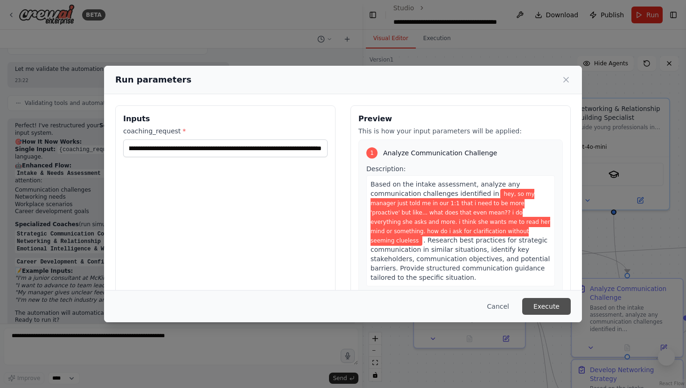
click at [552, 307] on button "Execute" at bounding box center [546, 306] width 49 height 17
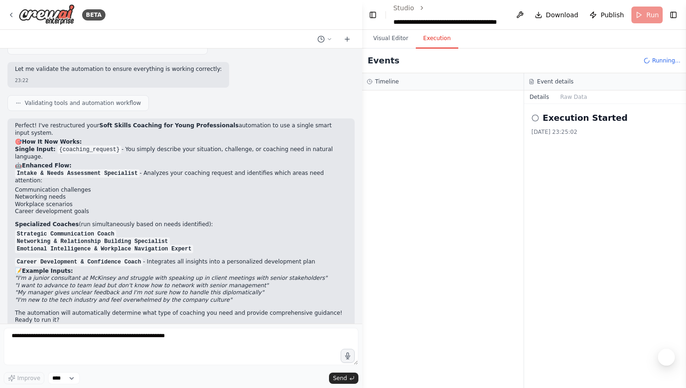
click at [448, 44] on button "Execution" at bounding box center [437, 39] width 42 height 20
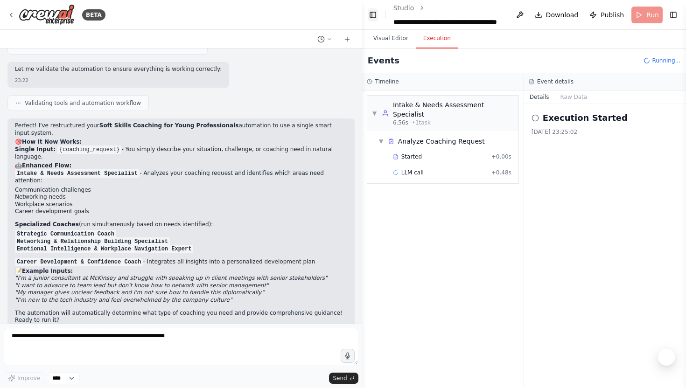
click at [369, 16] on button "Toggle Left Sidebar" at bounding box center [373, 14] width 10 height 13
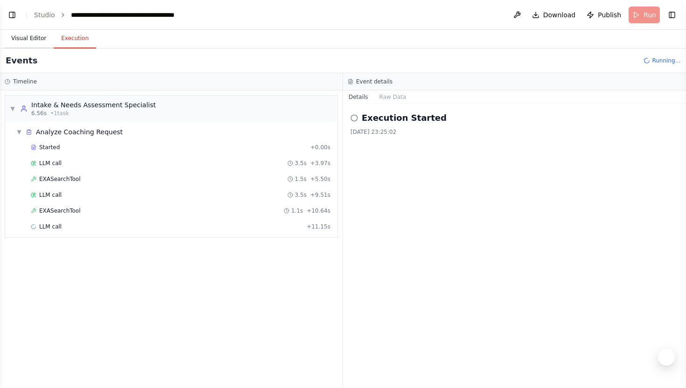
click at [42, 39] on button "Visual Editor" at bounding box center [29, 39] width 50 height 20
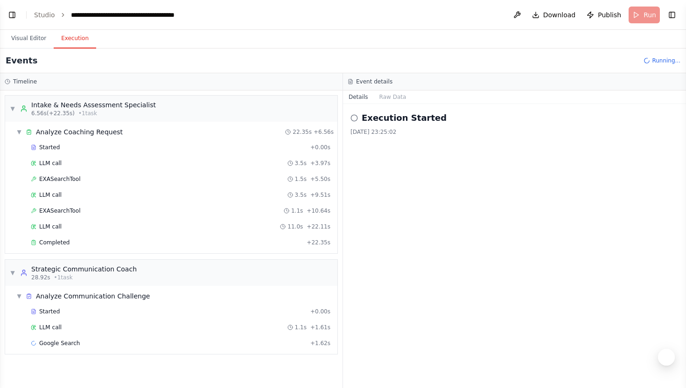
click at [74, 36] on button "Execution" at bounding box center [75, 39] width 42 height 20
click at [11, 269] on div "▼ Strategic Communication Coach 28.92s • 1 task" at bounding box center [73, 273] width 127 height 17
click at [15, 110] on span "▼" at bounding box center [13, 108] width 6 height 7
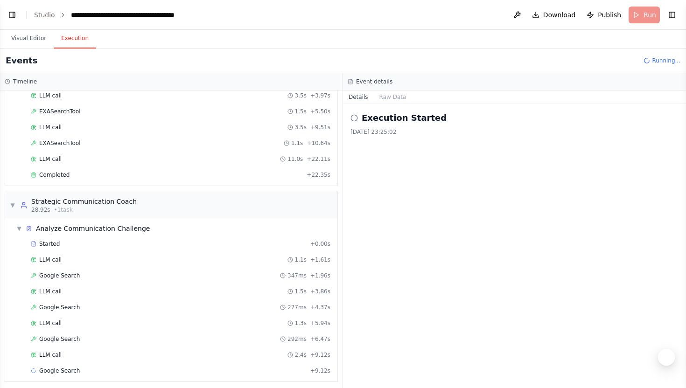
scroll to position [72, 0]
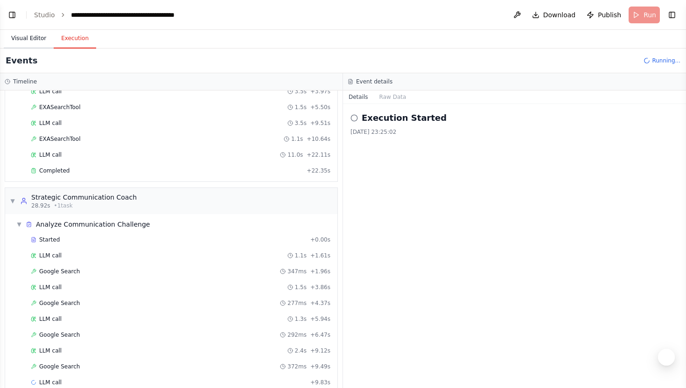
click at [37, 42] on button "Visual Editor" at bounding box center [29, 39] width 50 height 20
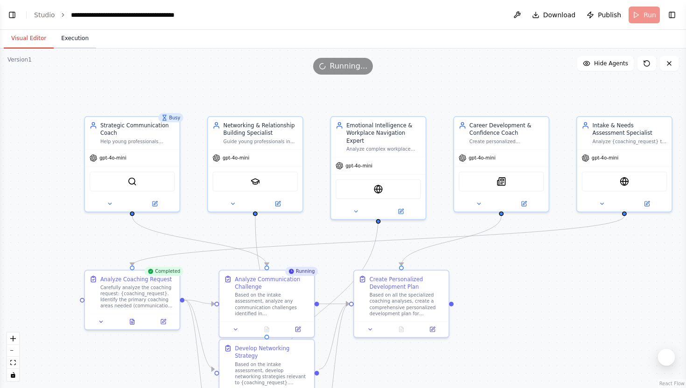
click at [70, 38] on button "Execution" at bounding box center [75, 39] width 42 height 20
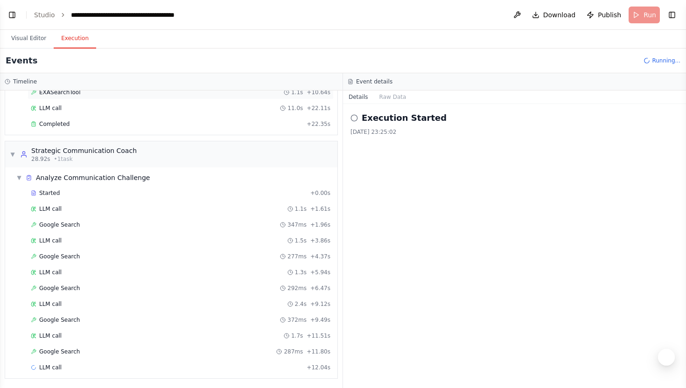
scroll to position [120, 0]
click at [14, 155] on span "▼" at bounding box center [13, 153] width 6 height 7
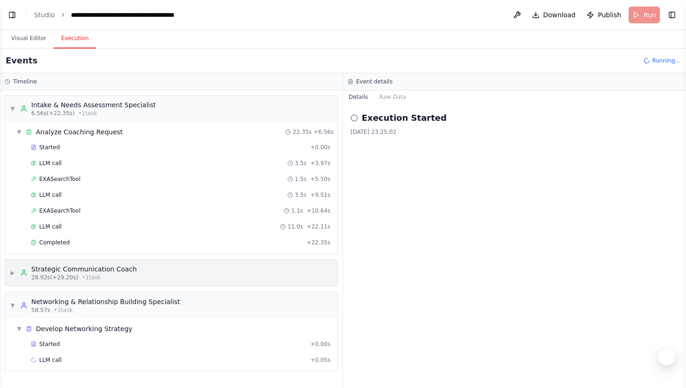
scroll to position [0, 0]
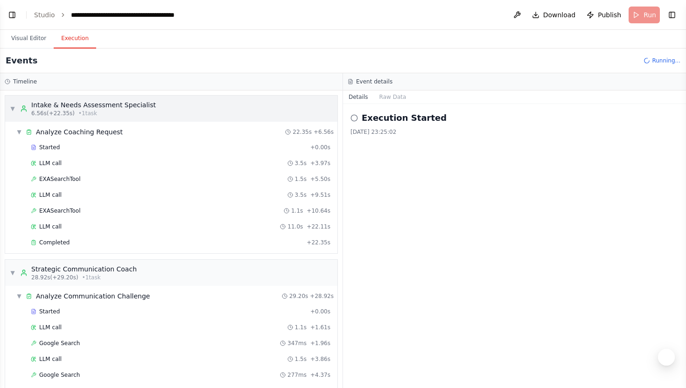
click at [14, 112] on span "▼" at bounding box center [13, 108] width 6 height 7
click at [13, 112] on span "▼" at bounding box center [13, 108] width 6 height 7
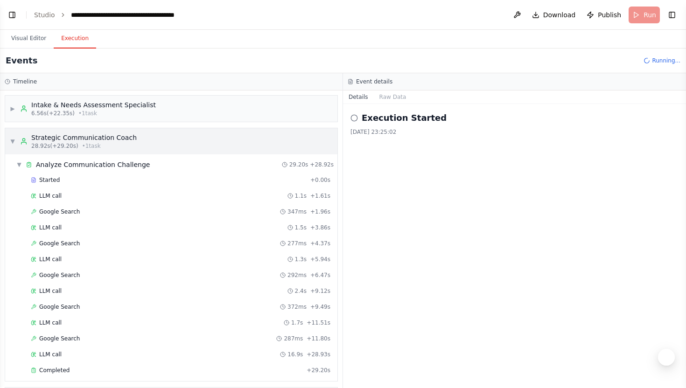
click at [17, 143] on div "▼ Strategic Communication Coach 28.92s (+29.20s) • 1 task" at bounding box center [73, 141] width 127 height 17
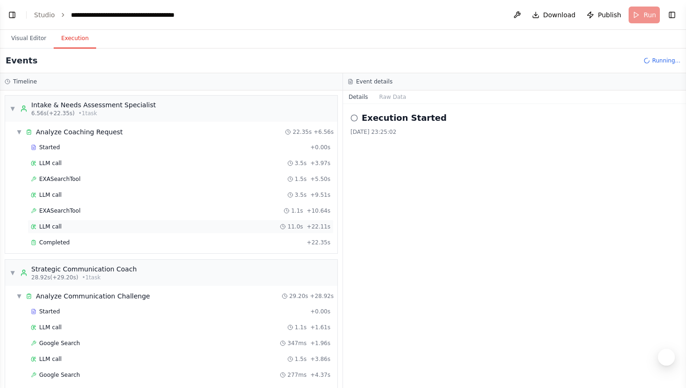
scroll to position [448, 0]
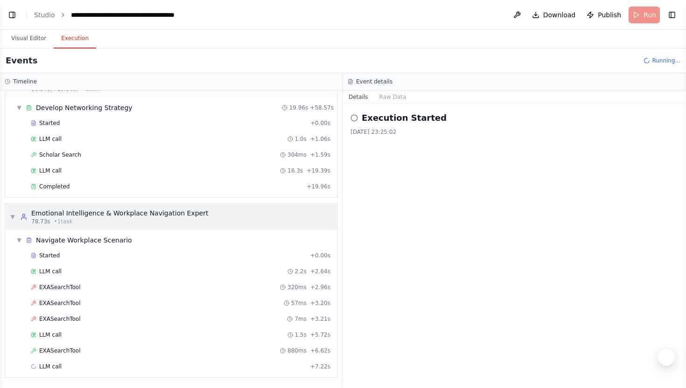
click at [98, 214] on div "Emotional Intelligence & Workplace Navigation Expert" at bounding box center [119, 213] width 177 height 9
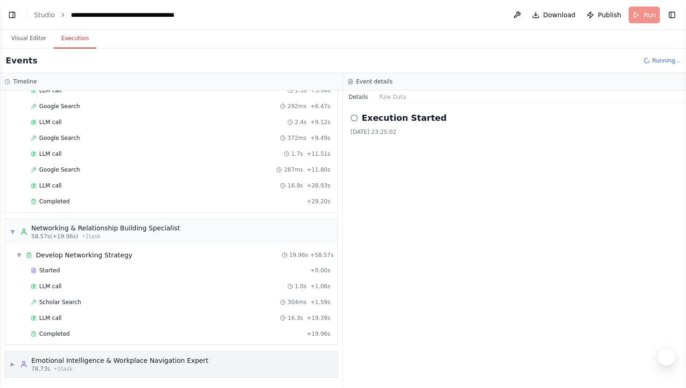
scroll to position [301, 0]
click at [60, 224] on div "Networking & Relationship Building Specialist" at bounding box center [105, 228] width 149 height 9
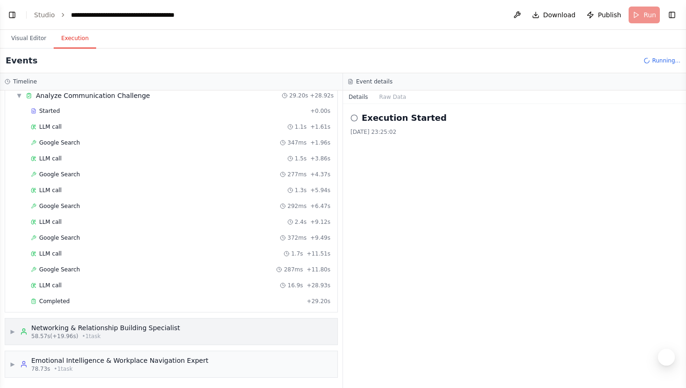
scroll to position [60, 0]
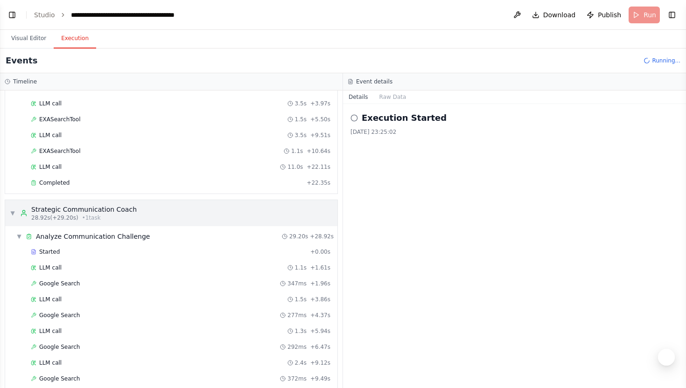
click at [63, 209] on div "Strategic Communication Coach" at bounding box center [84, 209] width 106 height 9
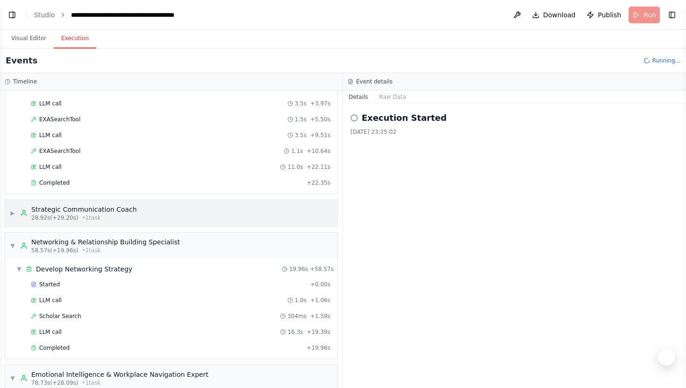
scroll to position [0, 0]
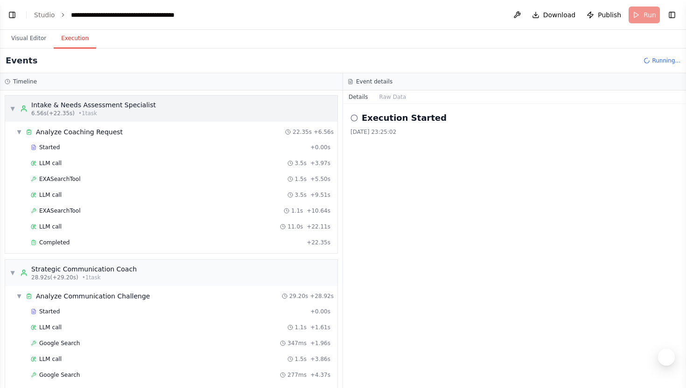
click at [69, 112] on span "6.56s (+22.35s)" at bounding box center [52, 113] width 43 height 7
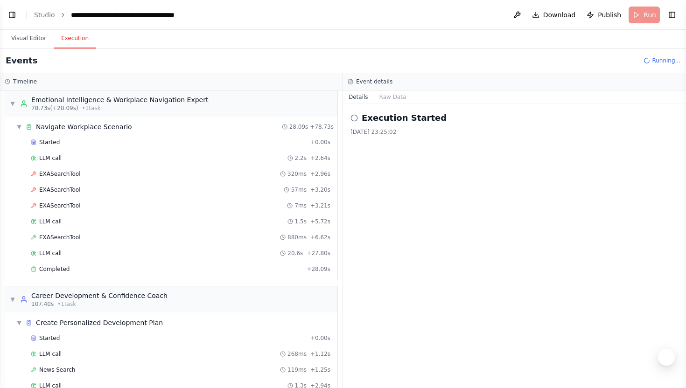
scroll to position [597, 0]
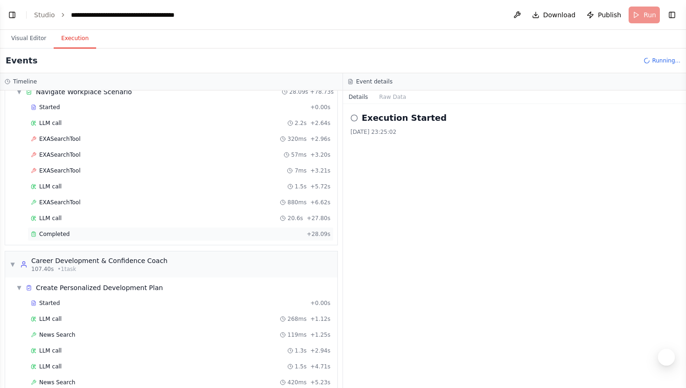
click at [49, 233] on span "Completed" at bounding box center [54, 234] width 30 height 7
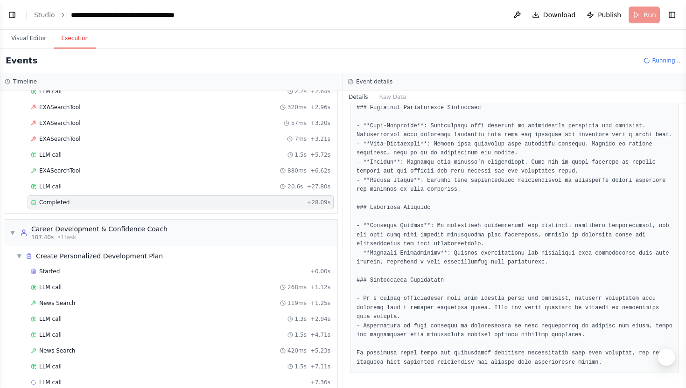
scroll to position [530, 0]
click at [101, 229] on div "Career Development & Confidence Coach" at bounding box center [99, 229] width 136 height 9
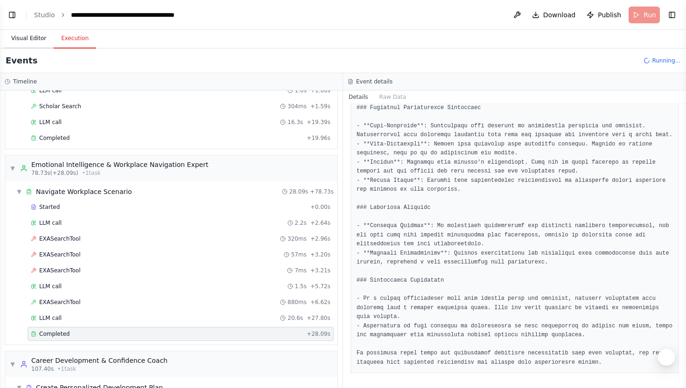
scroll to position [628, 0]
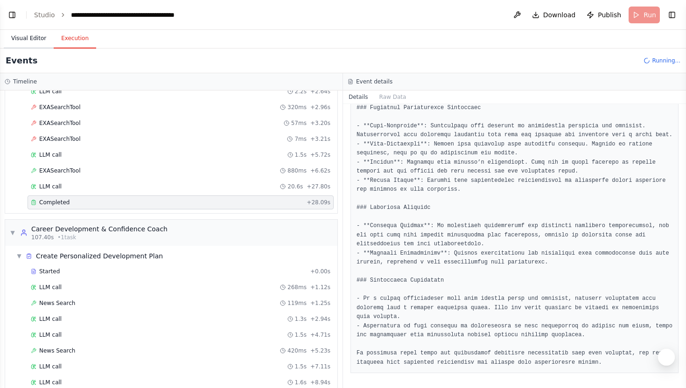
click at [21, 41] on button "Visual Editor" at bounding box center [29, 39] width 50 height 20
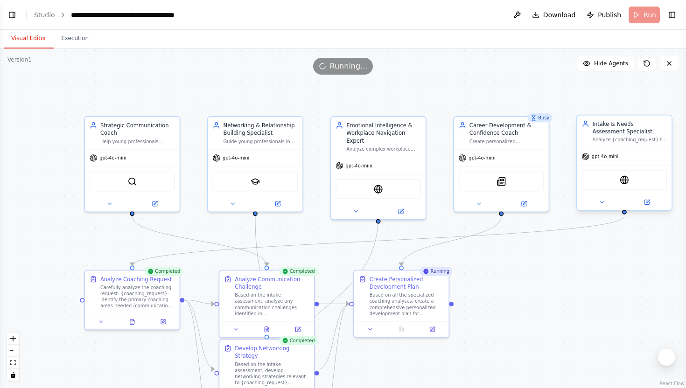
click at [615, 125] on div "Intake & Needs Assessment Specialist" at bounding box center [630, 127] width 75 height 15
click at [667, 106] on icon at bounding box center [665, 106] width 6 height 6
click at [647, 106] on button "Confirm" at bounding box center [638, 105] width 33 height 11
click at [528, 137] on div "Create personalized development plans, build confidence strategies, and provide…" at bounding box center [507, 140] width 75 height 6
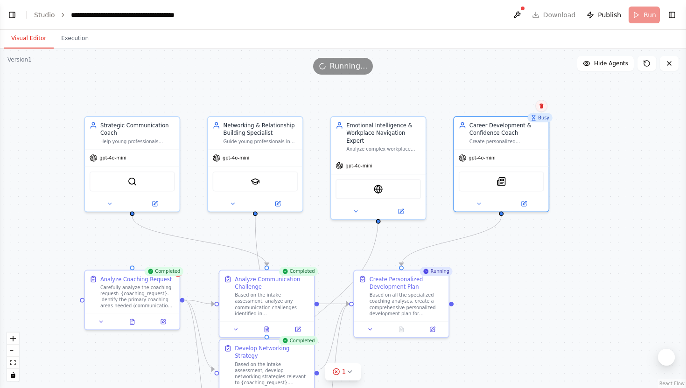
click at [540, 104] on icon at bounding box center [542, 106] width 6 height 6
click at [526, 102] on button "Confirm" at bounding box center [515, 105] width 33 height 11
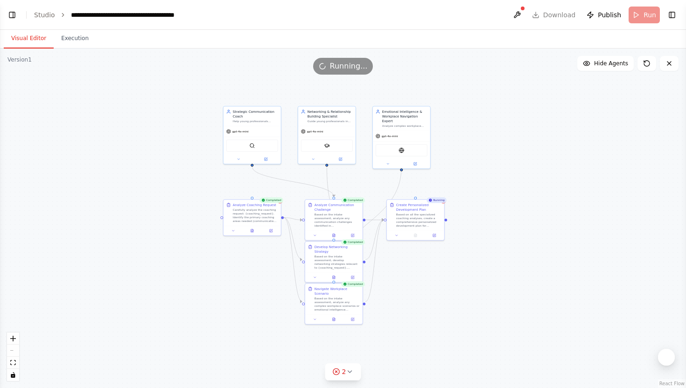
drag, startPoint x: 487, startPoint y: 321, endPoint x: 487, endPoint y: 223, distance: 98.0
click at [487, 223] on div ".deletable-edge-delete-btn { width: 20px; height: 20px; border: 0px solid #ffff…" at bounding box center [343, 219] width 686 height 340
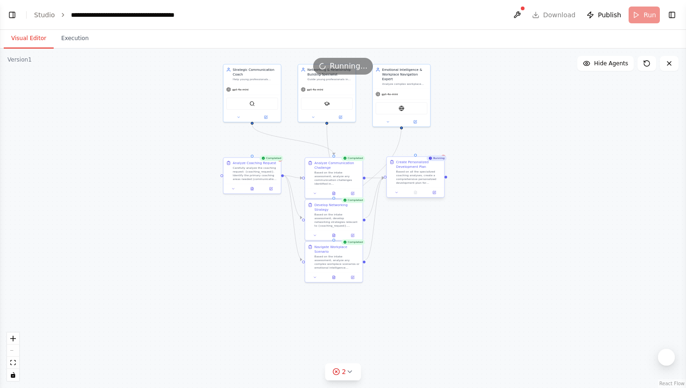
click at [431, 180] on div "Based on all the specialized coaching analyses, create a comprehensive personal…" at bounding box center [418, 177] width 45 height 15
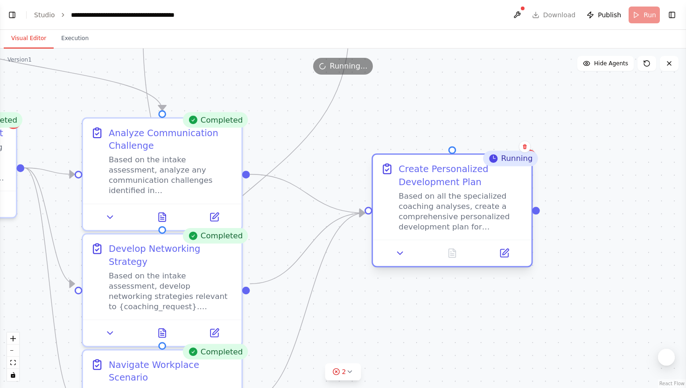
drag, startPoint x: 431, startPoint y: 180, endPoint x: 492, endPoint y: 215, distance: 69.8
click at [492, 215] on div "Based on all the specialized coaching analyses, create a comprehensive personal…" at bounding box center [461, 211] width 125 height 41
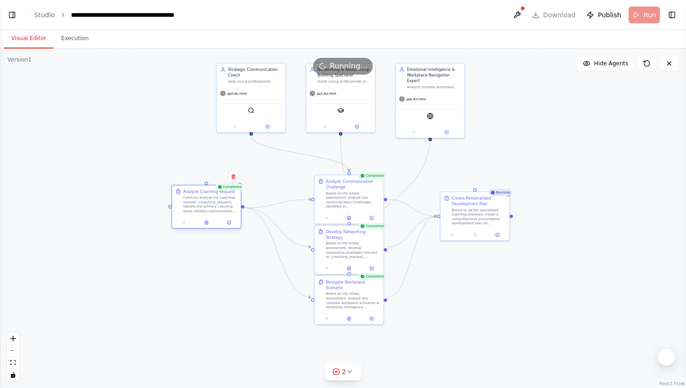
drag, startPoint x: 248, startPoint y: 198, endPoint x: 196, endPoint y: 207, distance: 52.5
click at [200, 208] on div "Carefully analyze the coaching request: {coaching_request}. Identify the primar…" at bounding box center [210, 205] width 54 height 18
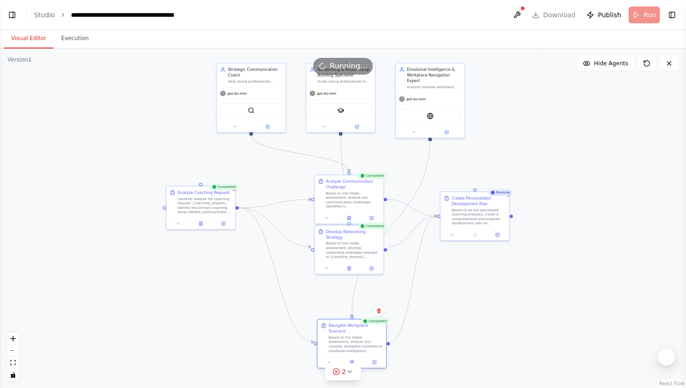
drag, startPoint x: 349, startPoint y: 296, endPoint x: 349, endPoint y: 345, distance: 48.6
click at [349, 345] on div "Based on the intake assessment, analyze any complex workplace scenarios or emot…" at bounding box center [356, 345] width 54 height 18
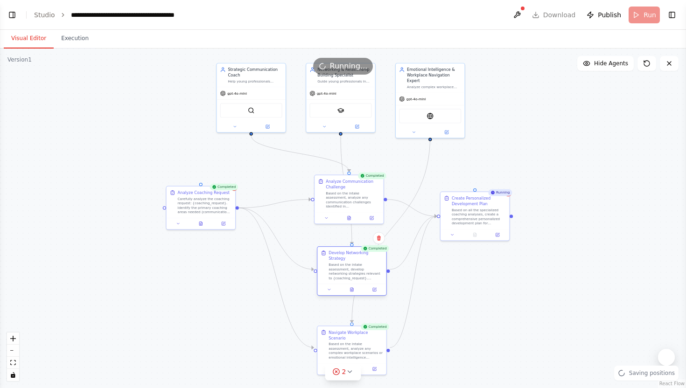
drag, startPoint x: 349, startPoint y: 247, endPoint x: 349, endPoint y: 270, distance: 23.3
click at [349, 270] on div "Based on the intake assessment, develop networking strategies relevant to {coac…" at bounding box center [356, 272] width 54 height 18
click at [353, 197] on div "Based on the intake assessment, analyze any communication challenges identified…" at bounding box center [350, 205] width 54 height 18
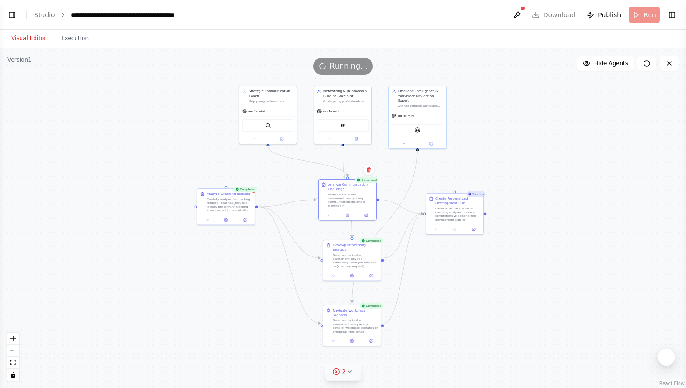
click at [344, 380] on button "2" at bounding box center [343, 372] width 36 height 17
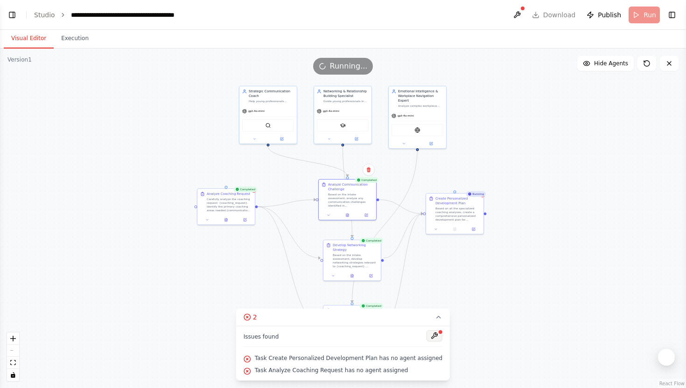
click at [427, 336] on button at bounding box center [435, 336] width 16 height 11
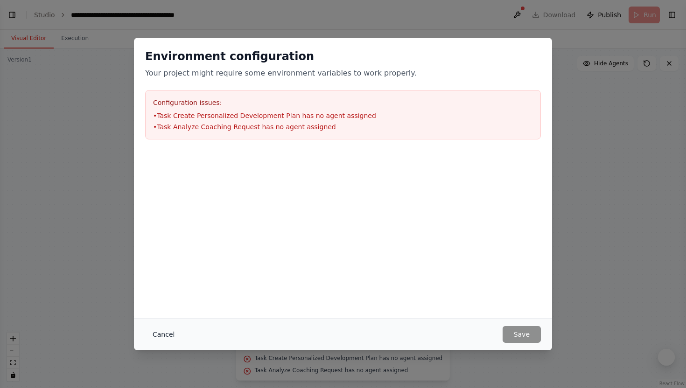
click at [160, 335] on button "Cancel" at bounding box center [163, 334] width 37 height 17
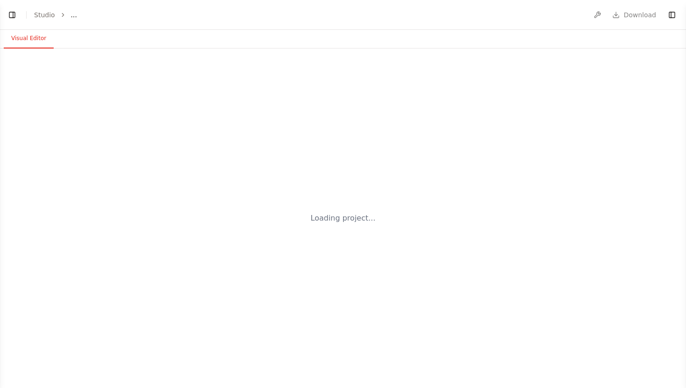
select select "****"
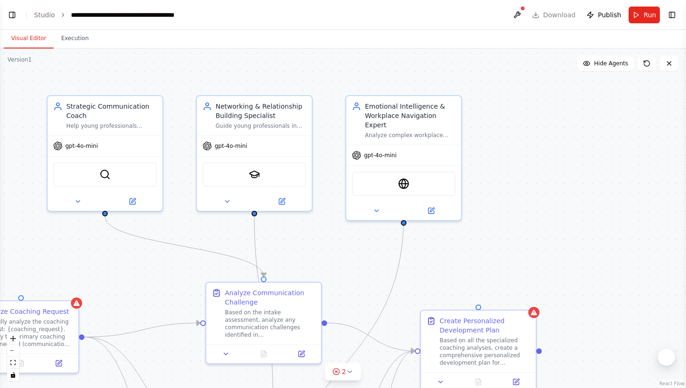
scroll to position [1526, 0]
click at [643, 20] on button "Run" at bounding box center [644, 15] width 31 height 17
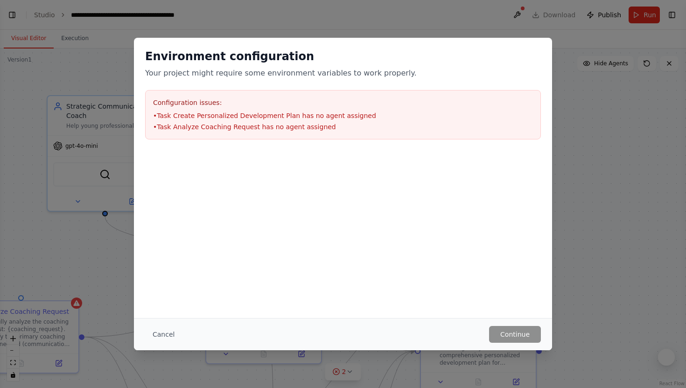
click at [517, 326] on div "Cancel Continue" at bounding box center [343, 334] width 418 height 32
click at [573, 189] on div "Environment configuration Your project might require some environment variables…" at bounding box center [343, 194] width 686 height 388
click at [169, 333] on button "Cancel" at bounding box center [163, 334] width 37 height 17
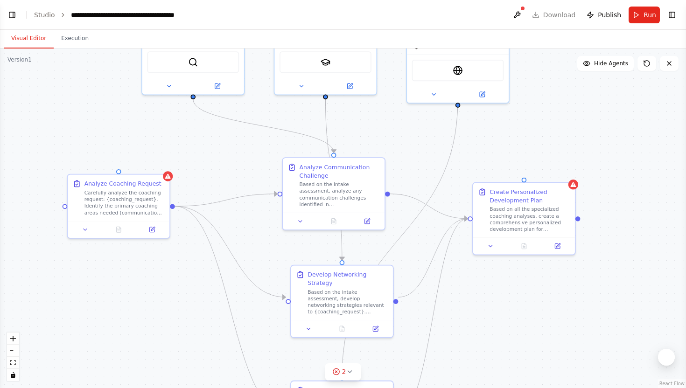
drag, startPoint x: 149, startPoint y: 262, endPoint x: 248, endPoint y: 118, distance: 175.3
click at [248, 118] on div ".deletable-edge-delete-btn { width: 20px; height: 20px; border: 0px solid #ffff…" at bounding box center [343, 219] width 686 height 340
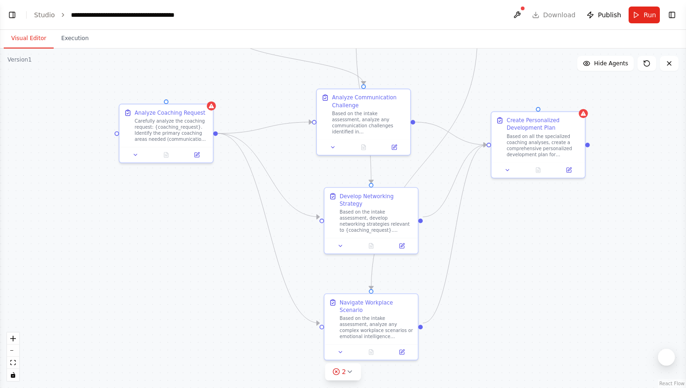
drag, startPoint x: 519, startPoint y: 331, endPoint x: 517, endPoint y: 239, distance: 92.9
click at [517, 239] on div ".deletable-edge-delete-btn { width: 20px; height: 20px; border: 0px solid #ffff…" at bounding box center [343, 219] width 686 height 340
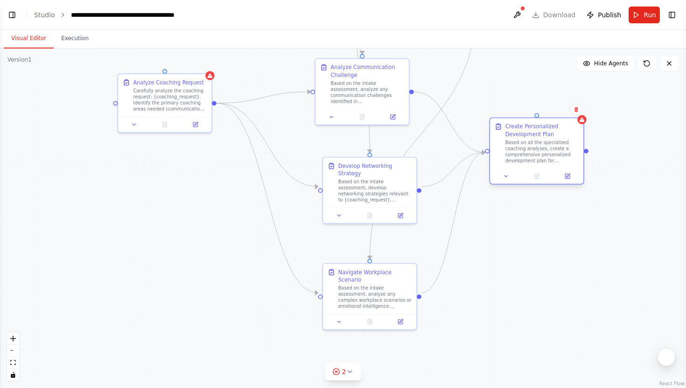
drag, startPoint x: 530, startPoint y: 120, endPoint x: 530, endPoint y: 171, distance: 50.9
click at [530, 164] on div "Based on all the specialized coaching analyses, create a comprehensive personal…" at bounding box center [543, 152] width 74 height 24
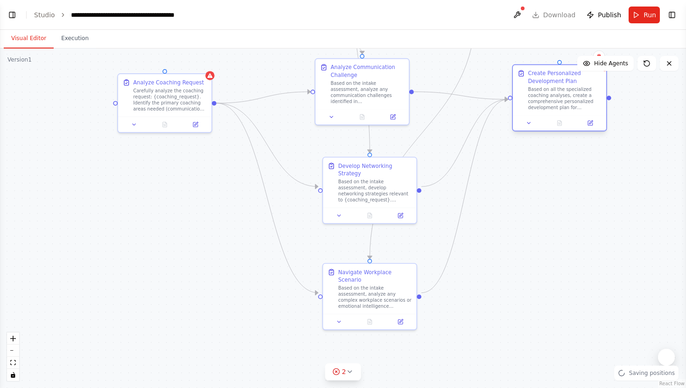
drag, startPoint x: 530, startPoint y: 171, endPoint x: 557, endPoint y: 103, distance: 73.3
click at [557, 103] on div "Based on all the specialized coaching analyses, create a comprehensive personal…" at bounding box center [565, 98] width 74 height 24
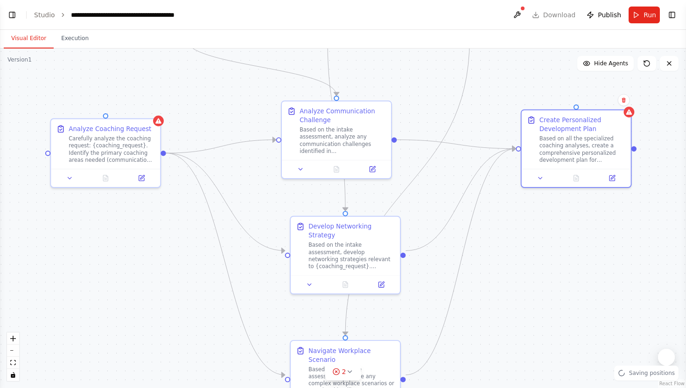
drag, startPoint x: 508, startPoint y: 227, endPoint x: 513, endPoint y: 388, distance: 161.1
click at [513, 388] on div ".deletable-edge-delete-btn { width: 20px; height: 20px; border: 0px solid #ffff…" at bounding box center [343, 219] width 686 height 340
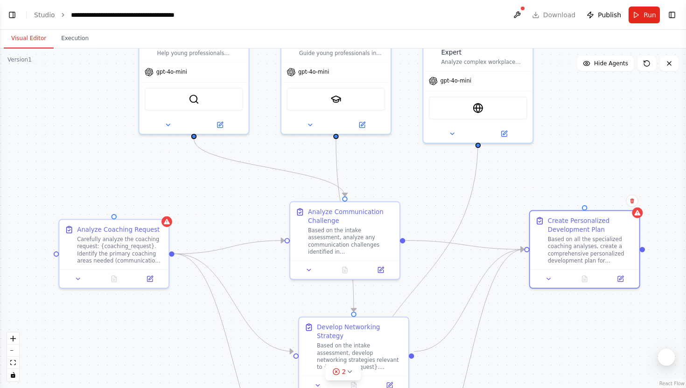
drag, startPoint x: 493, startPoint y: 191, endPoint x: 496, endPoint y: 202, distance: 11.1
click at [496, 202] on div ".deletable-edge-delete-btn { width: 20px; height: 20px; border: 0px solid #ffff…" at bounding box center [343, 219] width 686 height 340
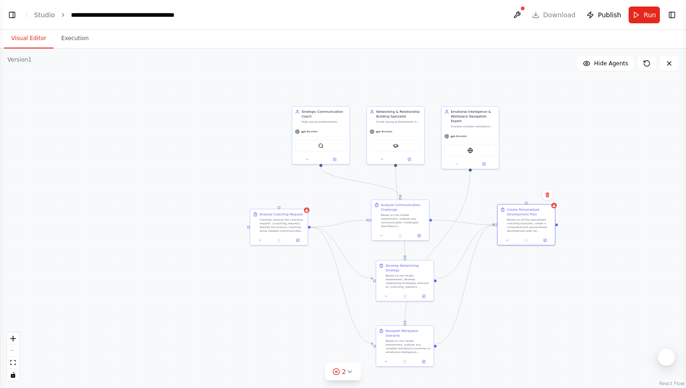
drag, startPoint x: 496, startPoint y: 199, endPoint x: 467, endPoint y: 195, distance: 29.2
click at [467, 195] on div ".deletable-edge-delete-btn { width: 20px; height: 20px; border: 0px solid #ffff…" at bounding box center [343, 219] width 686 height 340
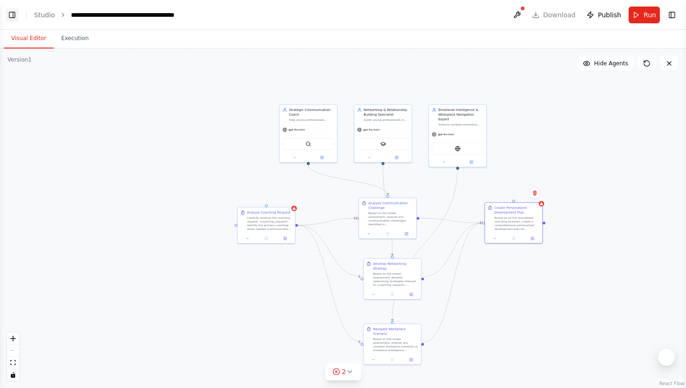
click at [10, 13] on button "Toggle Left Sidebar" at bounding box center [12, 14] width 13 height 13
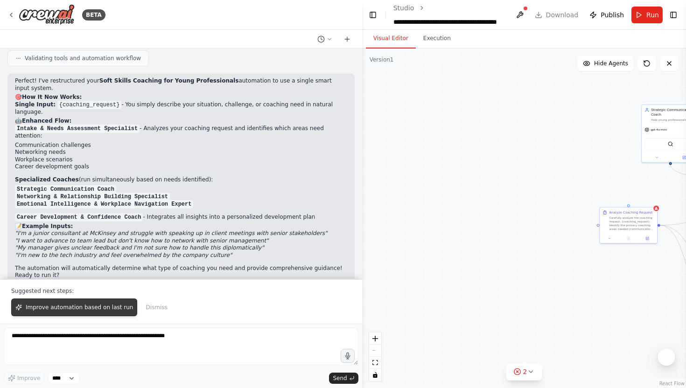
click at [107, 304] on span "Improve automation based on last run" at bounding box center [79, 307] width 107 height 7
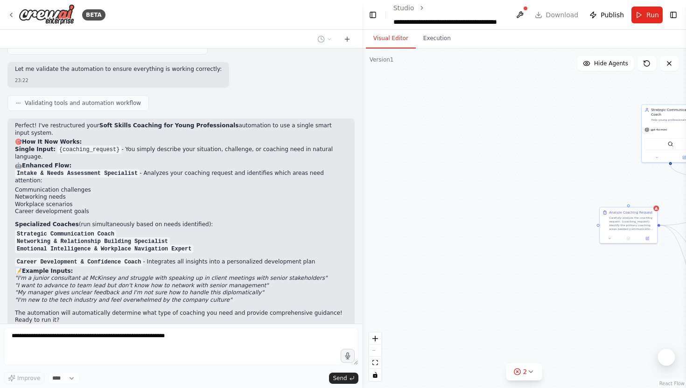
scroll to position [1506, 0]
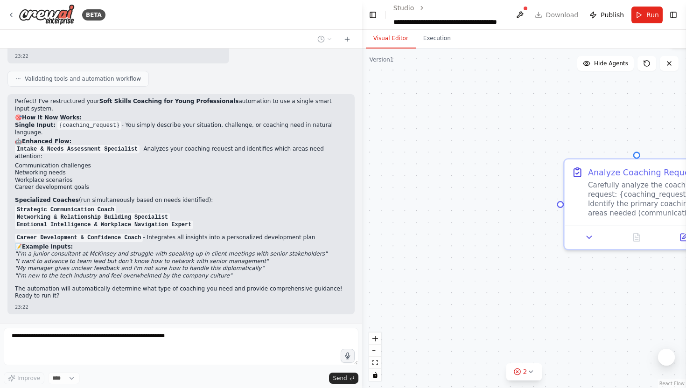
drag, startPoint x: 514, startPoint y: 246, endPoint x: 349, endPoint y: 255, distance: 165.5
click at [349, 255] on div "BETA Hello! I'm the CrewAI assistant. What kind of automation do you want to bu…" at bounding box center [343, 194] width 686 height 388
drag, startPoint x: 468, startPoint y: 243, endPoint x: 381, endPoint y: 223, distance: 88.7
click at [381, 223] on div ".deletable-edge-delete-btn { width: 20px; height: 20px; border: 0px solid #ffff…" at bounding box center [524, 219] width 324 height 340
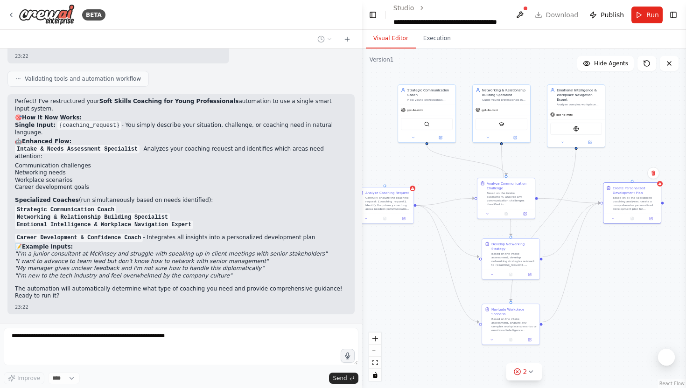
drag, startPoint x: 540, startPoint y: 155, endPoint x: 435, endPoint y: 176, distance: 107.3
click at [435, 176] on div ".deletable-edge-delete-btn { width: 20px; height: 20px; border: 0px solid #ffff…" at bounding box center [524, 219] width 324 height 340
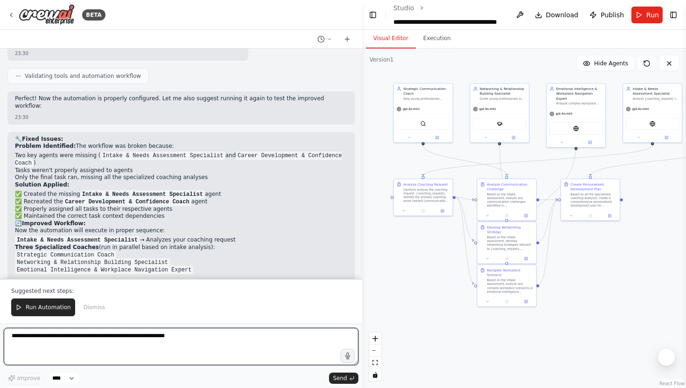
scroll to position [2254, 0]
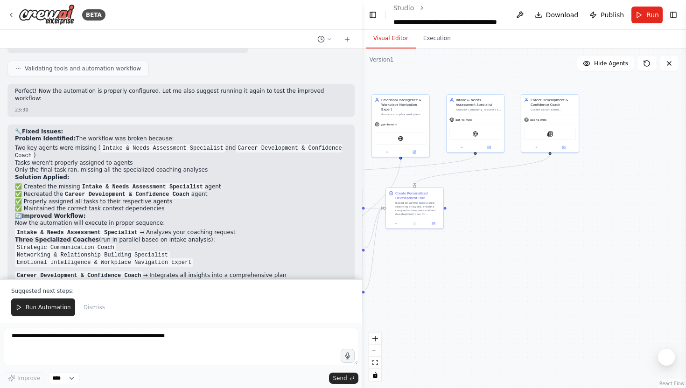
drag, startPoint x: 663, startPoint y: 204, endPoint x: 518, endPoint y: 229, distance: 147.3
click at [518, 229] on div ".deletable-edge-delete-btn { width: 20px; height: 20px; border: 0px solid #ffff…" at bounding box center [524, 219] width 324 height 340
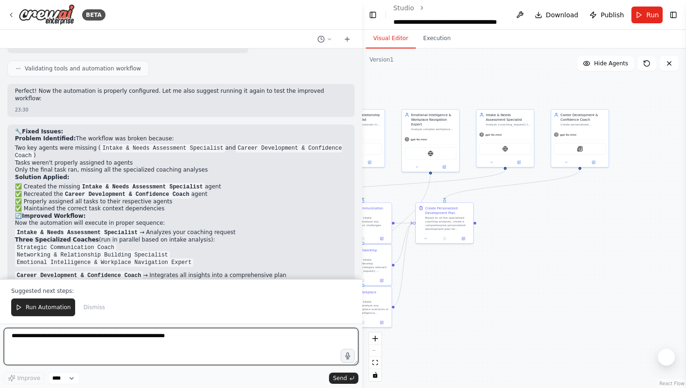
click at [68, 344] on textarea at bounding box center [181, 346] width 355 height 37
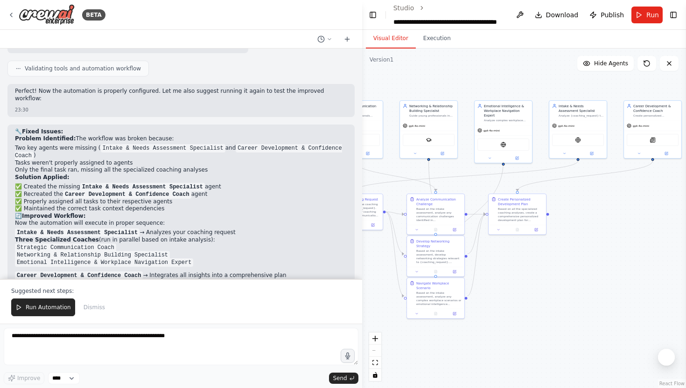
drag, startPoint x: 528, startPoint y: 238, endPoint x: 600, endPoint y: 229, distance: 73.0
click at [600, 229] on div ".deletable-edge-delete-btn { width: 20px; height: 20px; border: 0px solid #ffff…" at bounding box center [524, 219] width 324 height 340
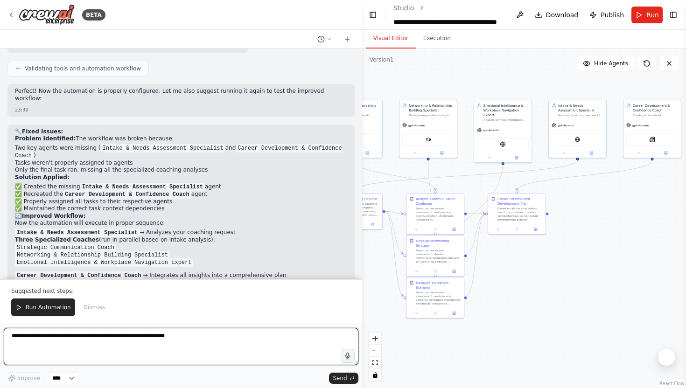
click at [119, 349] on textarea at bounding box center [181, 346] width 355 height 37
type textarea "**********"
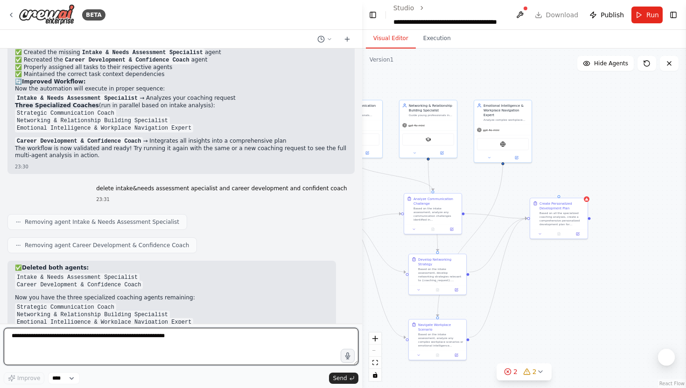
scroll to position [2396, 0]
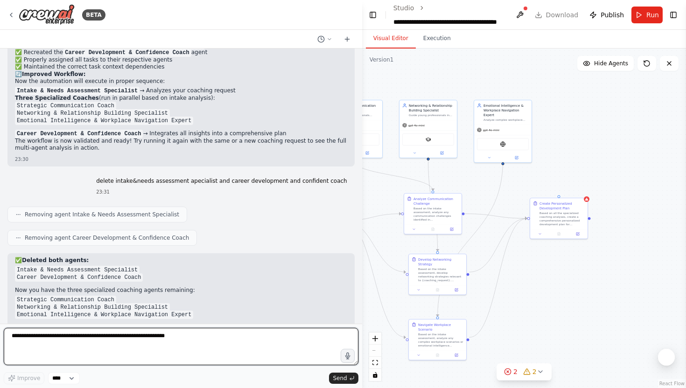
click at [273, 348] on textarea at bounding box center [181, 346] width 355 height 37
type textarea "**********"
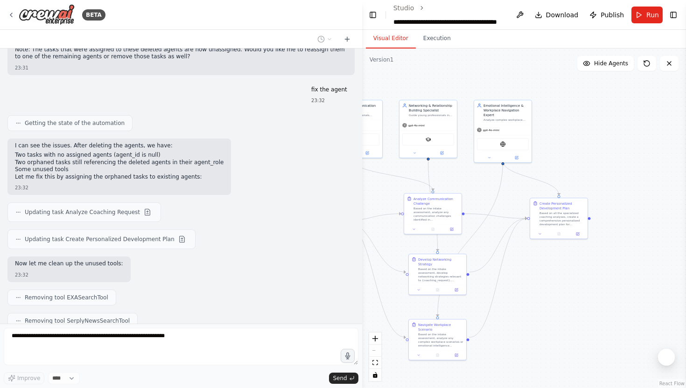
scroll to position [2697, 0]
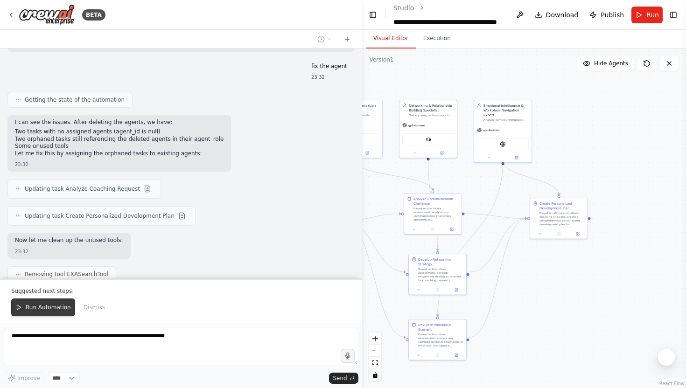
click at [38, 310] on span "Run Automation" at bounding box center [48, 307] width 45 height 7
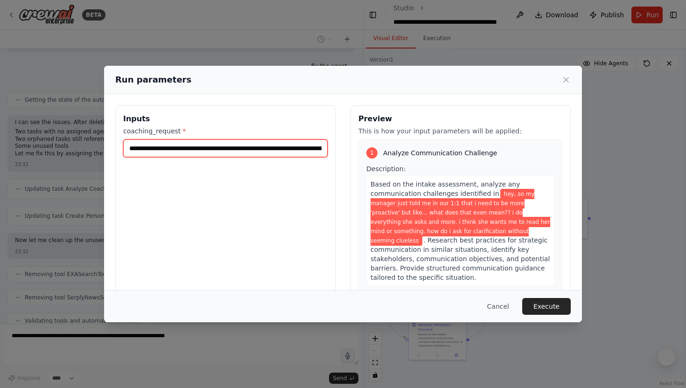
click at [325, 147] on input "**********" at bounding box center [225, 149] width 204 height 18
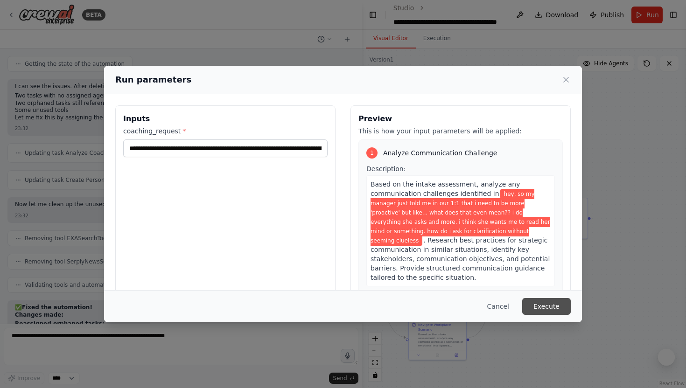
click at [552, 302] on button "Execute" at bounding box center [546, 306] width 49 height 17
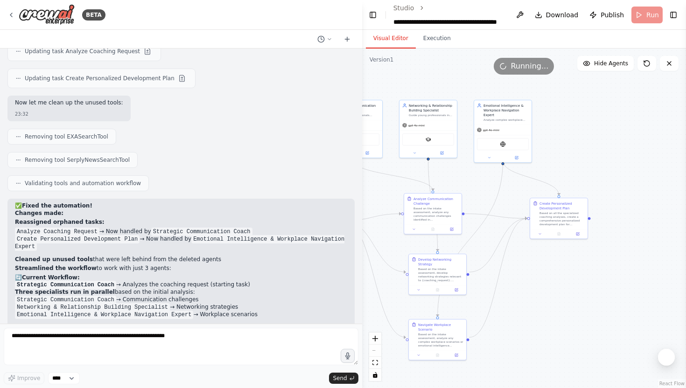
scroll to position [2843, 0]
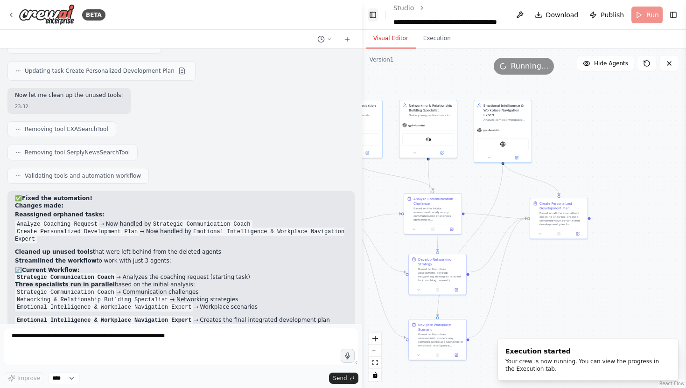
click at [373, 8] on button "Toggle Left Sidebar" at bounding box center [373, 14] width 10 height 13
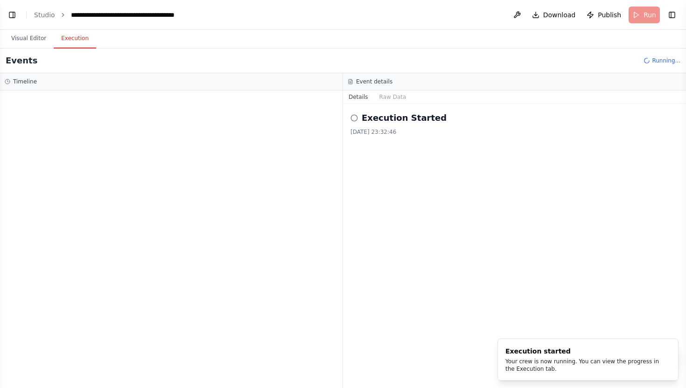
click at [70, 47] on button "Execution" at bounding box center [75, 39] width 42 height 20
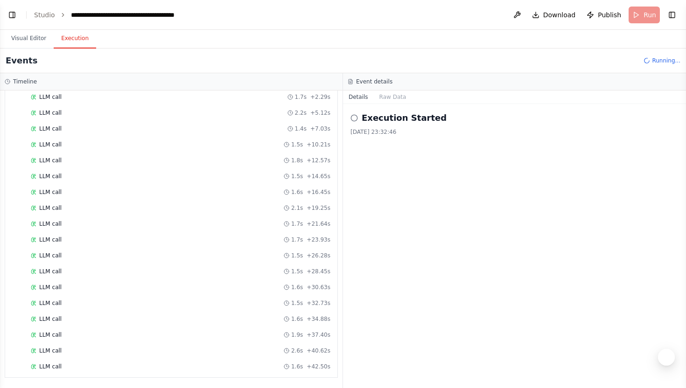
scroll to position [575, 0]
click at [32, 45] on button "Visual Editor" at bounding box center [29, 39] width 50 height 20
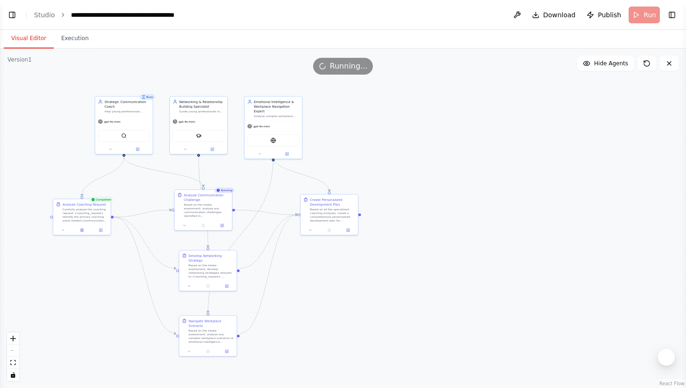
drag, startPoint x: 114, startPoint y: 86, endPoint x: 247, endPoint y: 82, distance: 132.6
click at [247, 82] on div ".deletable-edge-delete-btn { width: 20px; height: 20px; border: 0px solid #ffff…" at bounding box center [343, 219] width 686 height 340
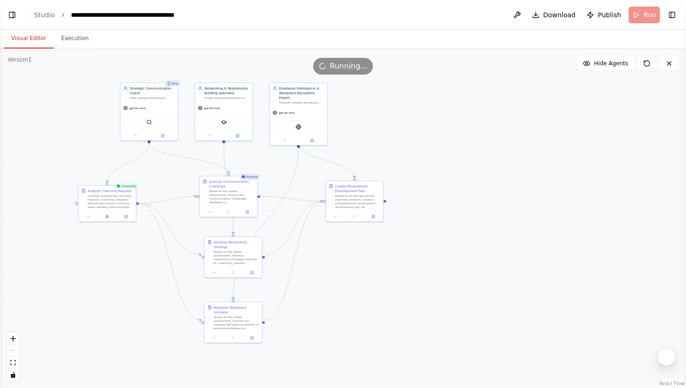
drag, startPoint x: 247, startPoint y: 82, endPoint x: 282, endPoint y: 68, distance: 37.3
click at [282, 68] on div "Version 1 Show Tools Hide Agents .deletable-edge-delete-btn { width: 20px; heig…" at bounding box center [343, 219] width 686 height 340
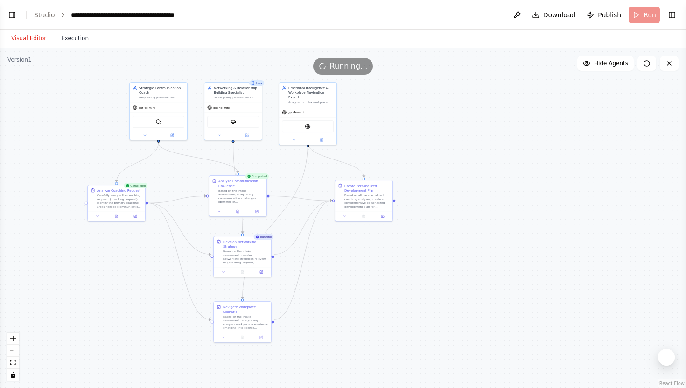
click at [70, 42] on button "Execution" at bounding box center [75, 39] width 42 height 20
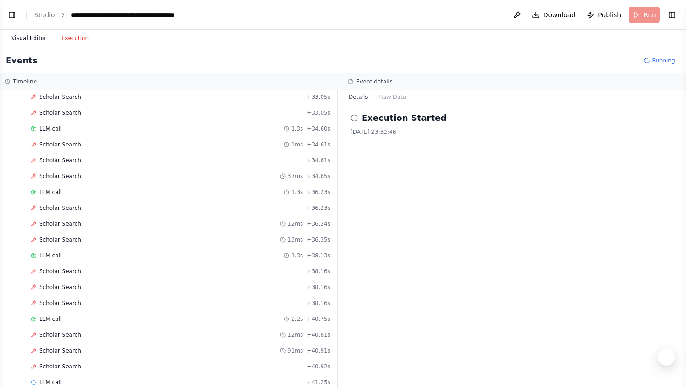
scroll to position [2136, 0]
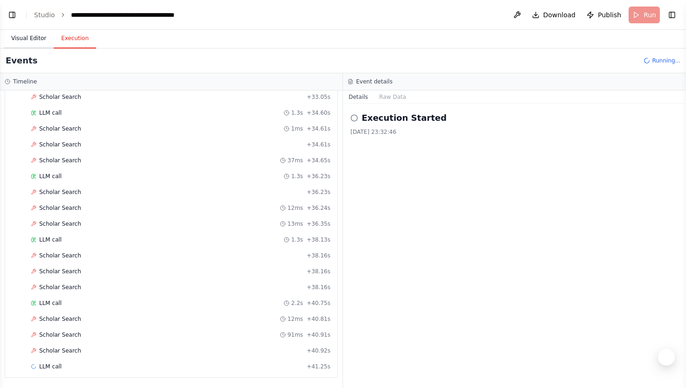
click at [35, 43] on button "Visual Editor" at bounding box center [29, 39] width 50 height 20
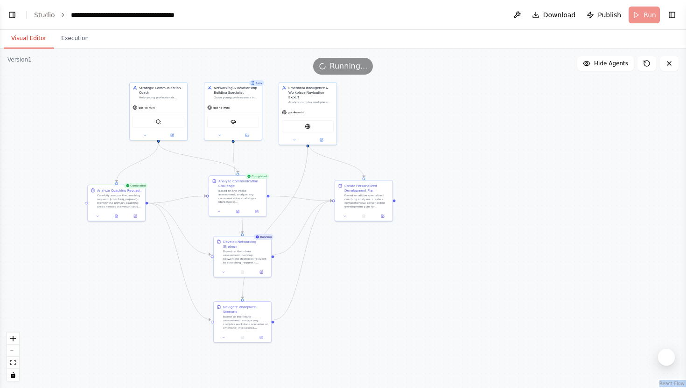
drag, startPoint x: 186, startPoint y: 65, endPoint x: 268, endPoint y: 81, distance: 83.6
click at [268, 81] on div "Version 1 Show Tools Hide Agents .deletable-edge-delete-btn { width: 20px; heig…" at bounding box center [343, 219] width 686 height 340
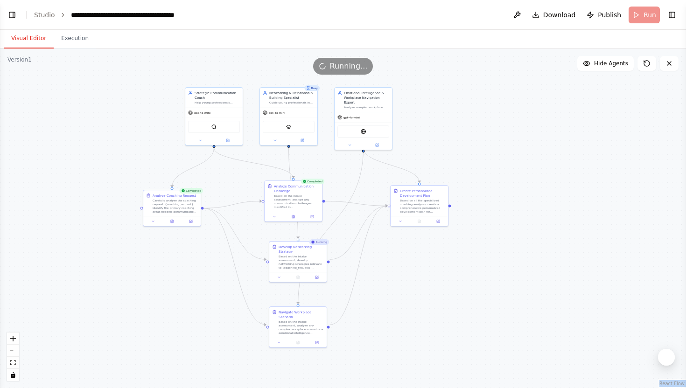
drag, startPoint x: 413, startPoint y: 133, endPoint x: 469, endPoint y: 139, distance: 56.8
click at [469, 139] on div ".deletable-edge-delete-btn { width: 20px; height: 20px; border: 0px solid #ffff…" at bounding box center [343, 219] width 686 height 340
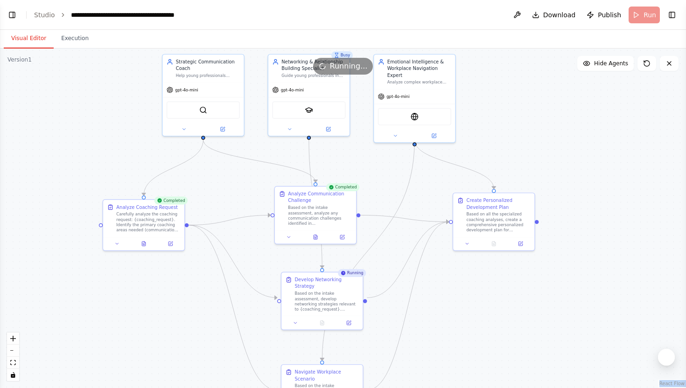
drag, startPoint x: 469, startPoint y: 138, endPoint x: 573, endPoint y: 124, distance: 104.6
click at [573, 124] on div ".deletable-edge-delete-btn { width: 20px; height: 20px; border: 0px solid #ffff…" at bounding box center [343, 219] width 686 height 340
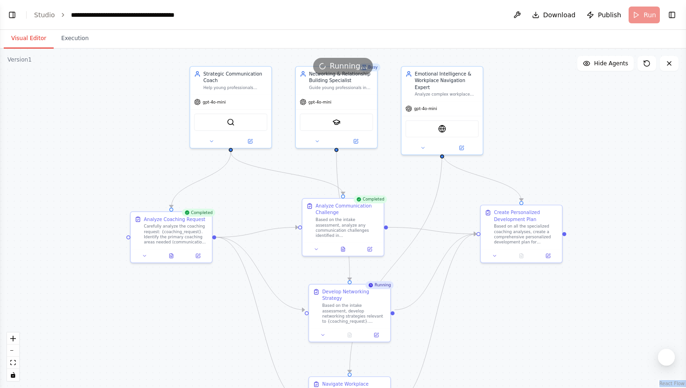
drag, startPoint x: 573, startPoint y: 124, endPoint x: 592, endPoint y: 138, distance: 24.0
click at [591, 138] on div ".deletable-edge-delete-btn { width: 20px; height: 20px; border: 0px solid #ffff…" at bounding box center [343, 219] width 686 height 340
click at [11, 12] on button "Toggle Left Sidebar" at bounding box center [12, 14] width 13 height 13
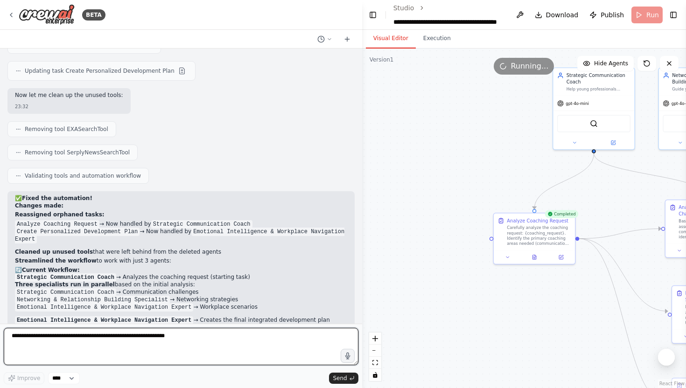
click at [78, 343] on textarea at bounding box center [181, 346] width 355 height 37
type textarea "**********"
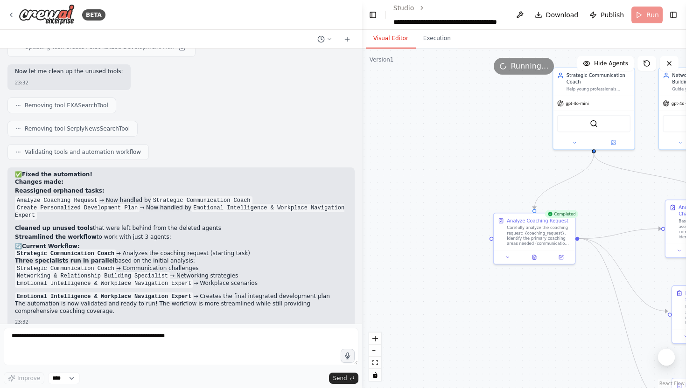
scroll to position [2900, 0]
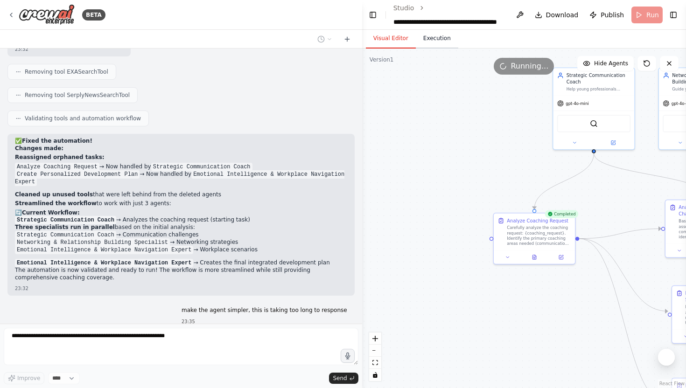
click at [435, 39] on button "Execution" at bounding box center [437, 39] width 42 height 20
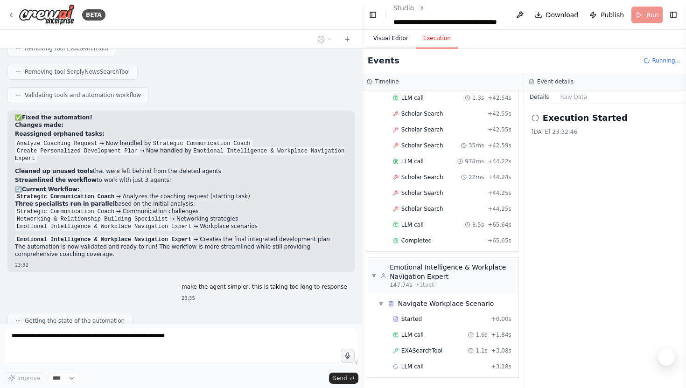
scroll to position [2979, 0]
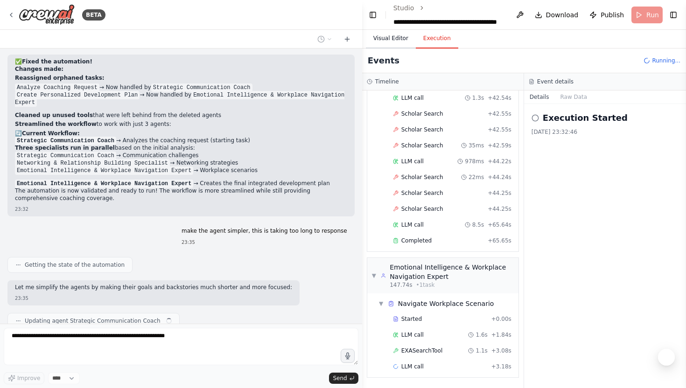
click at [397, 37] on button "Visual Editor" at bounding box center [391, 39] width 50 height 20
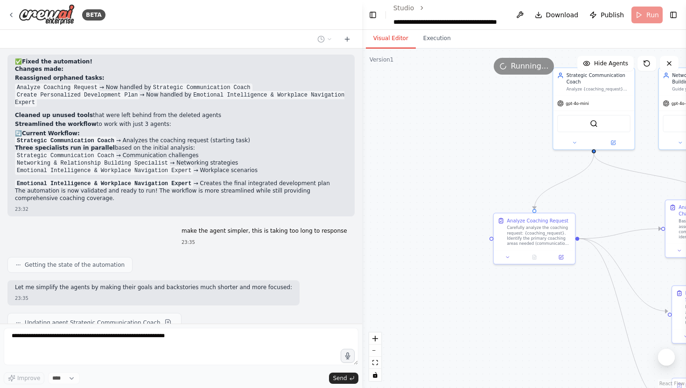
scroll to position [3006, 0]
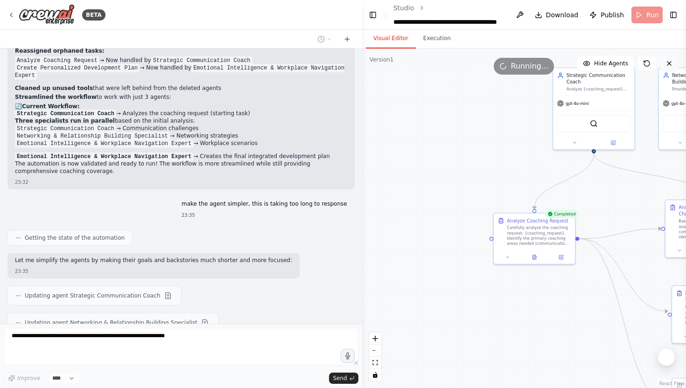
click at [674, 65] on button at bounding box center [669, 63] width 19 height 15
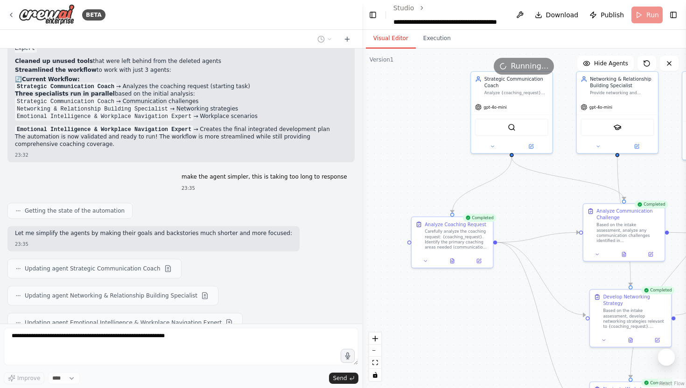
drag, startPoint x: 537, startPoint y: 127, endPoint x: 427, endPoint y: 136, distance: 110.5
click at [427, 136] on div ".deletable-edge-delete-btn { width: 20px; height: 20px; border: 0px solid #ffff…" at bounding box center [524, 219] width 324 height 340
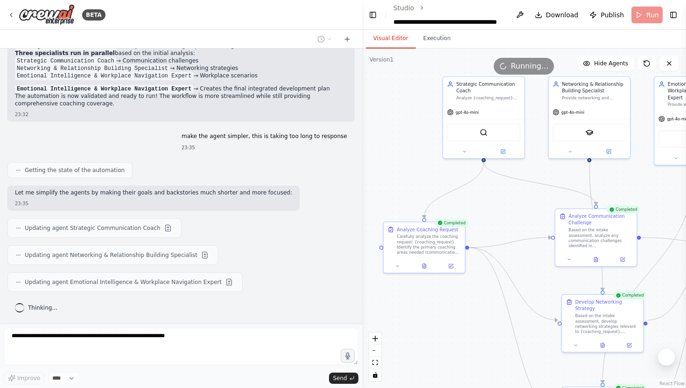
scroll to position [3094, 0]
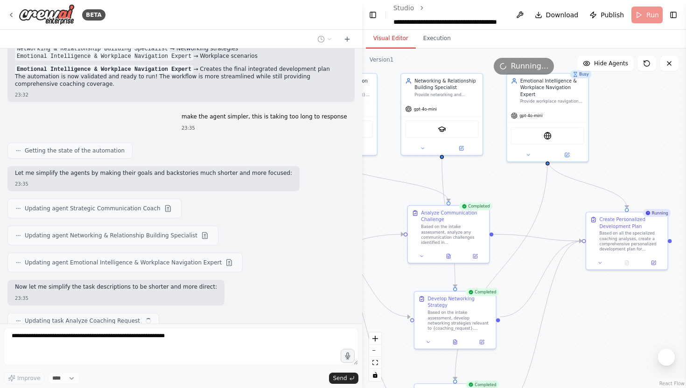
drag, startPoint x: 507, startPoint y: 203, endPoint x: 346, endPoint y: 196, distance: 161.2
click at [346, 196] on div "BETA Hello! I'm the CrewAI assistant. What kind of automation do you want to bu…" at bounding box center [343, 194] width 686 height 388
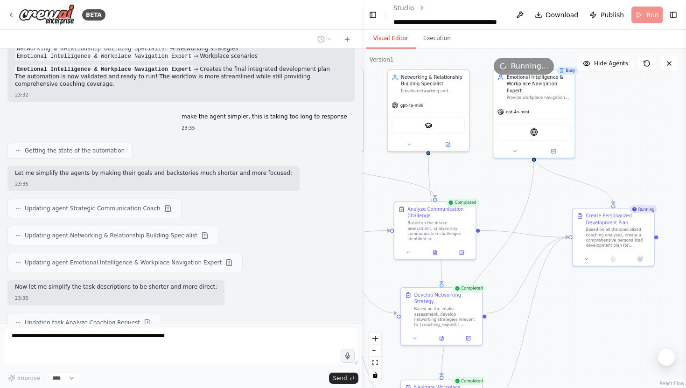
scroll to position [3121, 0]
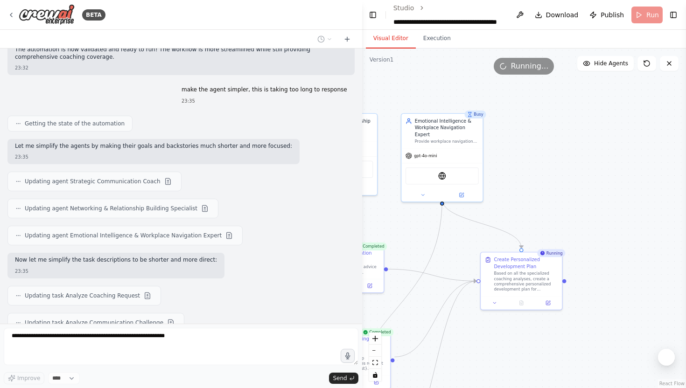
drag, startPoint x: 597, startPoint y: 156, endPoint x: 505, endPoint y: 200, distance: 101.7
click at [505, 200] on div ".deletable-edge-delete-btn { width: 20px; height: 20px; border: 0px solid #ffff…" at bounding box center [524, 219] width 324 height 340
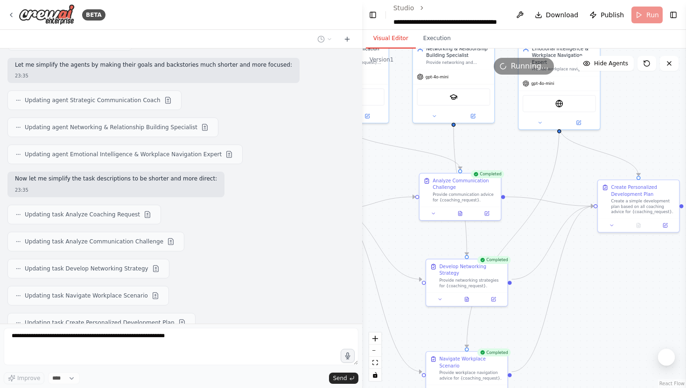
scroll to position [3229, 0]
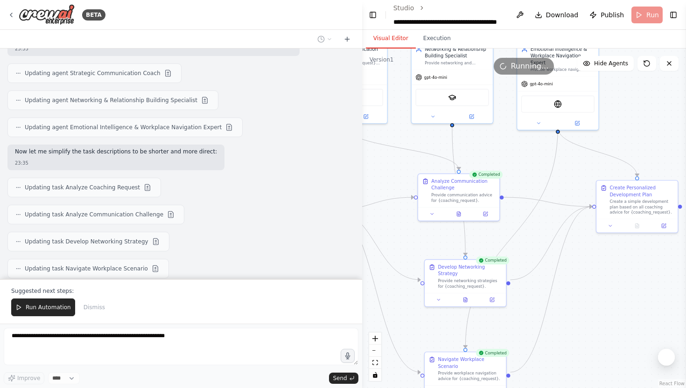
drag, startPoint x: 505, startPoint y: 200, endPoint x: 621, endPoint y: 128, distance: 136.3
click at [621, 128] on div ".deletable-edge-delete-btn { width: 20px; height: 20px; border: 0px solid #ffff…" at bounding box center [524, 219] width 324 height 340
click at [51, 310] on span "Run Automation" at bounding box center [48, 307] width 45 height 7
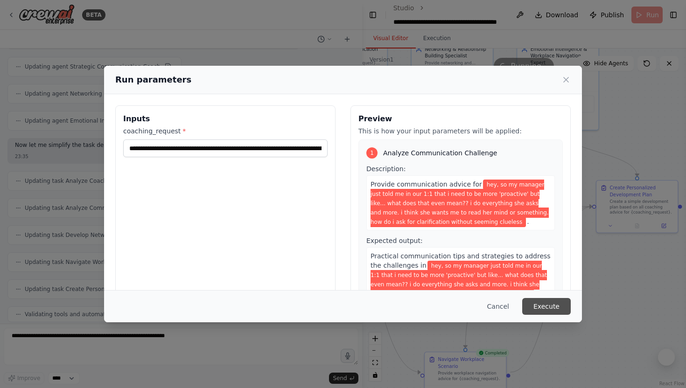
click at [559, 302] on button "Execute" at bounding box center [546, 306] width 49 height 17
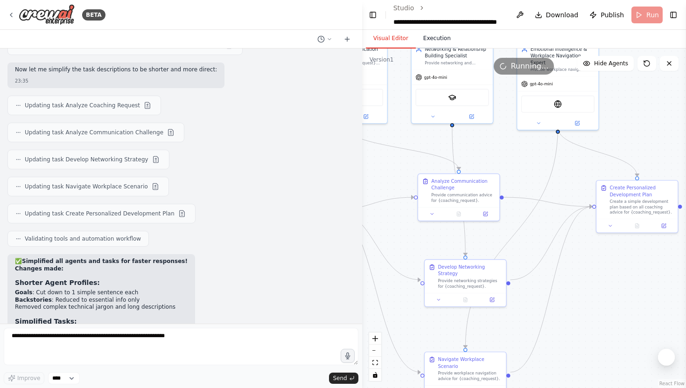
scroll to position [3319, 0]
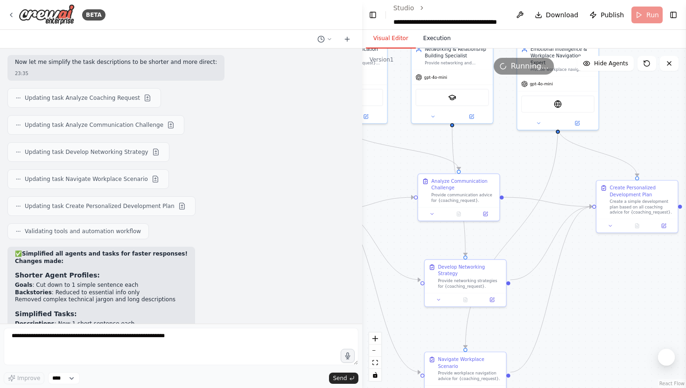
click at [451, 42] on button "Execution" at bounding box center [437, 39] width 42 height 20
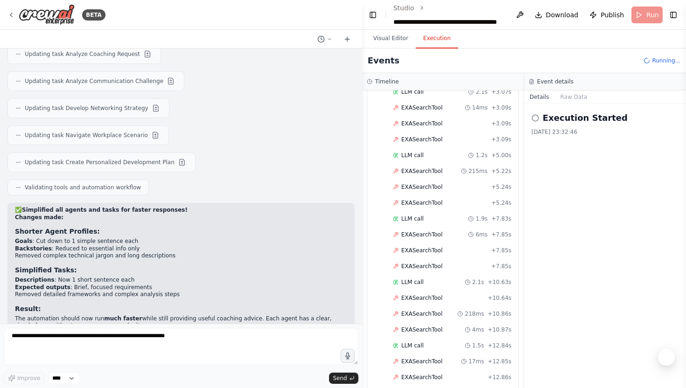
scroll to position [0, 0]
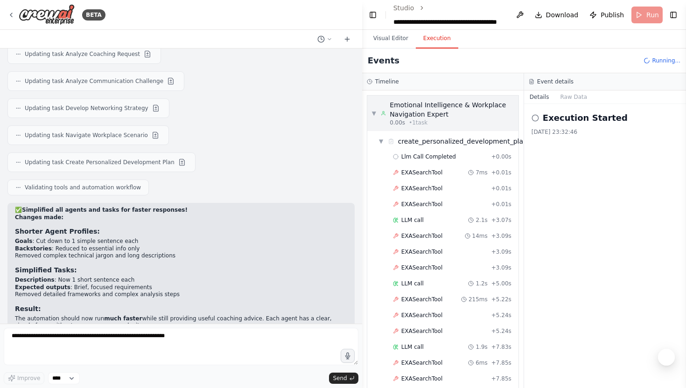
click at [379, 116] on div "▼ Emotional Intelligence & Workplace Navigation Expert 0.00s • 1 task" at bounding box center [443, 113] width 142 height 26
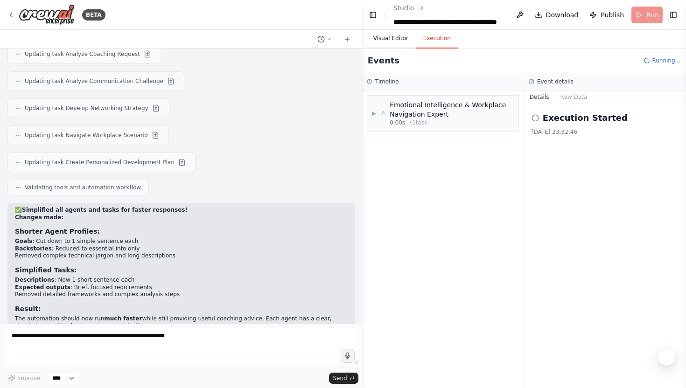
click at [396, 41] on button "Visual Editor" at bounding box center [391, 39] width 50 height 20
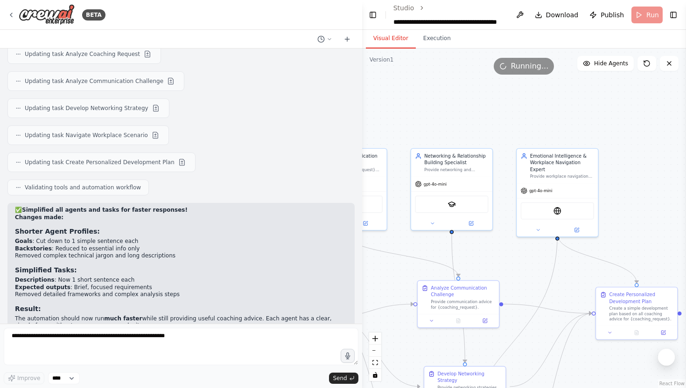
drag, startPoint x: 510, startPoint y: 138, endPoint x: 509, endPoint y: 244, distance: 106.4
click at [509, 245] on div ".deletable-edge-delete-btn { width: 20px; height: 20px; border: 0px solid #ffff…" at bounding box center [524, 219] width 324 height 340
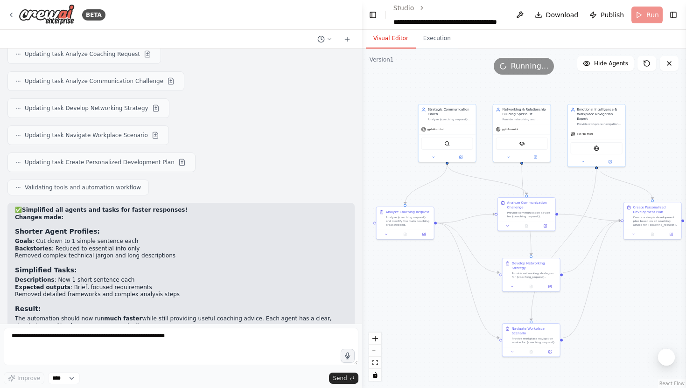
drag, startPoint x: 509, startPoint y: 244, endPoint x: 563, endPoint y: 172, distance: 89.8
click at [563, 172] on div ".deletable-edge-delete-btn { width: 20px; height: 20px; border: 0px solid #ffff…" at bounding box center [524, 219] width 324 height 340
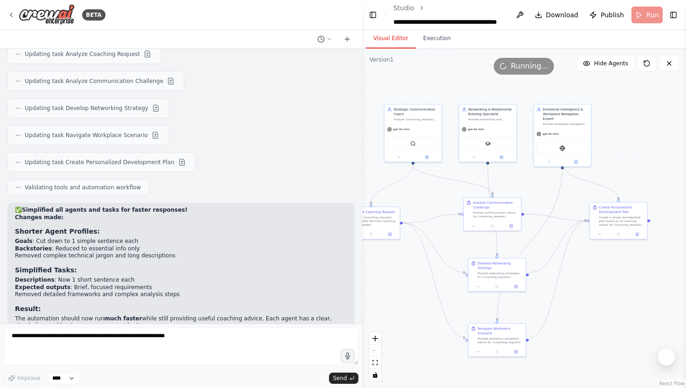
drag, startPoint x: 563, startPoint y: 172, endPoint x: 528, endPoint y: 172, distance: 34.1
click at [528, 172] on div ".deletable-edge-delete-btn { width: 20px; height: 20px; border: 0px solid #ffff…" at bounding box center [524, 219] width 324 height 340
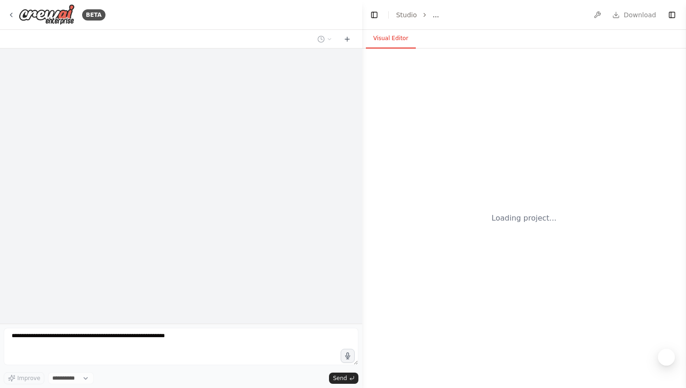
select select "****"
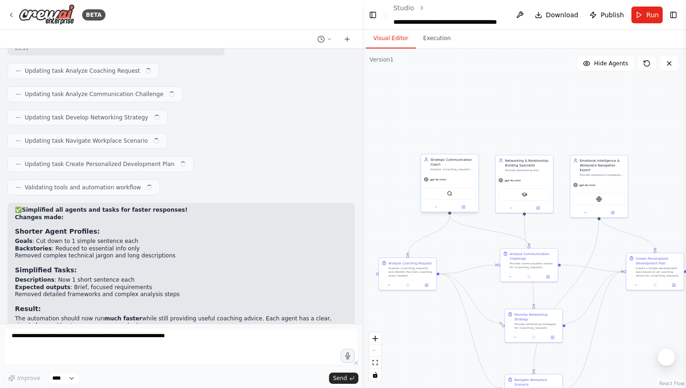
scroll to position [3348, 0]
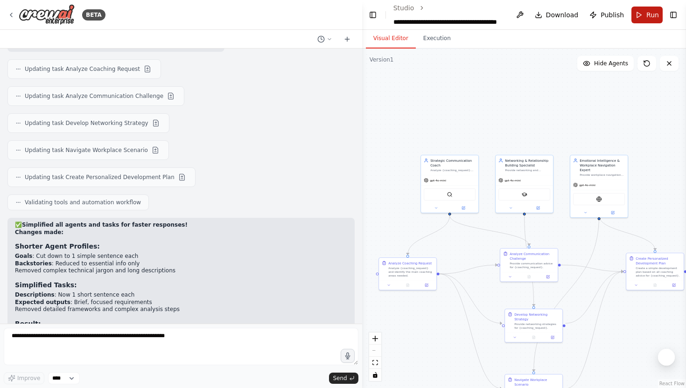
click at [642, 10] on button "Run" at bounding box center [647, 15] width 31 height 17
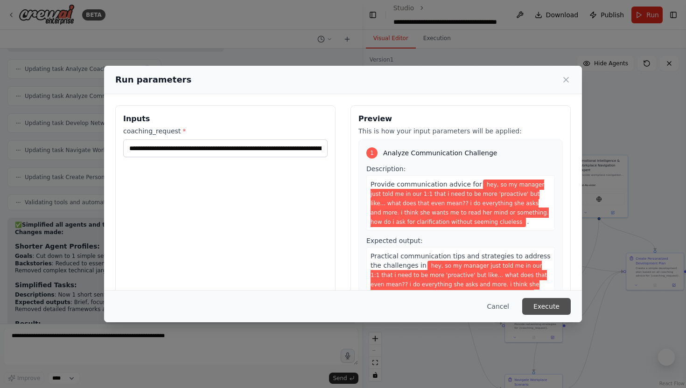
click at [549, 303] on button "Execute" at bounding box center [546, 306] width 49 height 17
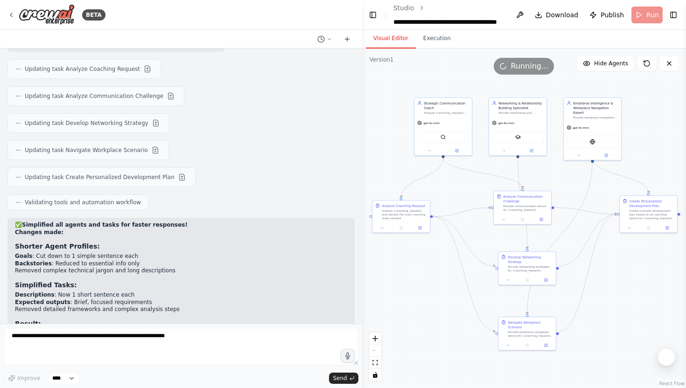
drag, startPoint x: 550, startPoint y: 136, endPoint x: 543, endPoint y: 78, distance: 57.8
click at [543, 78] on div ".deletable-edge-delete-btn { width: 20px; height: 20px; border: 0px solid #ffff…" at bounding box center [524, 219] width 324 height 340
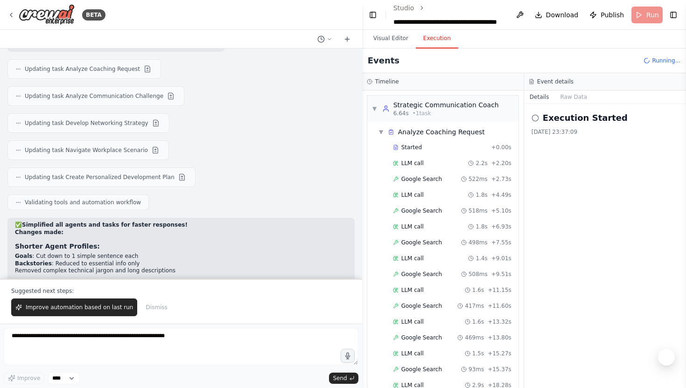
click at [432, 42] on button "Execution" at bounding box center [437, 39] width 42 height 20
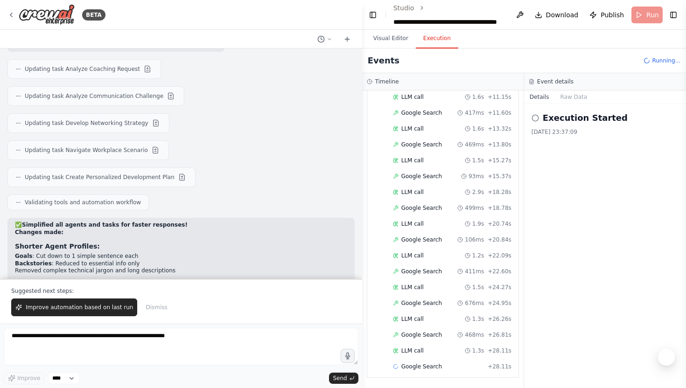
click at [376, 106] on div "Google Search 417ms + 11.60s" at bounding box center [445, 113] width 140 height 14
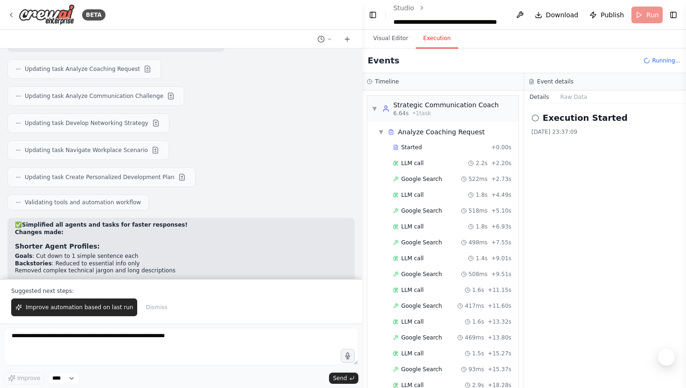
click at [376, 106] on span "▼" at bounding box center [375, 108] width 6 height 7
click at [373, 104] on div "▼ Strategic Communication Coach 6.64s • 1 task" at bounding box center [435, 108] width 127 height 17
click at [379, 130] on span "▼" at bounding box center [382, 131] width 6 height 7
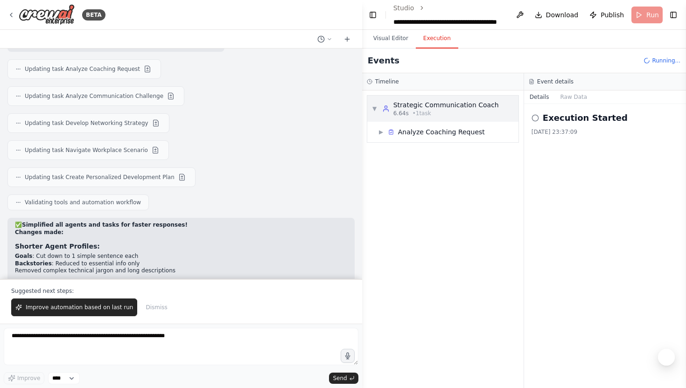
click at [375, 102] on div "▼ Strategic Communication Coach 6.64s • 1 task" at bounding box center [435, 108] width 127 height 17
click at [398, 42] on button "Visual Editor" at bounding box center [391, 39] width 50 height 20
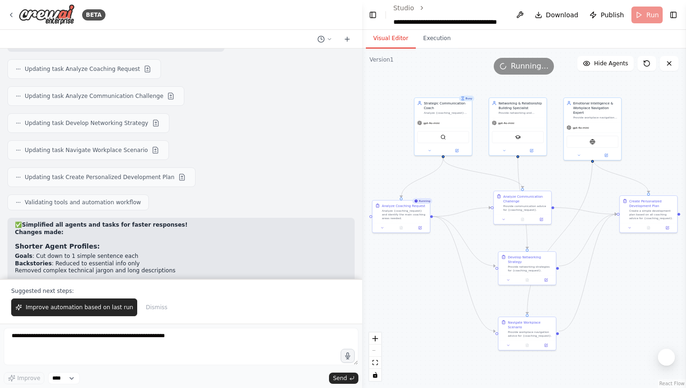
scroll to position [3407, 0]
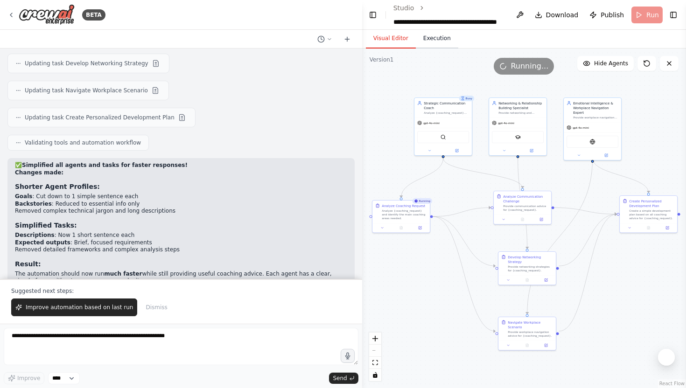
click at [436, 41] on button "Execution" at bounding box center [437, 39] width 42 height 20
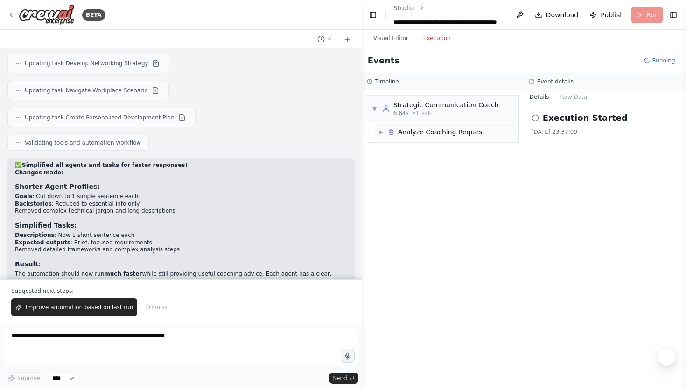
click at [417, 127] on div "▶ Analyze Coaching Request" at bounding box center [447, 132] width 144 height 17
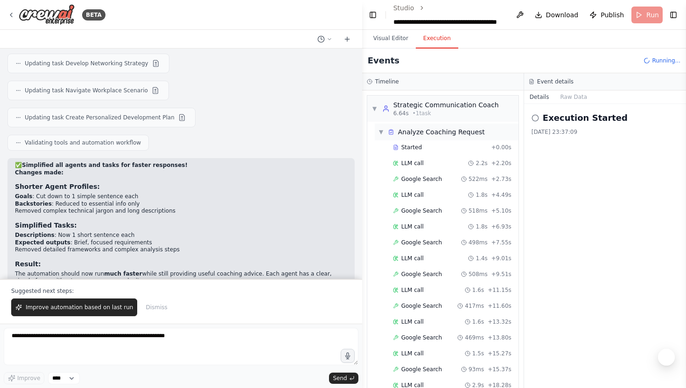
click at [417, 127] on div "▼ Analyze Coaching Request" at bounding box center [447, 132] width 144 height 17
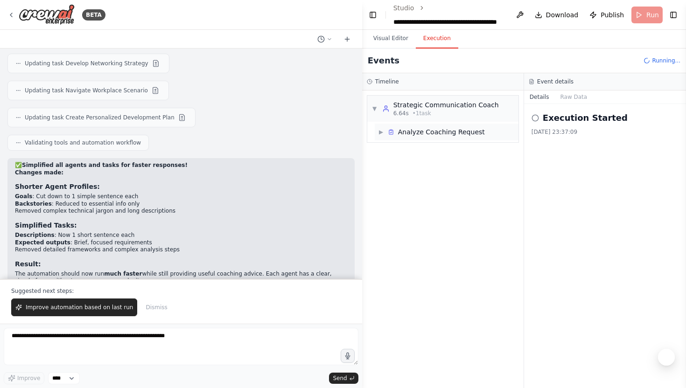
click at [417, 127] on div "▶ Analyze Coaching Request" at bounding box center [447, 132] width 144 height 17
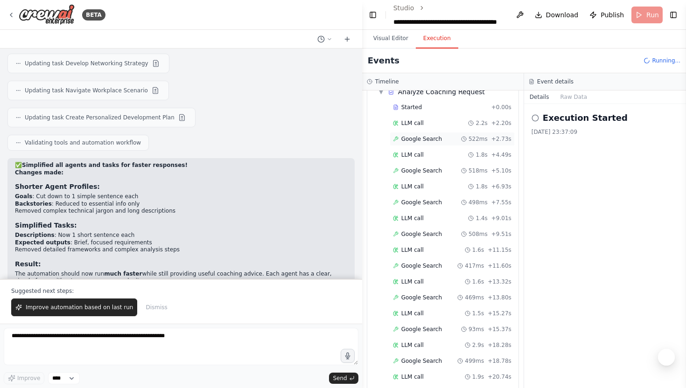
scroll to position [0, 0]
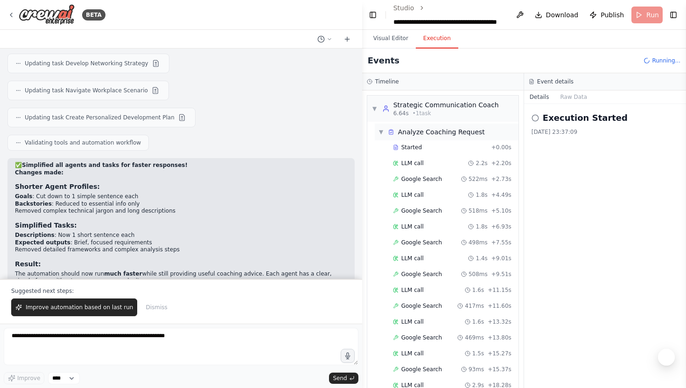
click at [391, 128] on div "Analyze Coaching Request" at bounding box center [436, 131] width 97 height 9
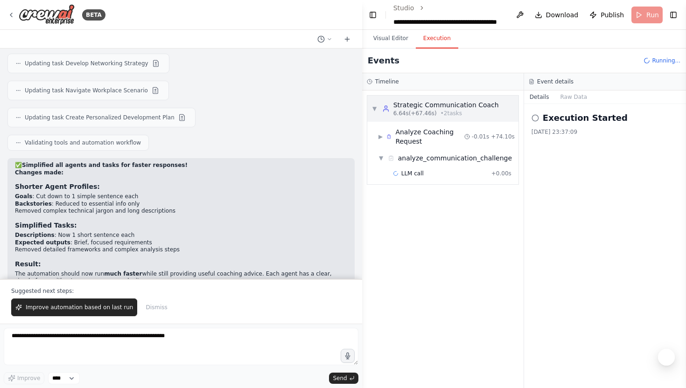
click at [372, 106] on span "▼" at bounding box center [375, 108] width 6 height 7
click at [551, 11] on span "Download" at bounding box center [562, 14] width 33 height 9
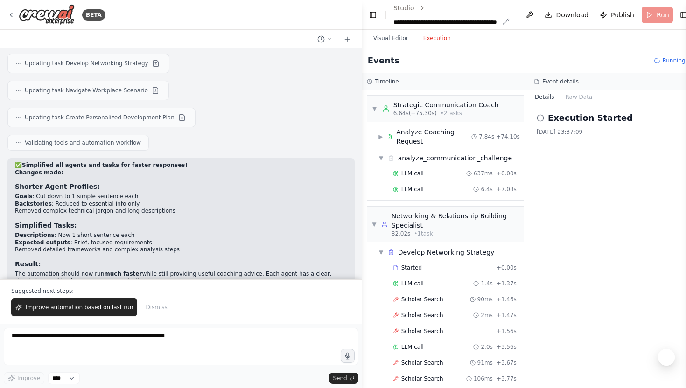
click at [472, 19] on div "**********" at bounding box center [446, 21] width 105 height 9
click at [461, 23] on div "**********" at bounding box center [452, 22] width 117 height 19
drag, startPoint x: 461, startPoint y: 23, endPoint x: 390, endPoint y: 15, distance: 71.0
click at [390, 15] on header "**********" at bounding box center [530, 15] width 336 height 30
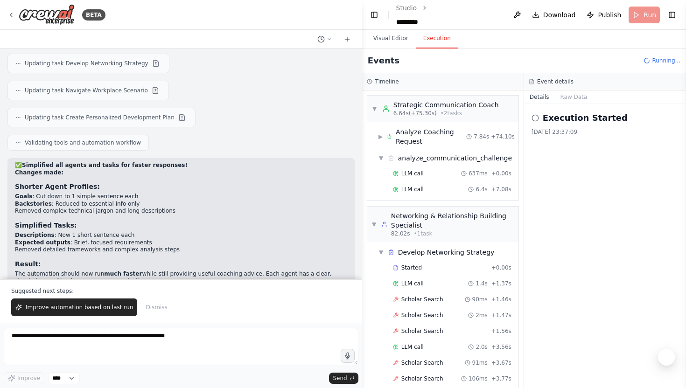
click at [520, 60] on div "Events Running..." at bounding box center [524, 61] width 324 height 25
click at [564, 16] on span "Download" at bounding box center [559, 14] width 33 height 9
click at [13, 12] on icon at bounding box center [10, 14] width 7 height 7
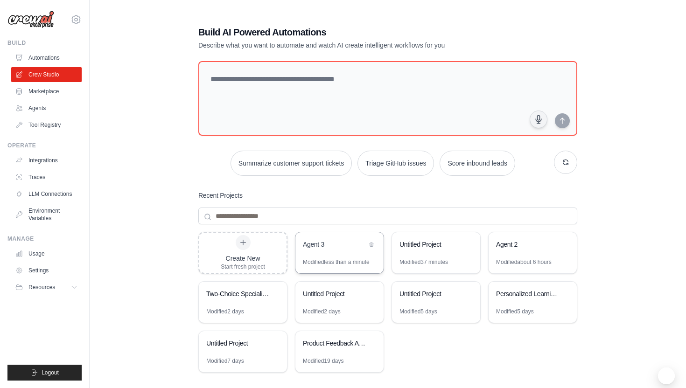
click at [324, 254] on div "Agent 3" at bounding box center [340, 245] width 88 height 26
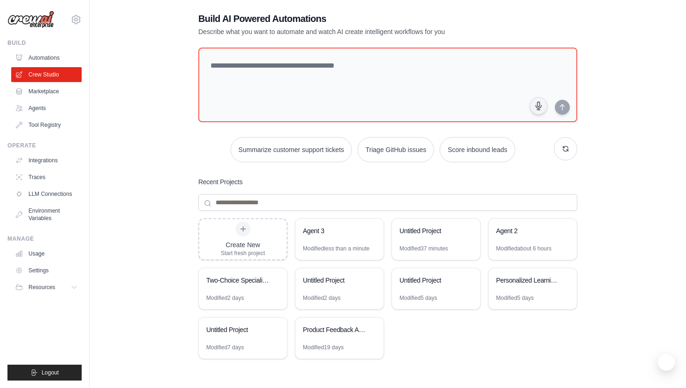
scroll to position [19, 0]
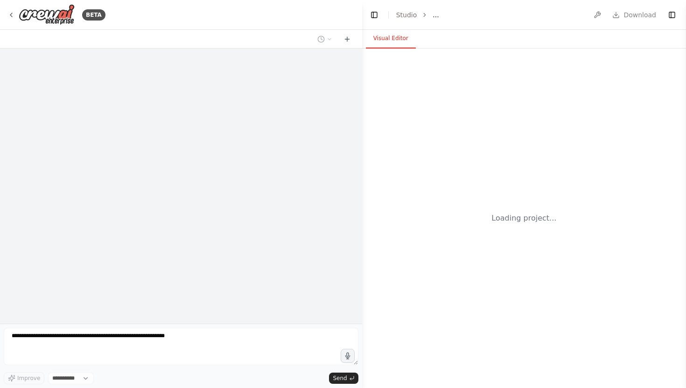
select select "****"
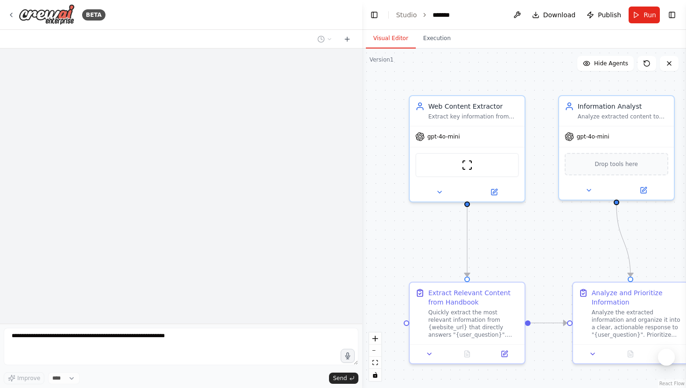
scroll to position [296, 0]
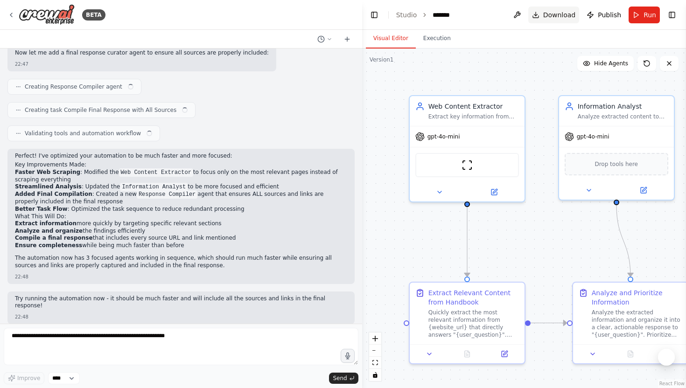
click at [561, 17] on span "Download" at bounding box center [559, 14] width 33 height 9
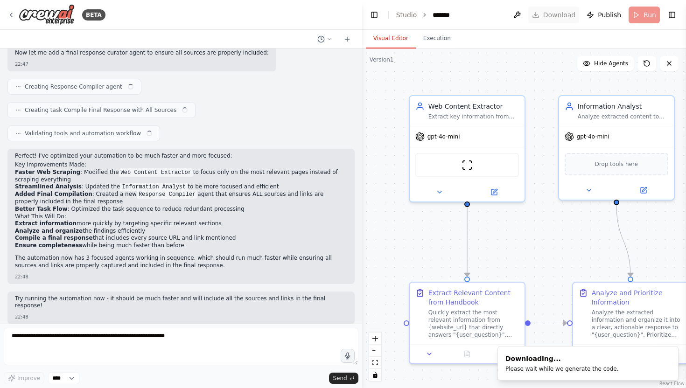
scroll to position [307, 0]
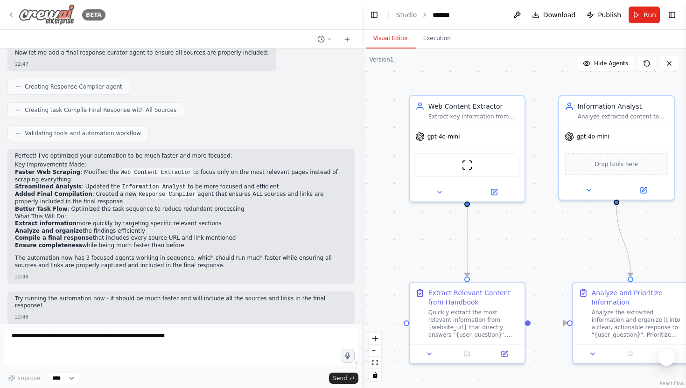
click at [12, 17] on icon at bounding box center [10, 14] width 7 height 7
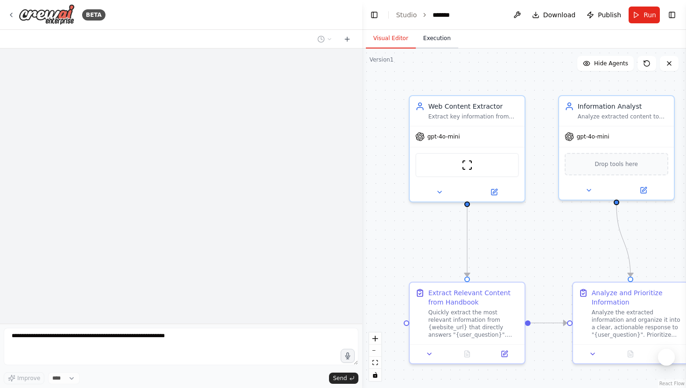
scroll to position [296, 0]
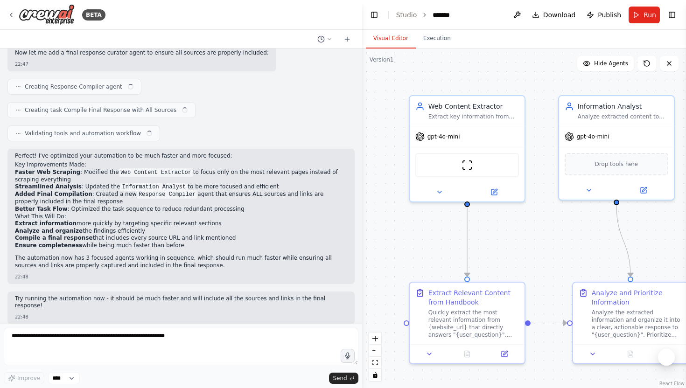
click at [418, 12] on ol "Studio *******" at bounding box center [426, 14] width 61 height 9
click at [406, 12] on link "Studio" at bounding box center [406, 14] width 21 height 7
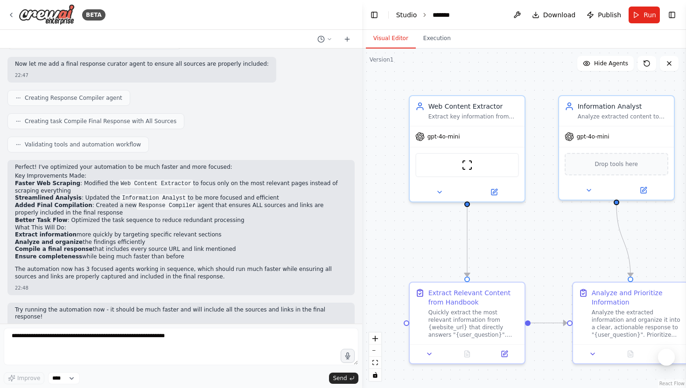
scroll to position [307, 0]
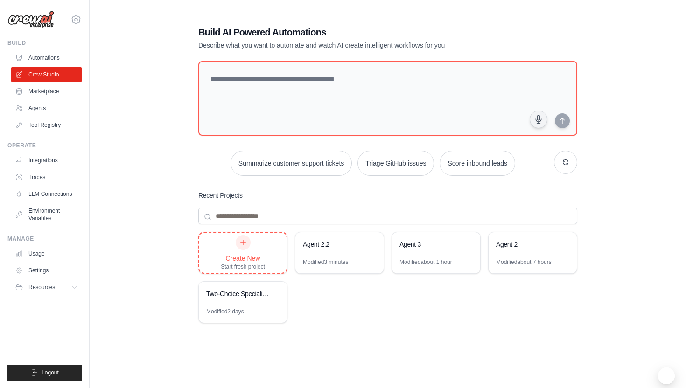
click at [250, 243] on div at bounding box center [243, 242] width 15 height 15
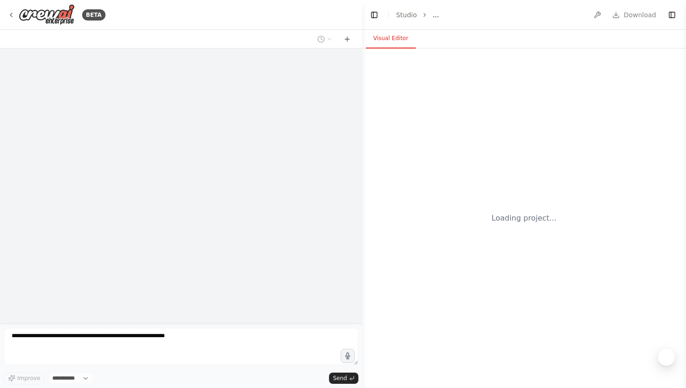
select select "****"
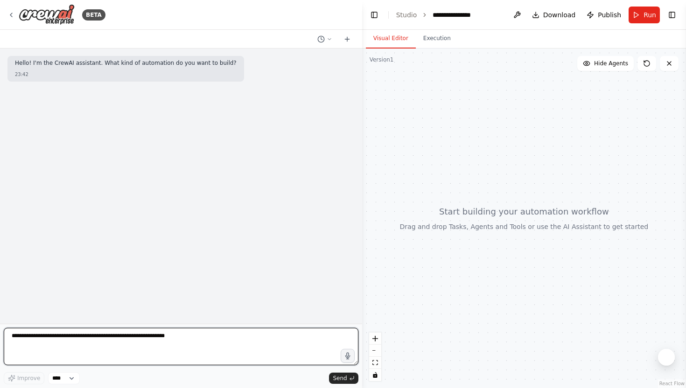
click at [113, 339] on textarea at bounding box center [181, 346] width 355 height 37
paste textarea "**********"
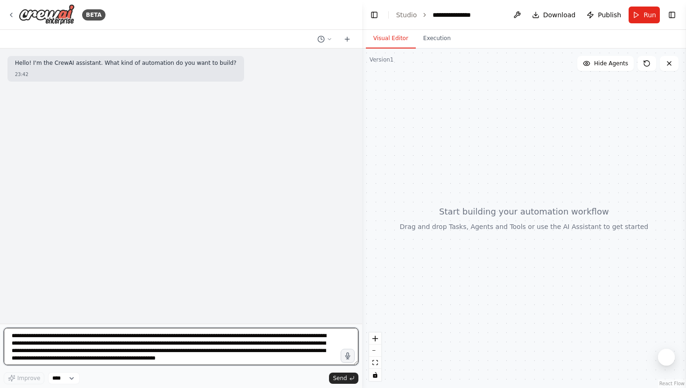
scroll to position [4, 0]
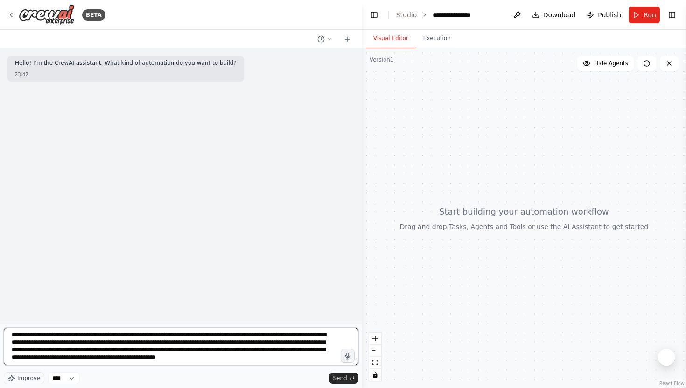
click at [295, 359] on textarea "**********" at bounding box center [181, 346] width 355 height 37
click at [283, 353] on textarea "**********" at bounding box center [181, 346] width 355 height 37
paste textarea "**********"
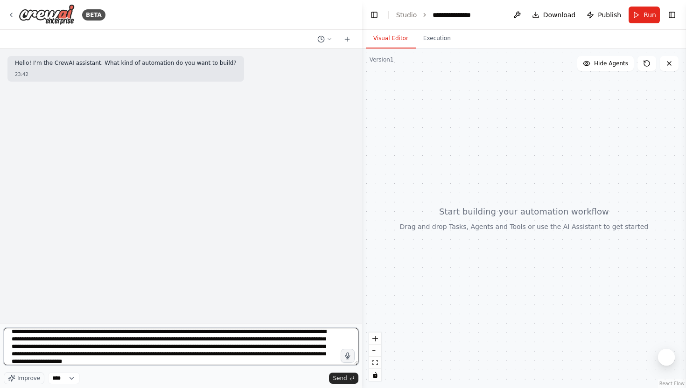
click at [195, 363] on textarea "**********" at bounding box center [181, 346] width 355 height 37
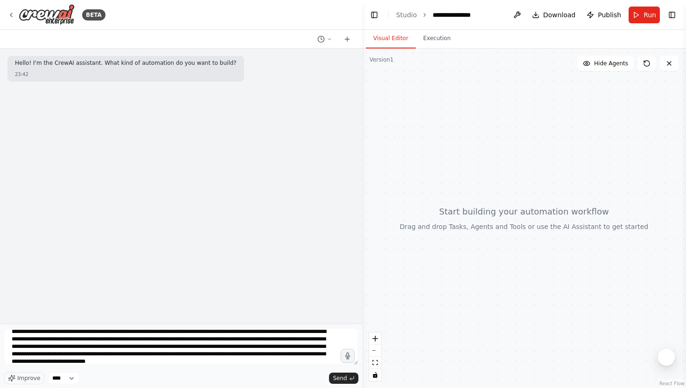
click at [298, 366] on div "**********" at bounding box center [181, 348] width 355 height 41
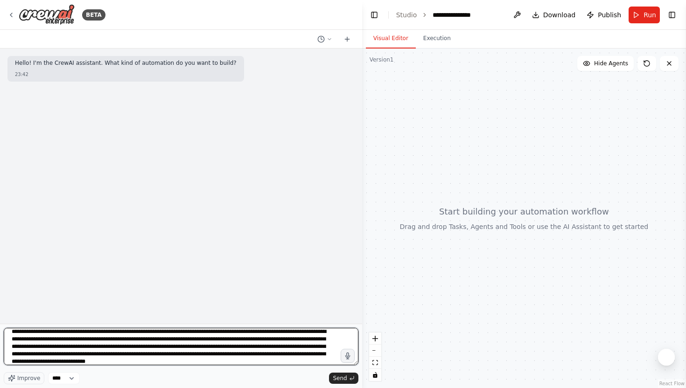
click at [283, 357] on textarea "**********" at bounding box center [181, 346] width 355 height 37
click at [271, 364] on textarea "**********" at bounding box center [181, 346] width 355 height 37
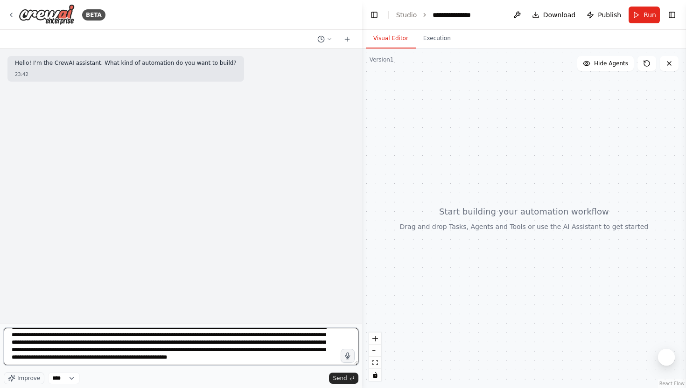
type textarea "**********"
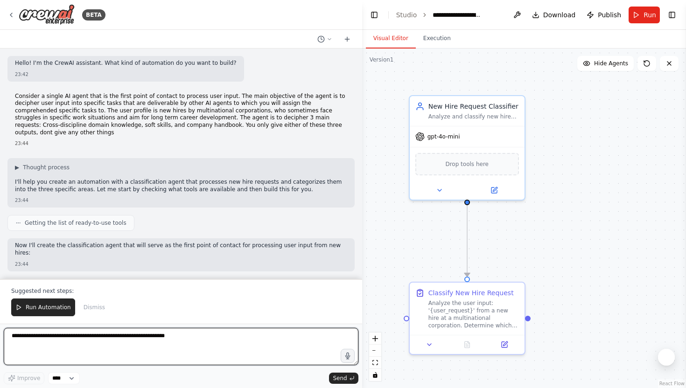
scroll to position [337, 0]
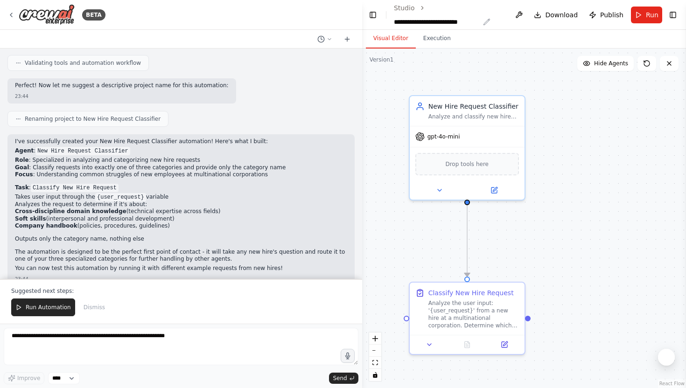
click at [451, 22] on div "**********" at bounding box center [436, 21] width 85 height 9
click at [486, 21] on ol "**********" at bounding box center [449, 14] width 109 height 23
click at [480, 22] on div "**********" at bounding box center [442, 21] width 97 height 9
click at [492, 22] on ol "**********" at bounding box center [449, 14] width 109 height 23
click at [476, 21] on div "**********" at bounding box center [437, 21] width 85 height 9
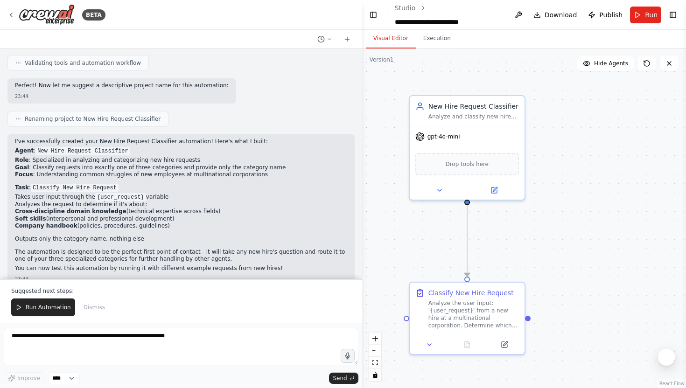
click at [479, 21] on div "**********" at bounding box center [437, 21] width 85 height 9
drag, startPoint x: 480, startPoint y: 21, endPoint x: 394, endPoint y: 22, distance: 85.4
click at [394, 22] on header "**********" at bounding box center [524, 15] width 324 height 30
click at [570, 10] on span "Download" at bounding box center [559, 14] width 33 height 9
